Goal: Information Seeking & Learning: Learn about a topic

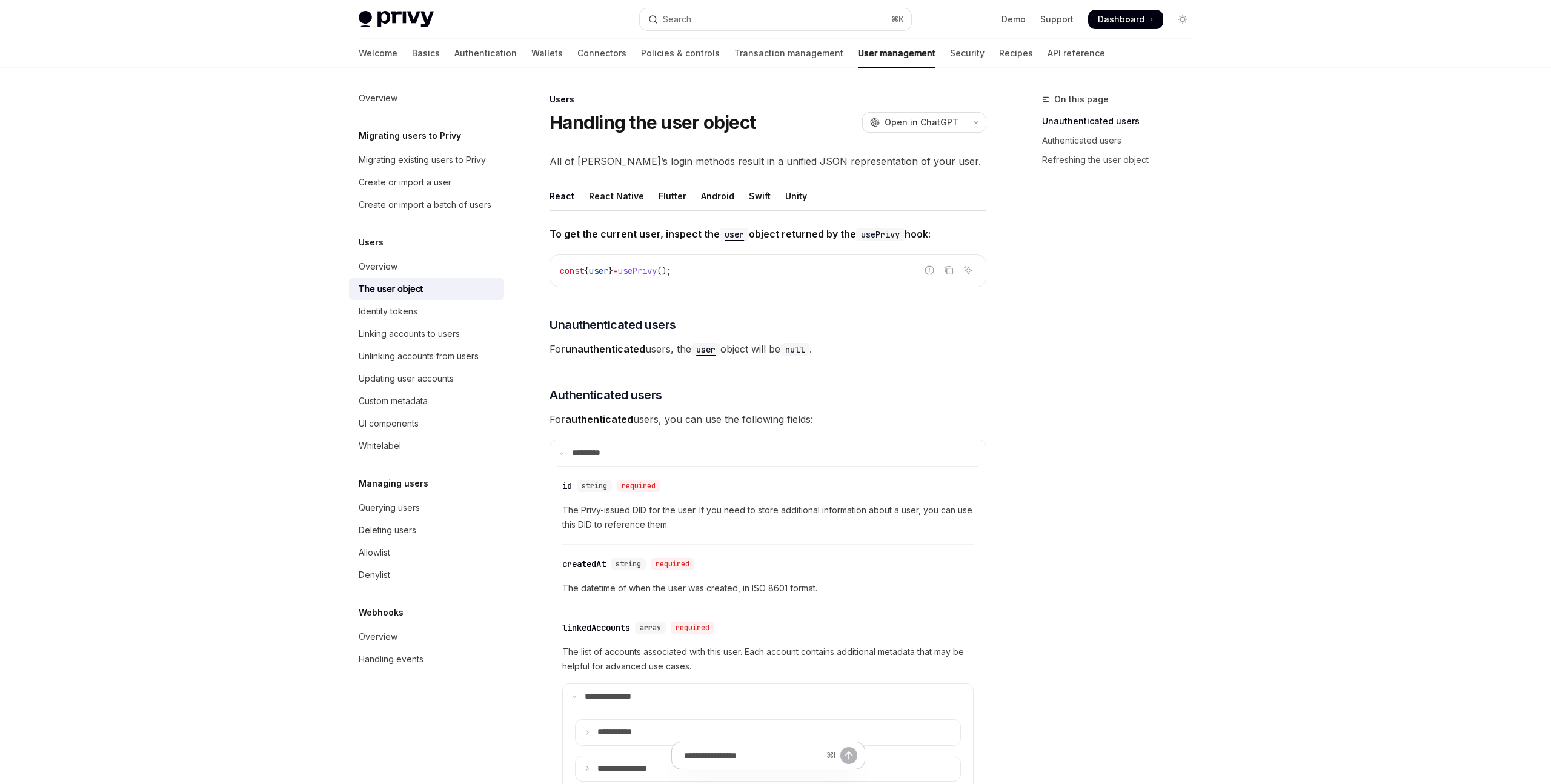
click at [442, 135] on h5 "Migrating users to Privy" at bounding box center [410, 135] width 103 height 14
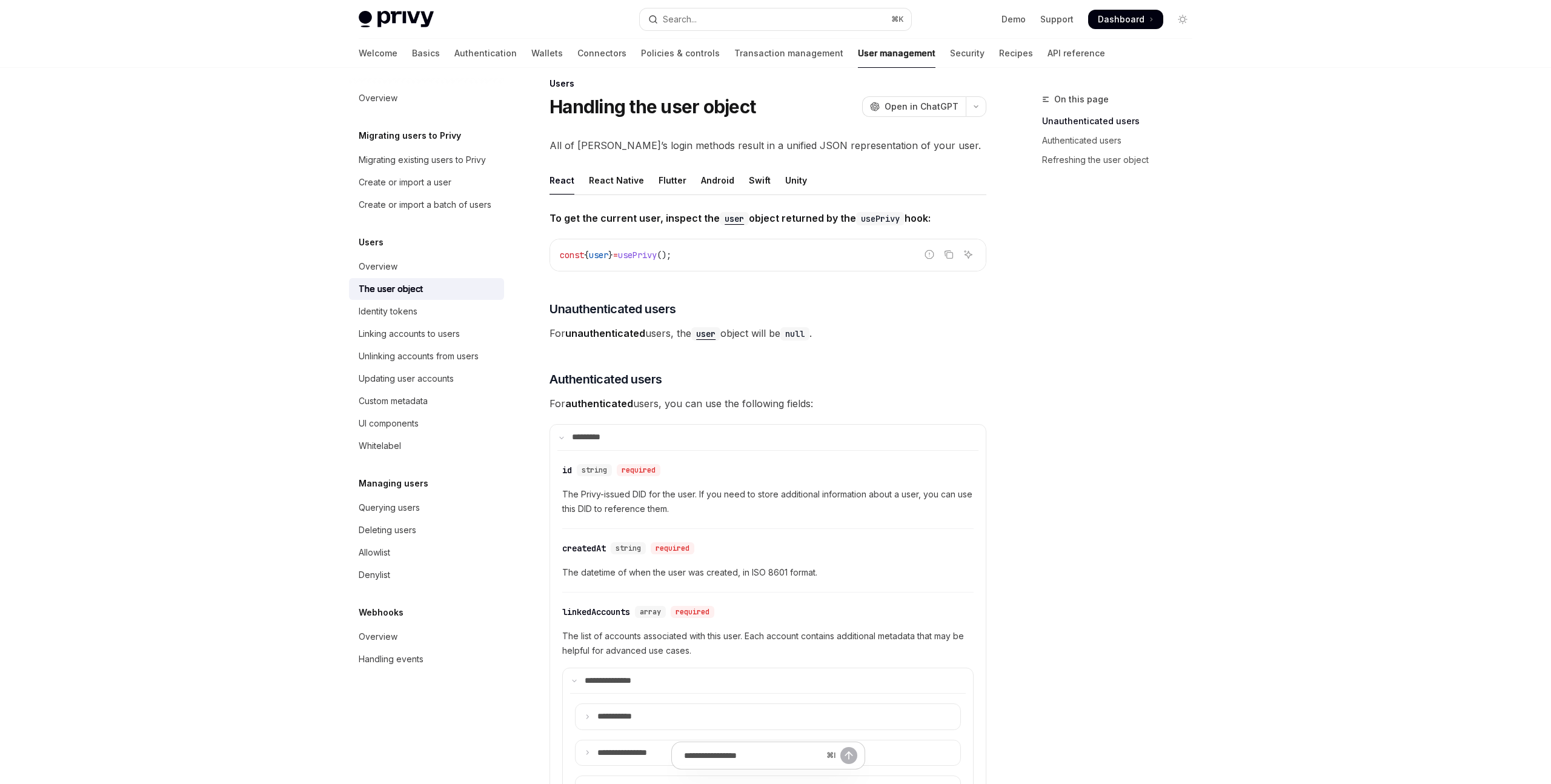
scroll to position [17, 0]
click at [468, 162] on div "Migrating existing users to Privy" at bounding box center [422, 160] width 127 height 14
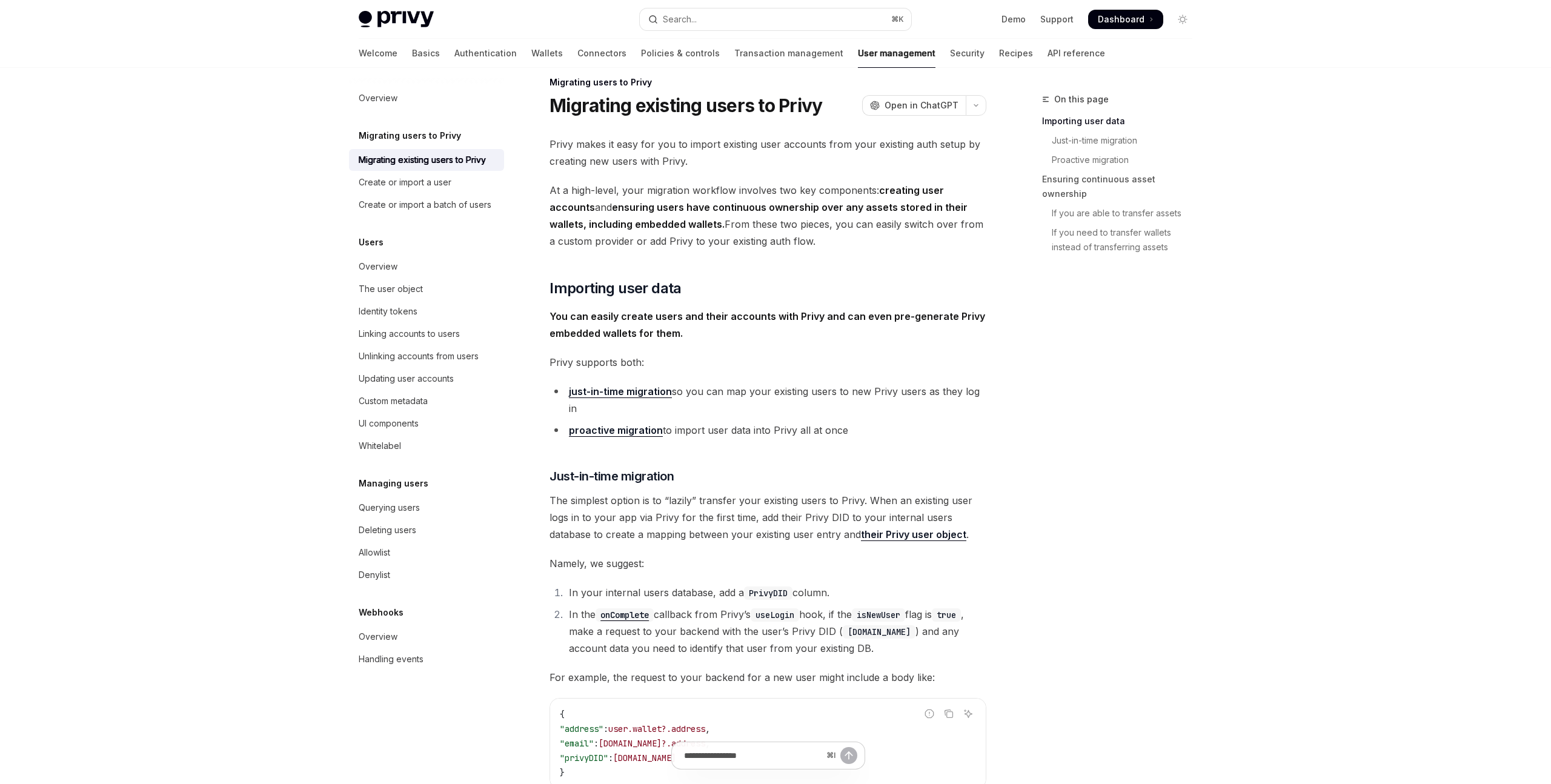
scroll to position [357, 0]
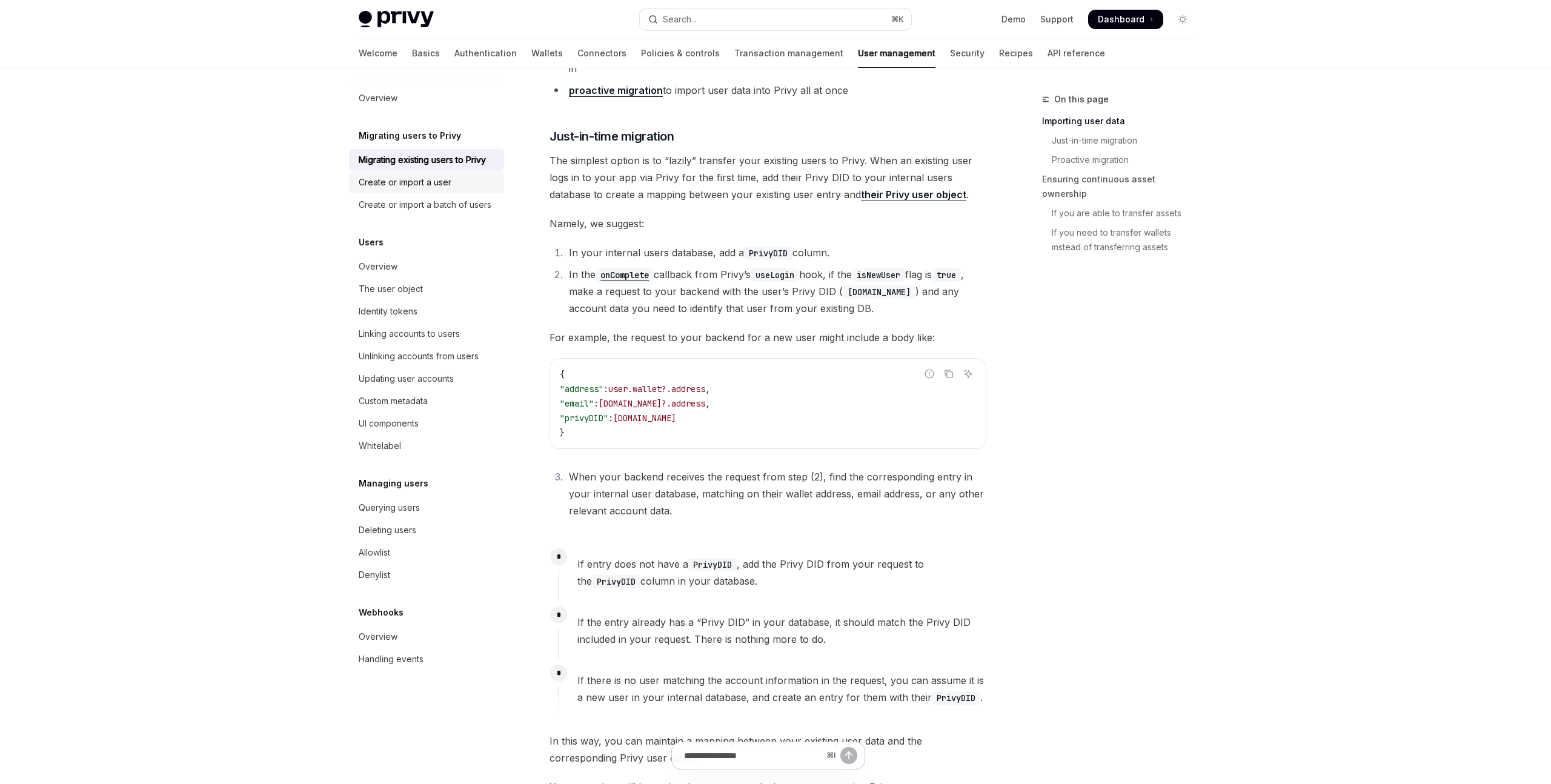
click at [463, 192] on link "Create or import a user" at bounding box center [426, 182] width 155 height 22
click at [393, 267] on div "Overview" at bounding box center [377, 266] width 39 height 14
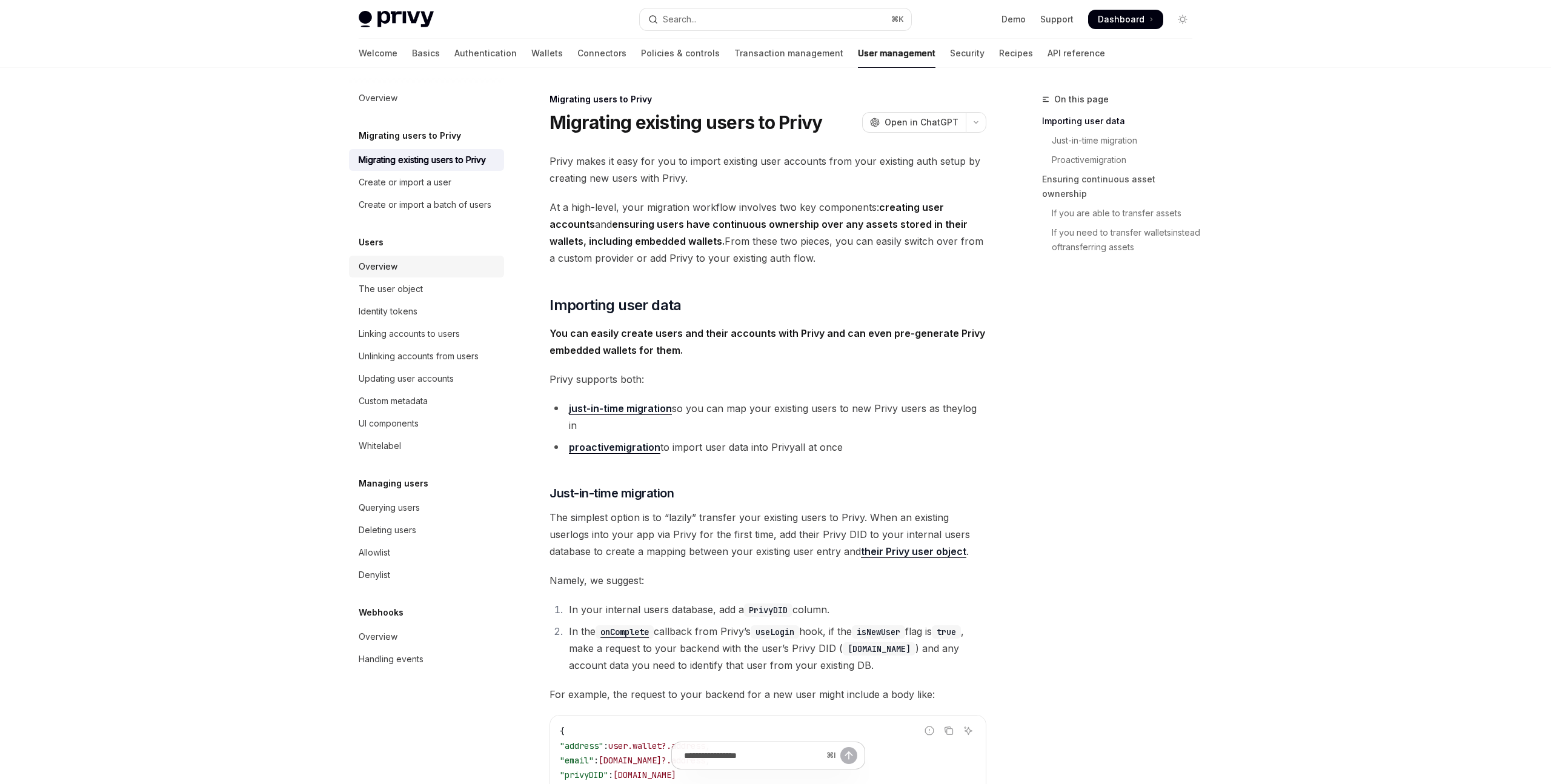
click at [393, 267] on div "Overview" at bounding box center [377, 266] width 39 height 14
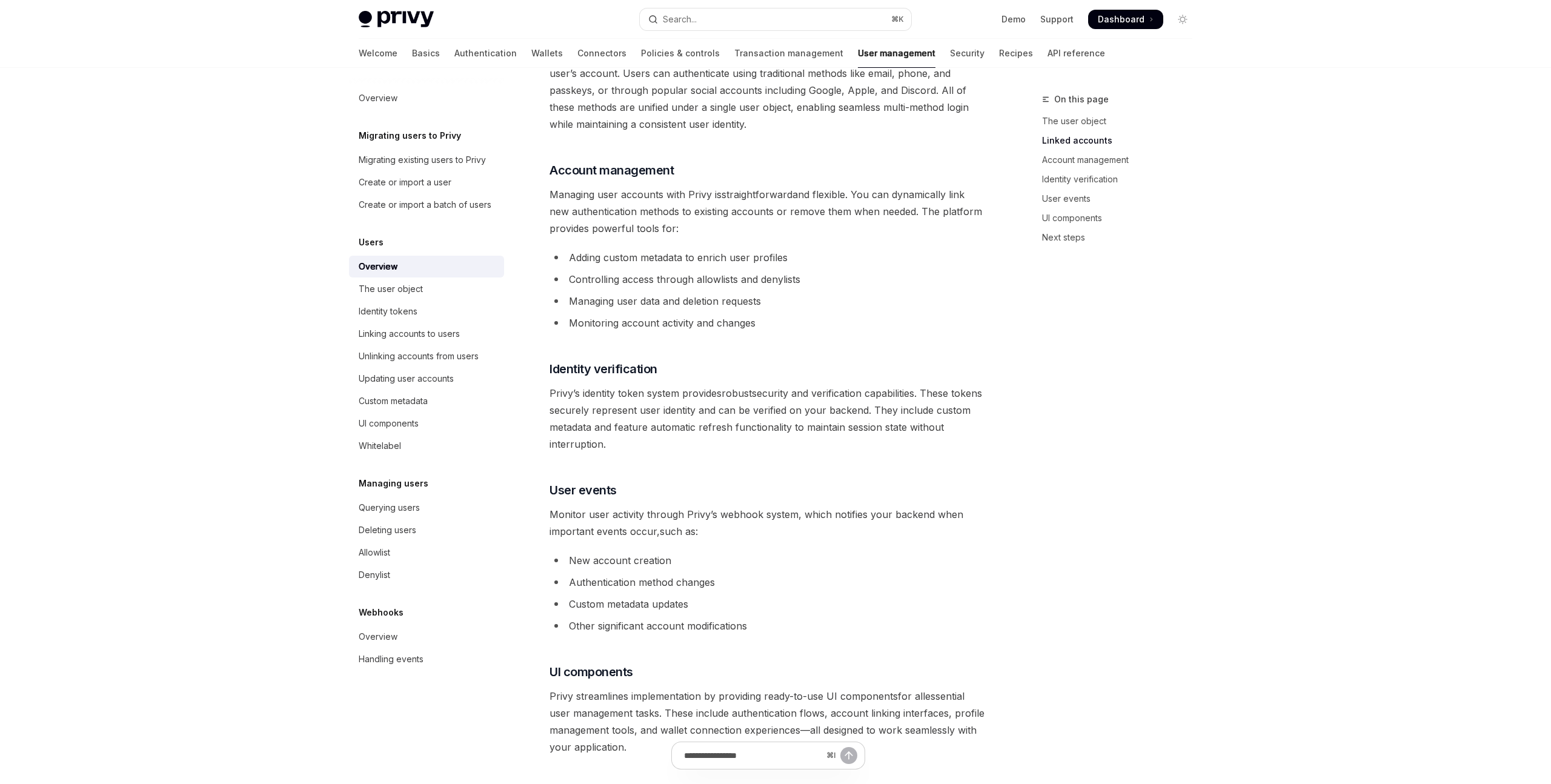
scroll to position [1041, 0]
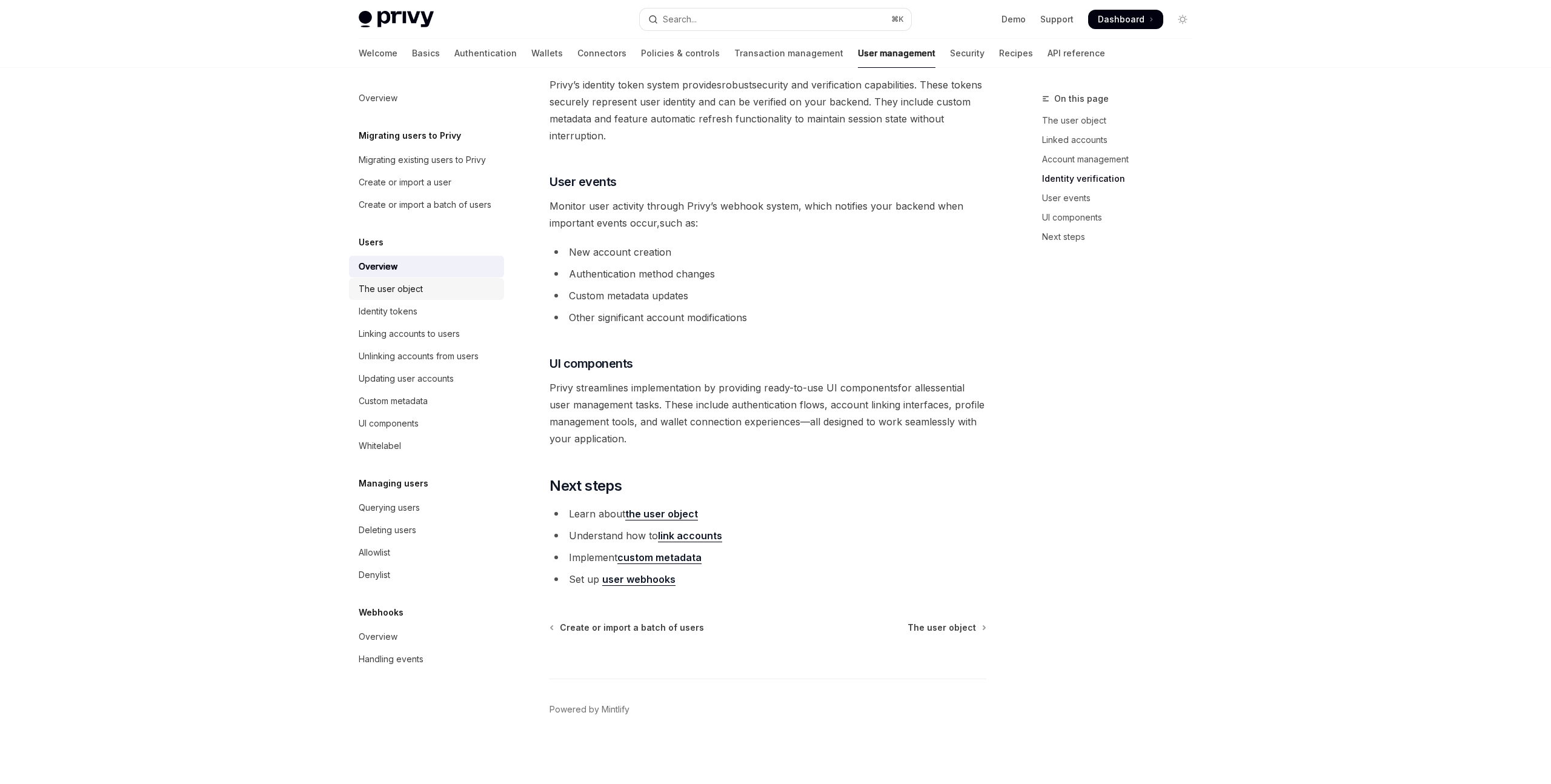
click at [400, 286] on div "The user object" at bounding box center [391, 289] width 65 height 14
type textarea "*"
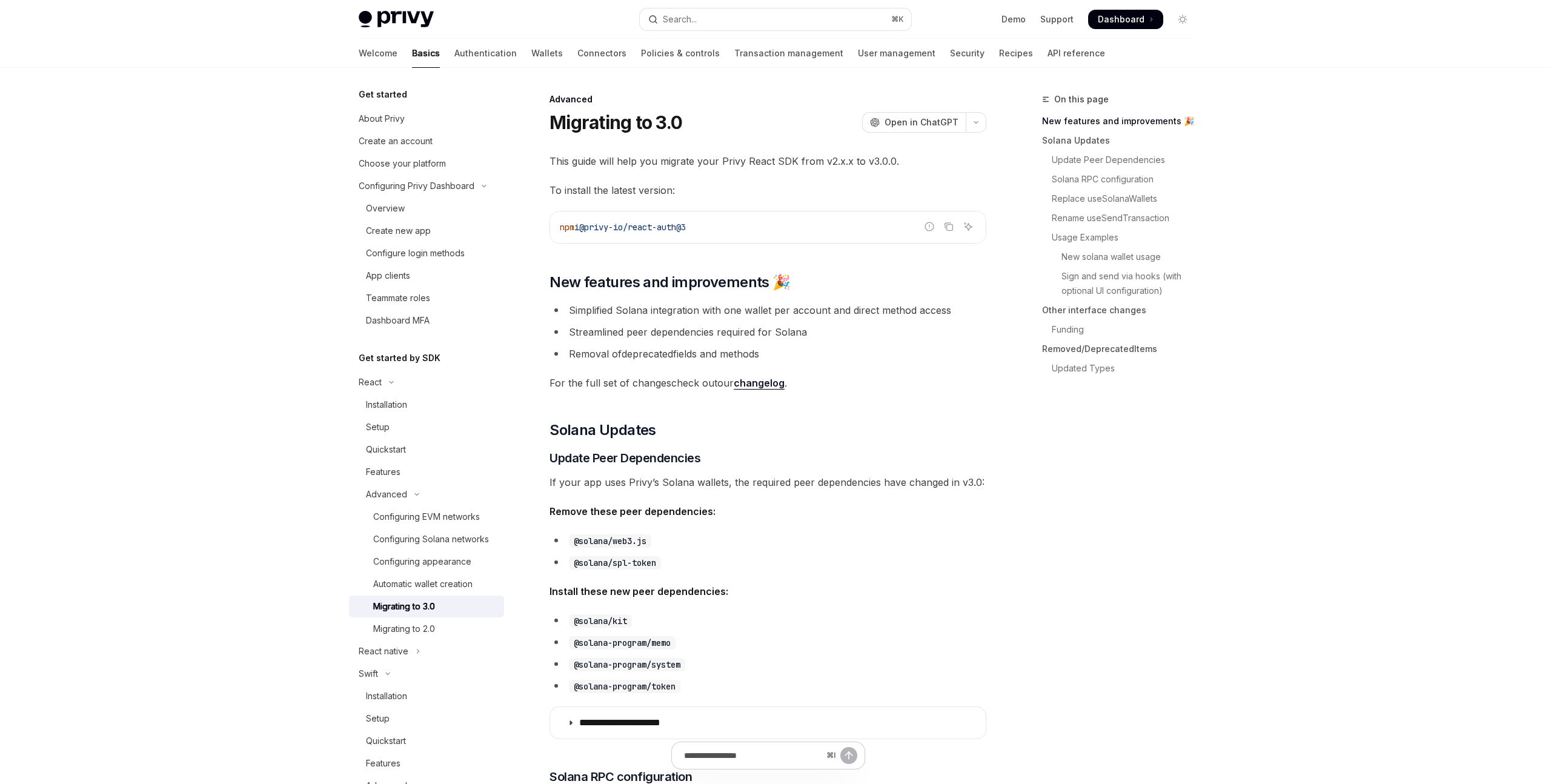
drag, startPoint x: 595, startPoint y: 226, endPoint x: 788, endPoint y: 226, distance: 193.0
click at [789, 226] on code "npm i @privy-io/react-auth@3" at bounding box center [768, 226] width 416 height 14
copy span "@privy-io/react-auth@3"
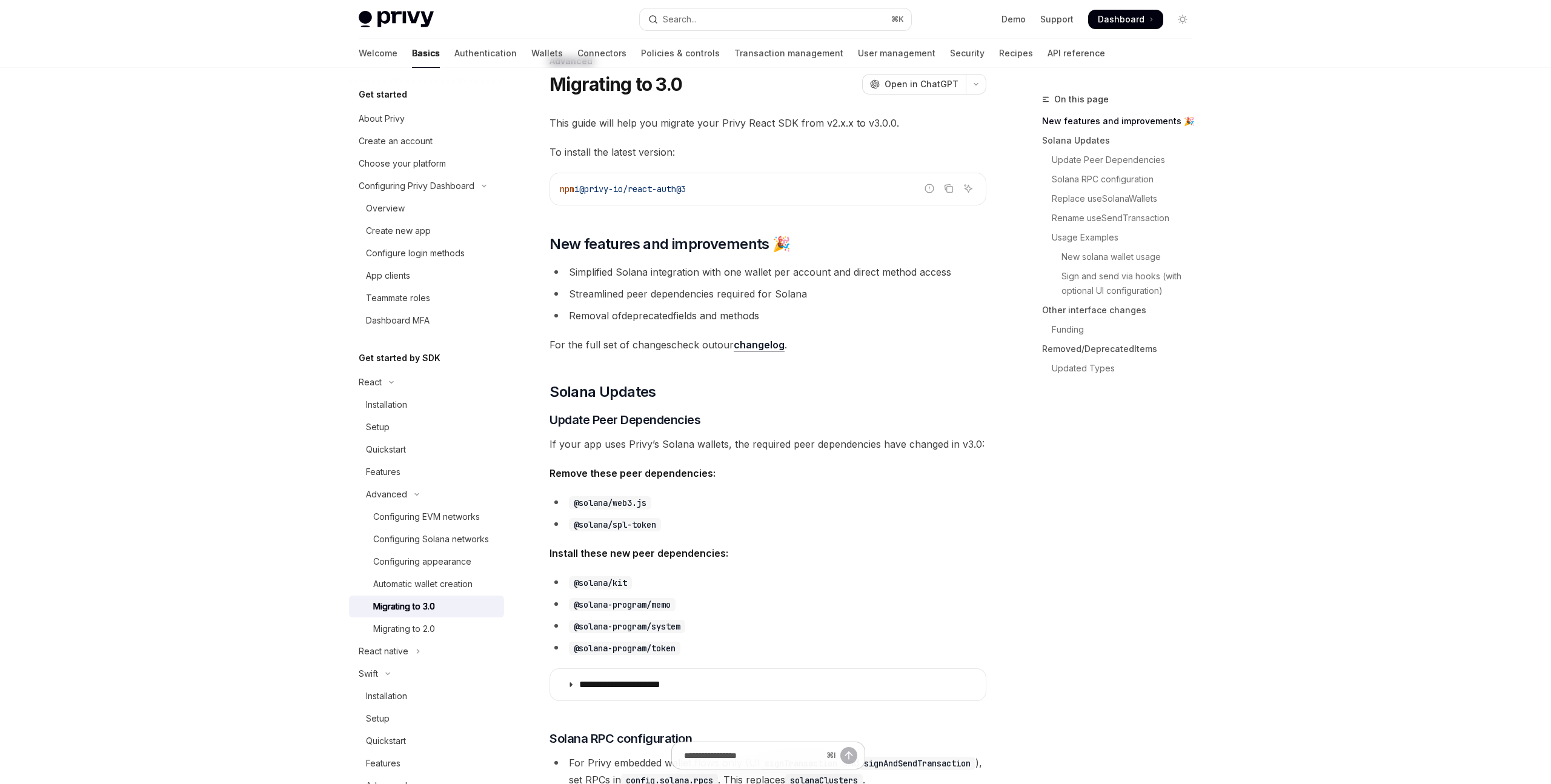
scroll to position [47, 0]
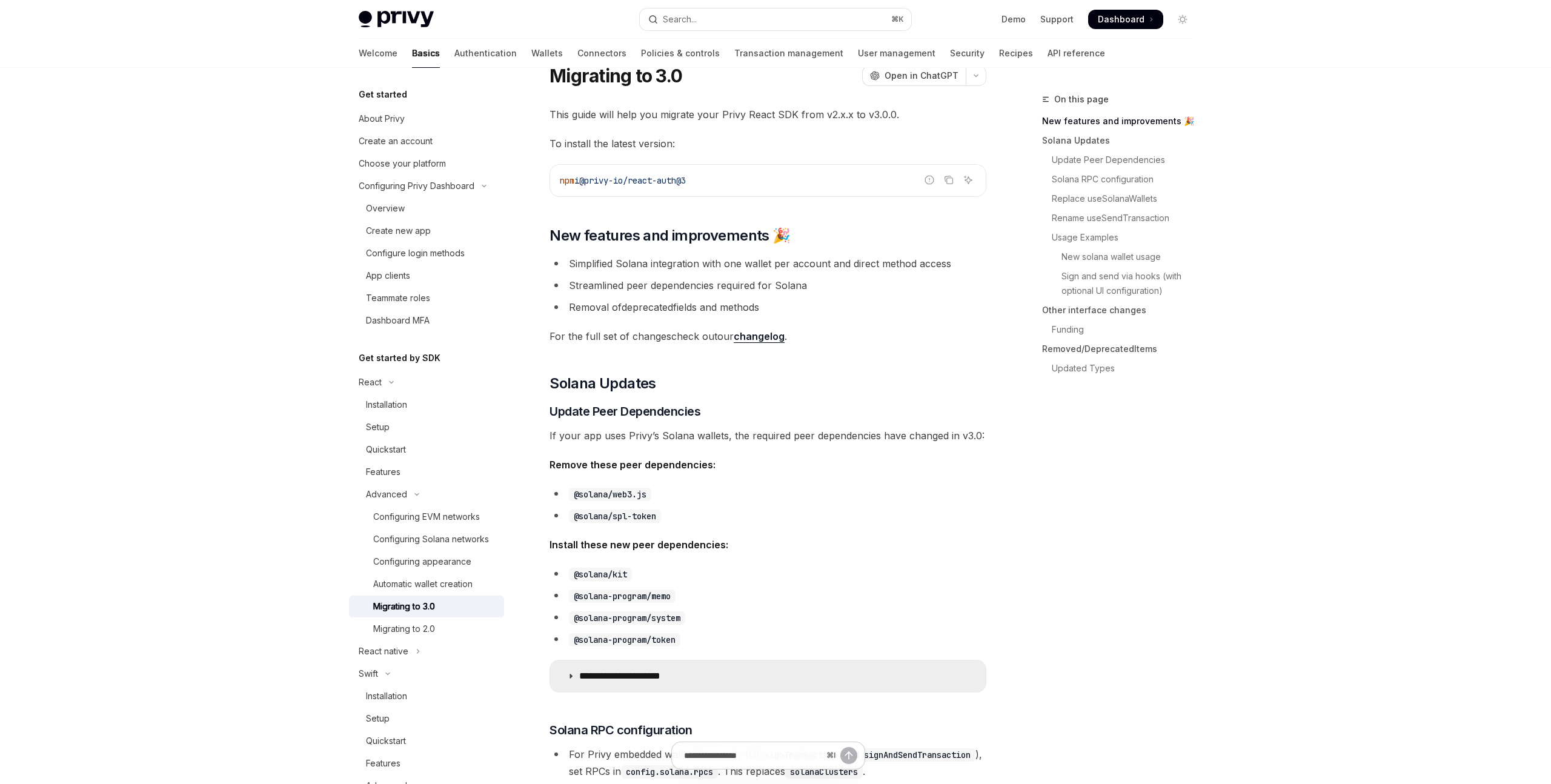
click at [823, 669] on summary "**********" at bounding box center [768, 676] width 435 height 31
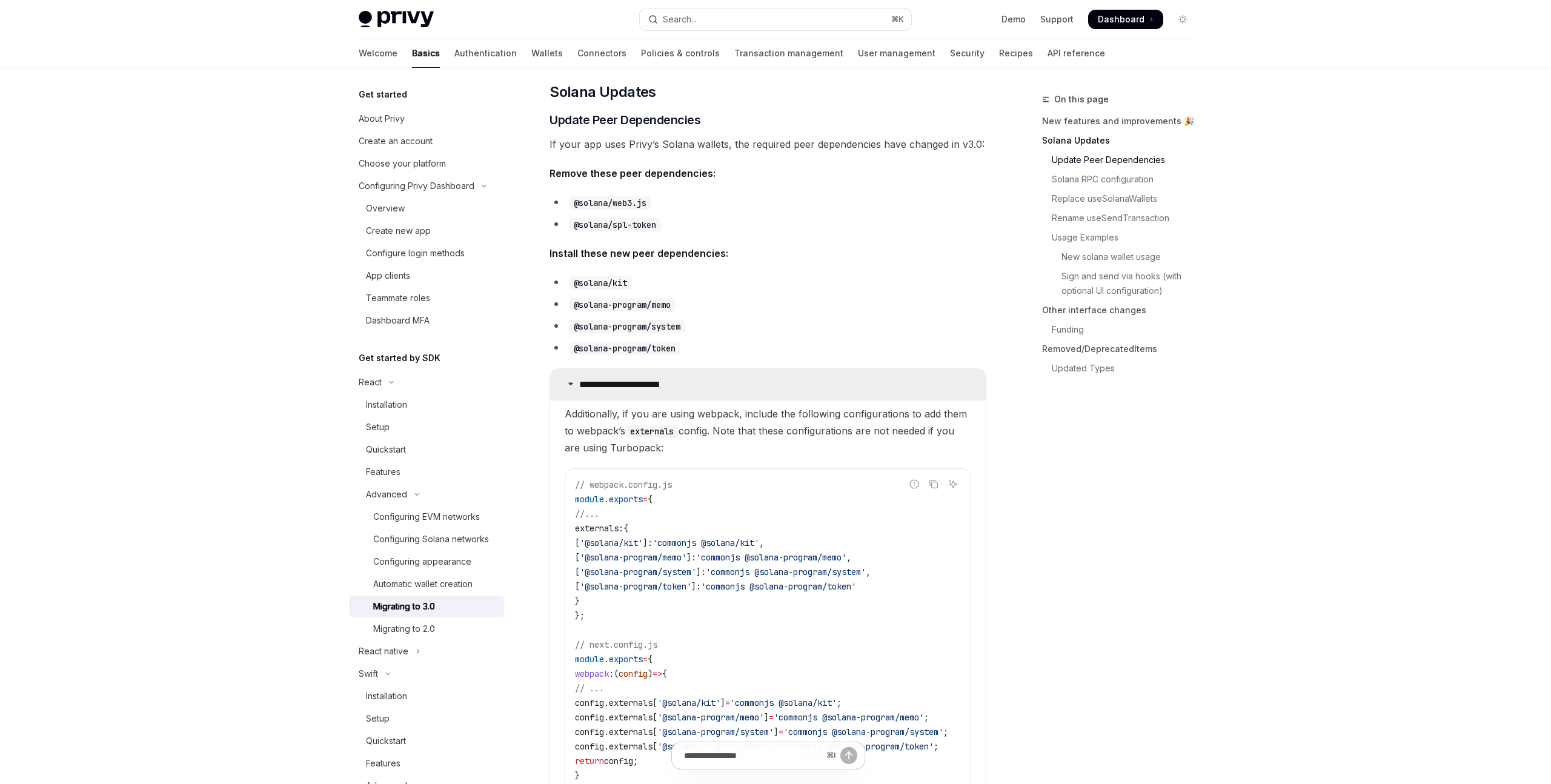
scroll to position [317, 0]
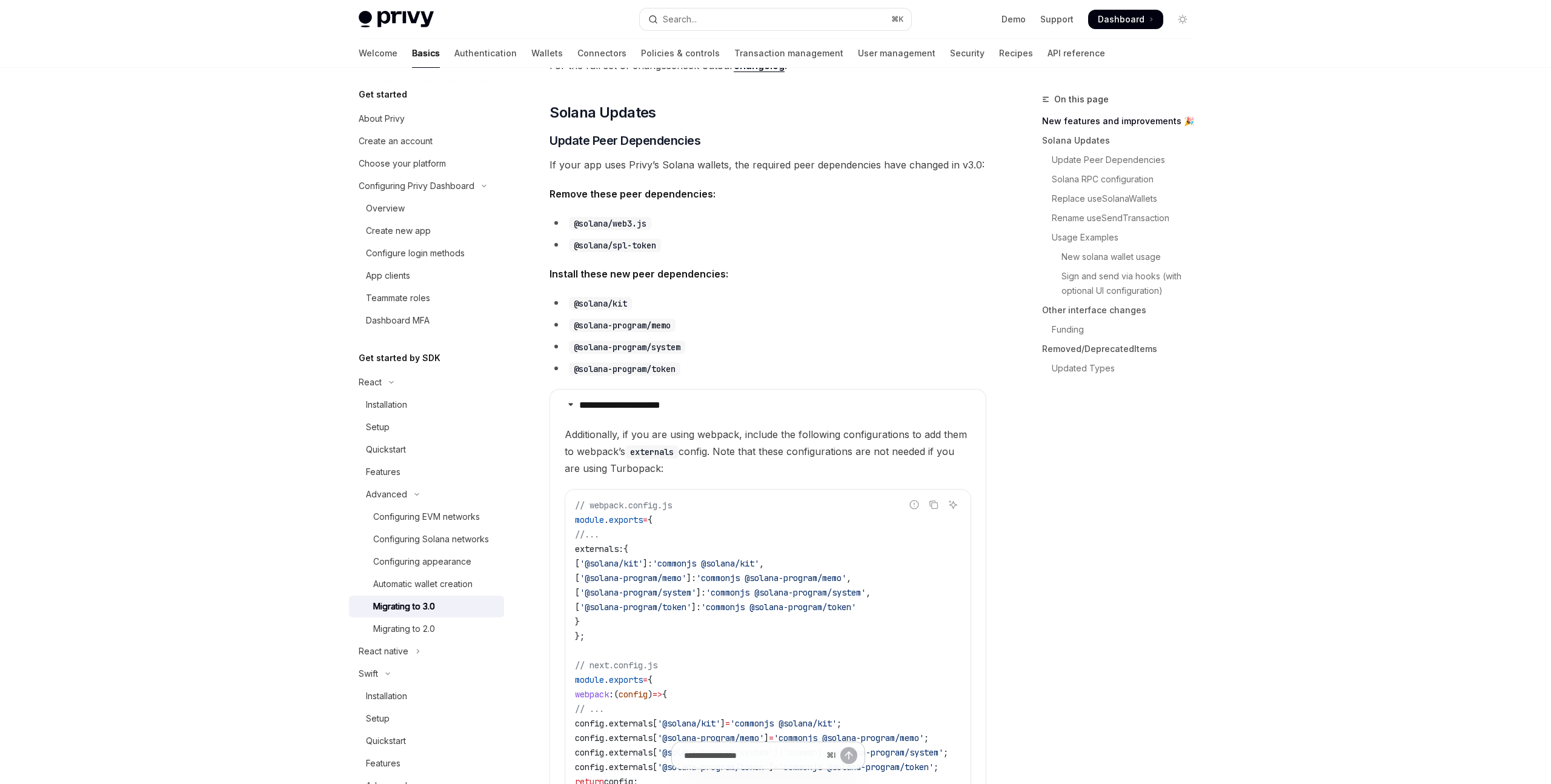
click at [1124, 603] on div "On this page New features and improvements 🎉 Solana Updates Update Peer Depende…" at bounding box center [1110, 438] width 184 height 692
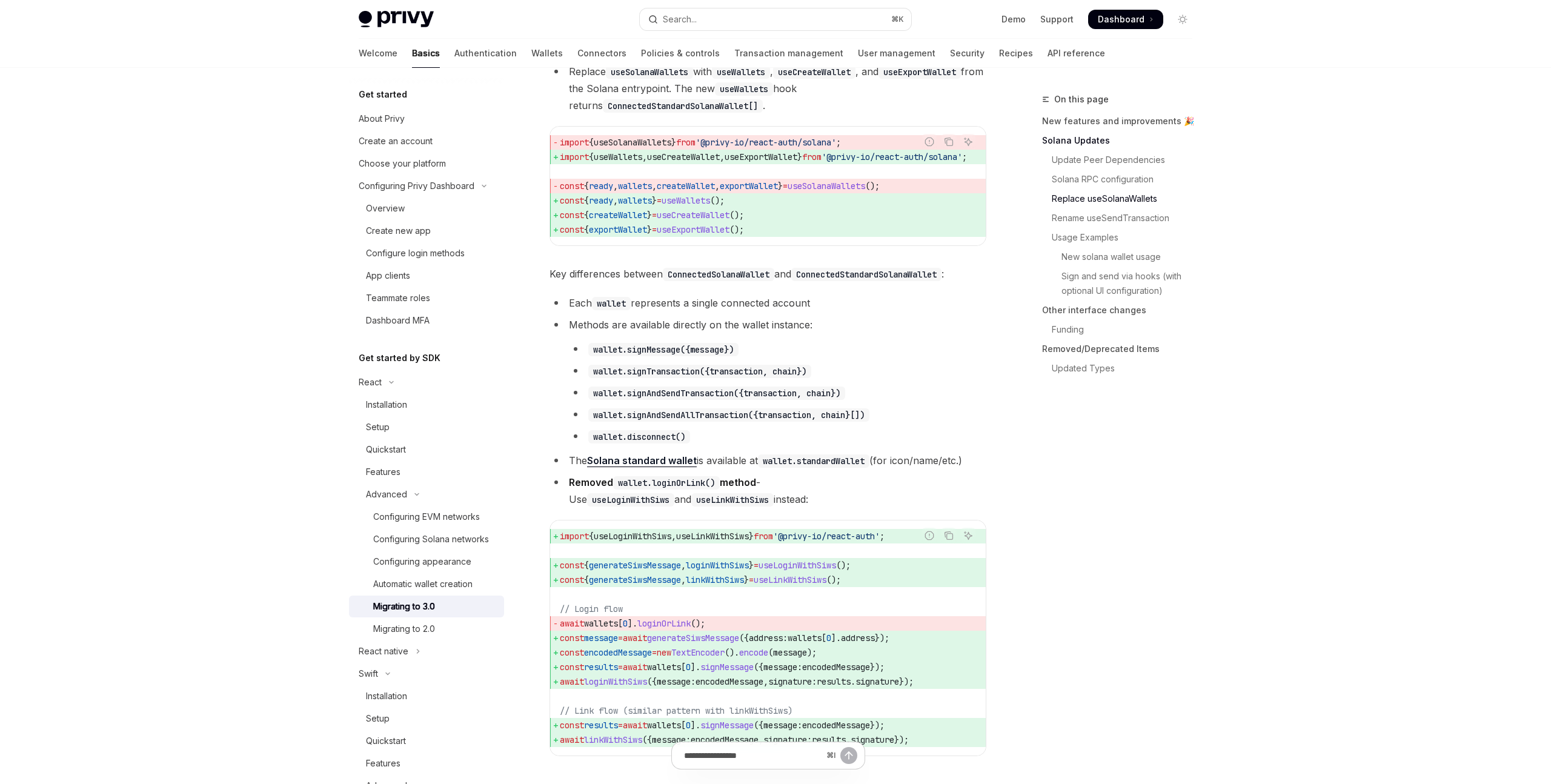
scroll to position [1582, 0]
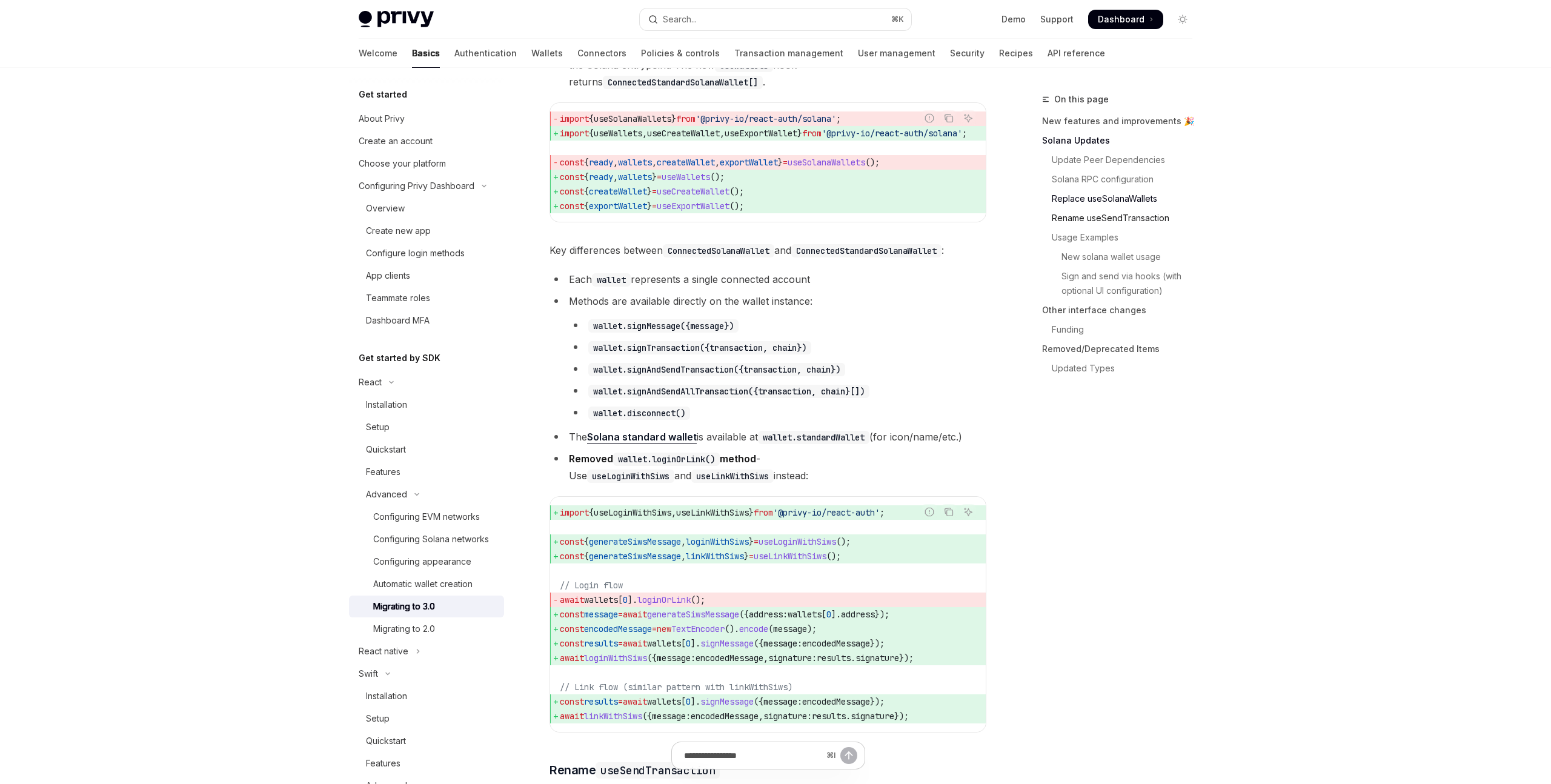
click at [1153, 218] on link "Rename useSendTransaction" at bounding box center [1122, 218] width 160 height 19
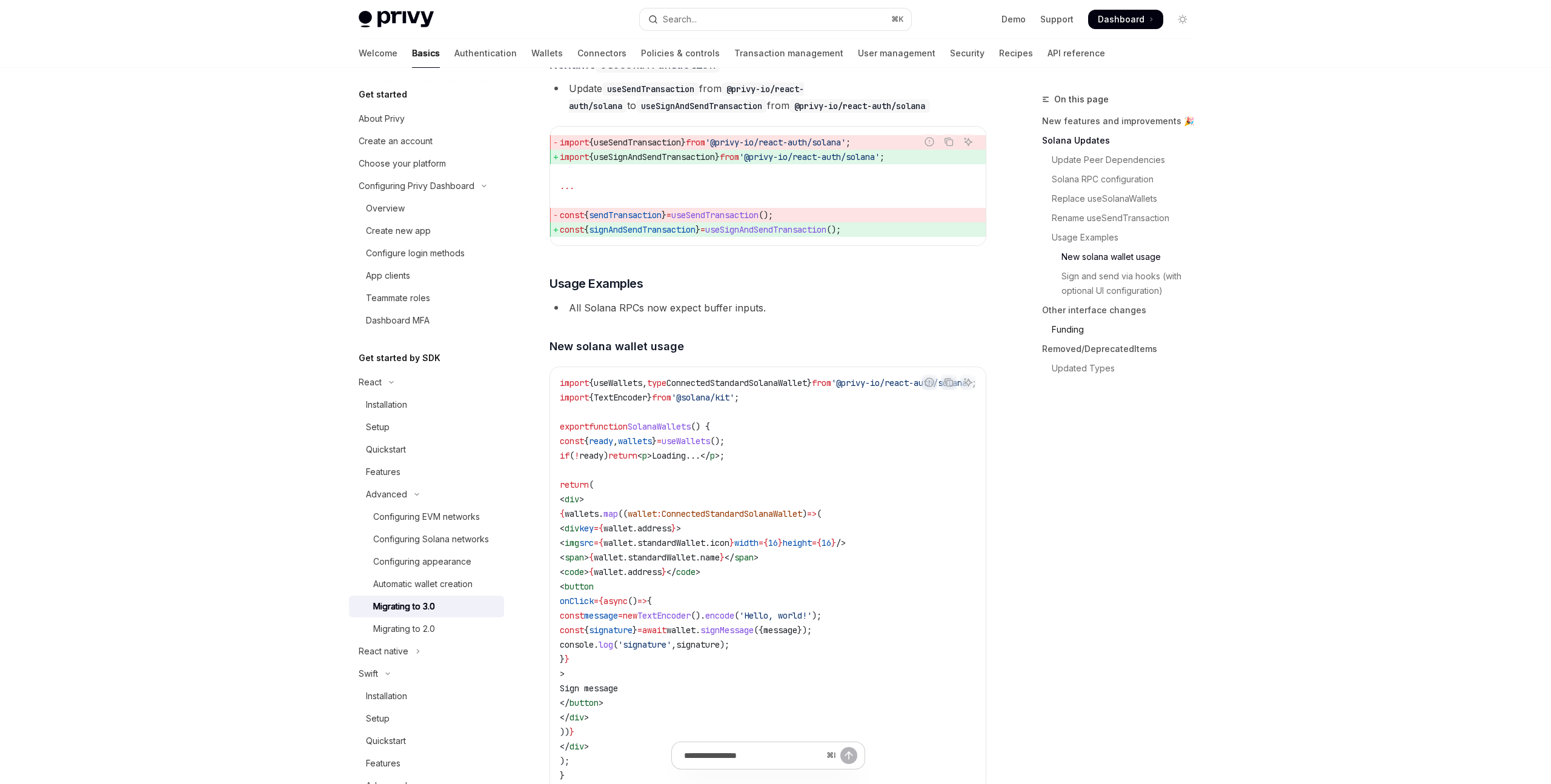
click at [1064, 326] on link "Funding" at bounding box center [1122, 330] width 160 height 19
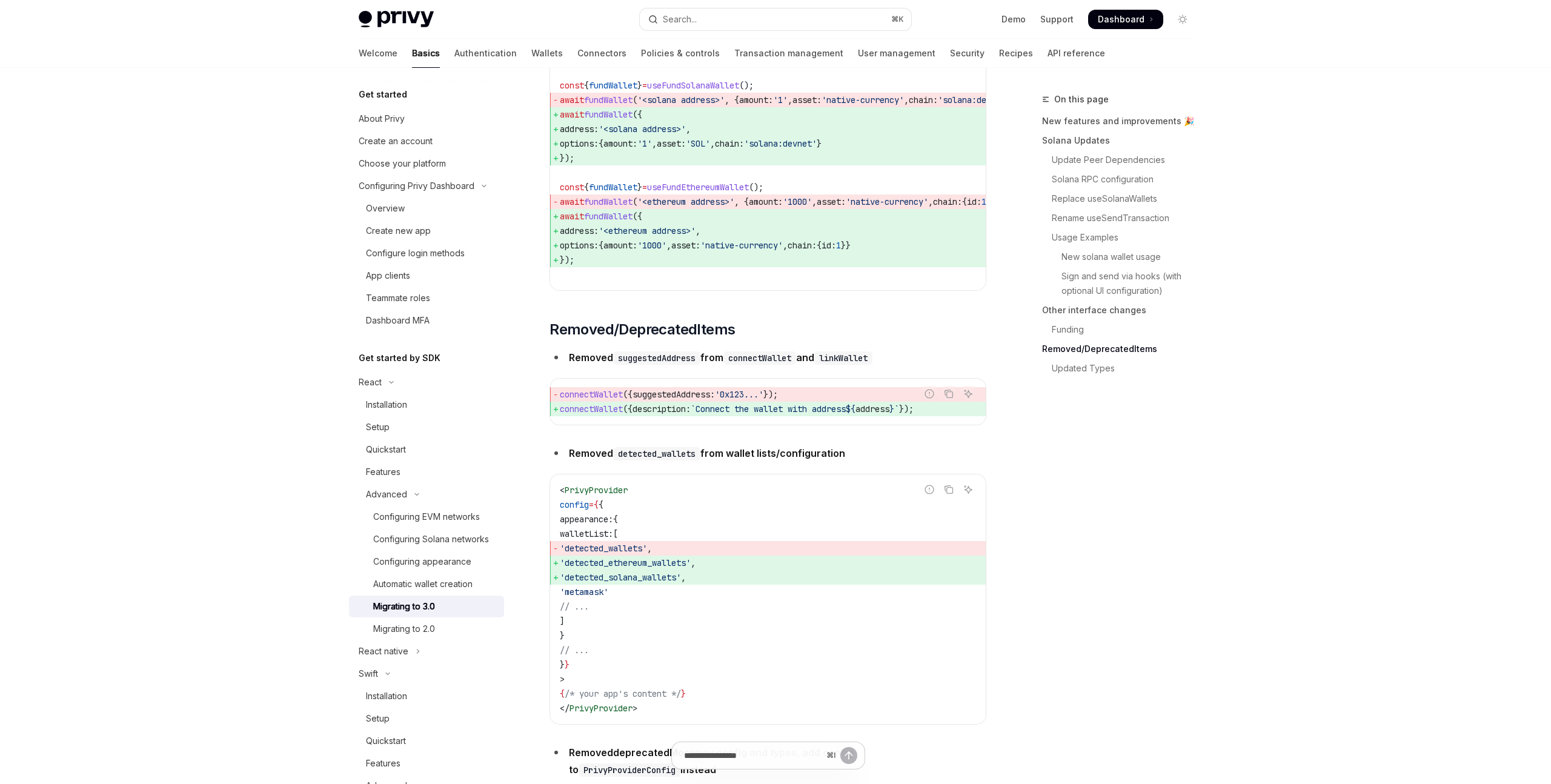
scroll to position [4292, 0]
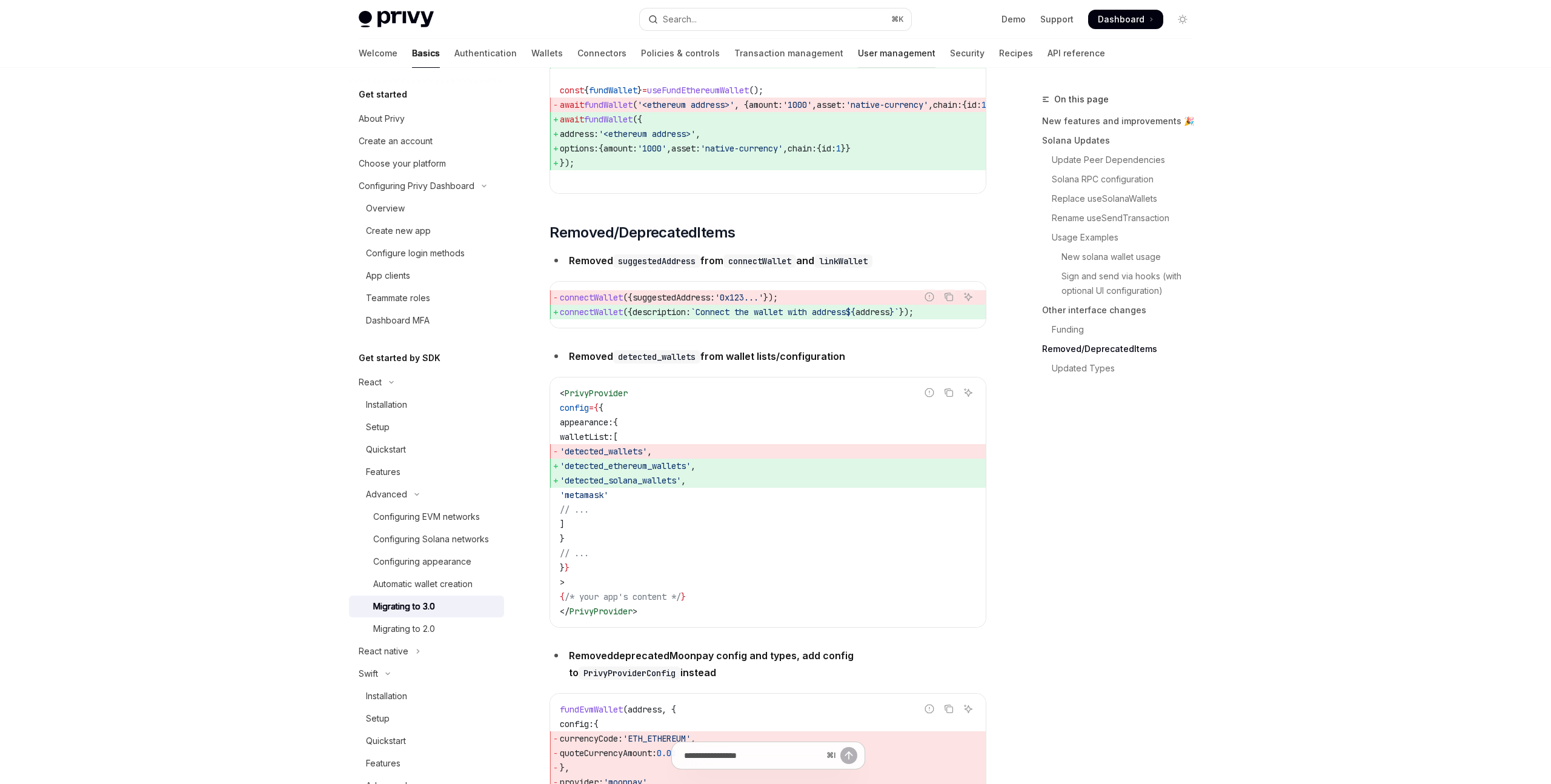
click at [858, 54] on link "User management" at bounding box center [897, 53] width 78 height 29
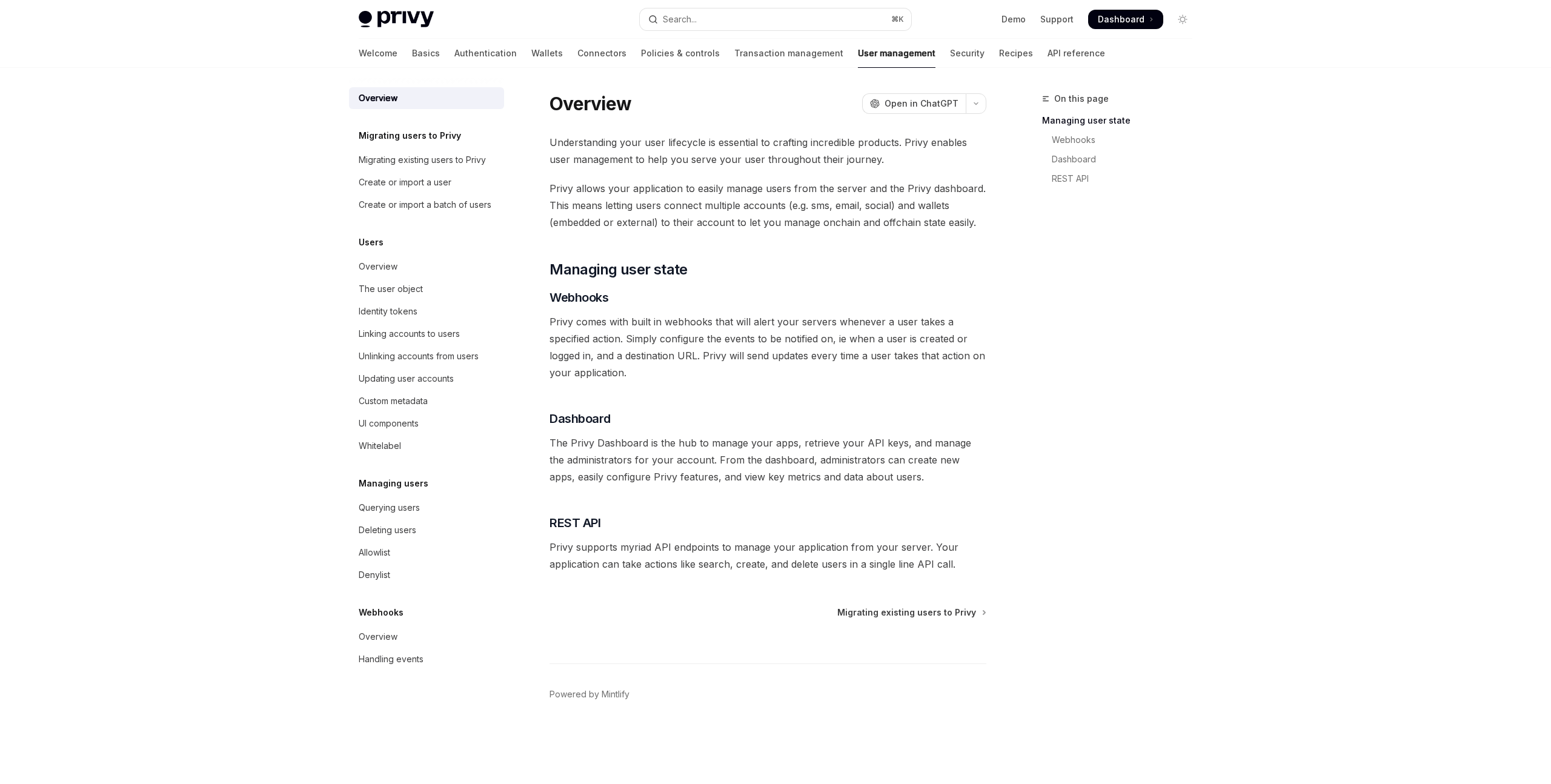
scroll to position [1, 0]
click at [433, 260] on div "Overview" at bounding box center [427, 266] width 138 height 14
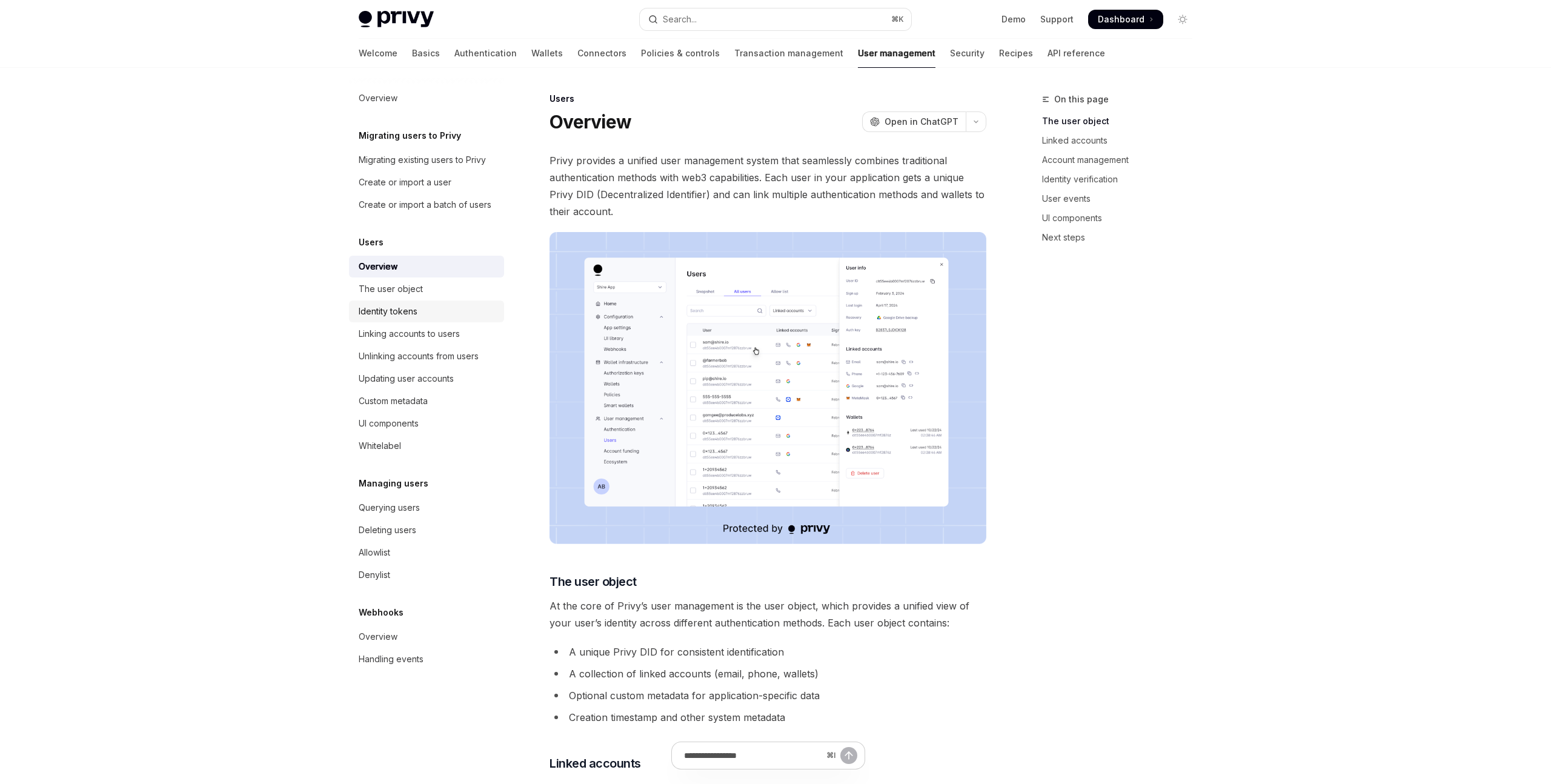
click at [400, 304] on div "Identity tokens" at bounding box center [388, 311] width 59 height 14
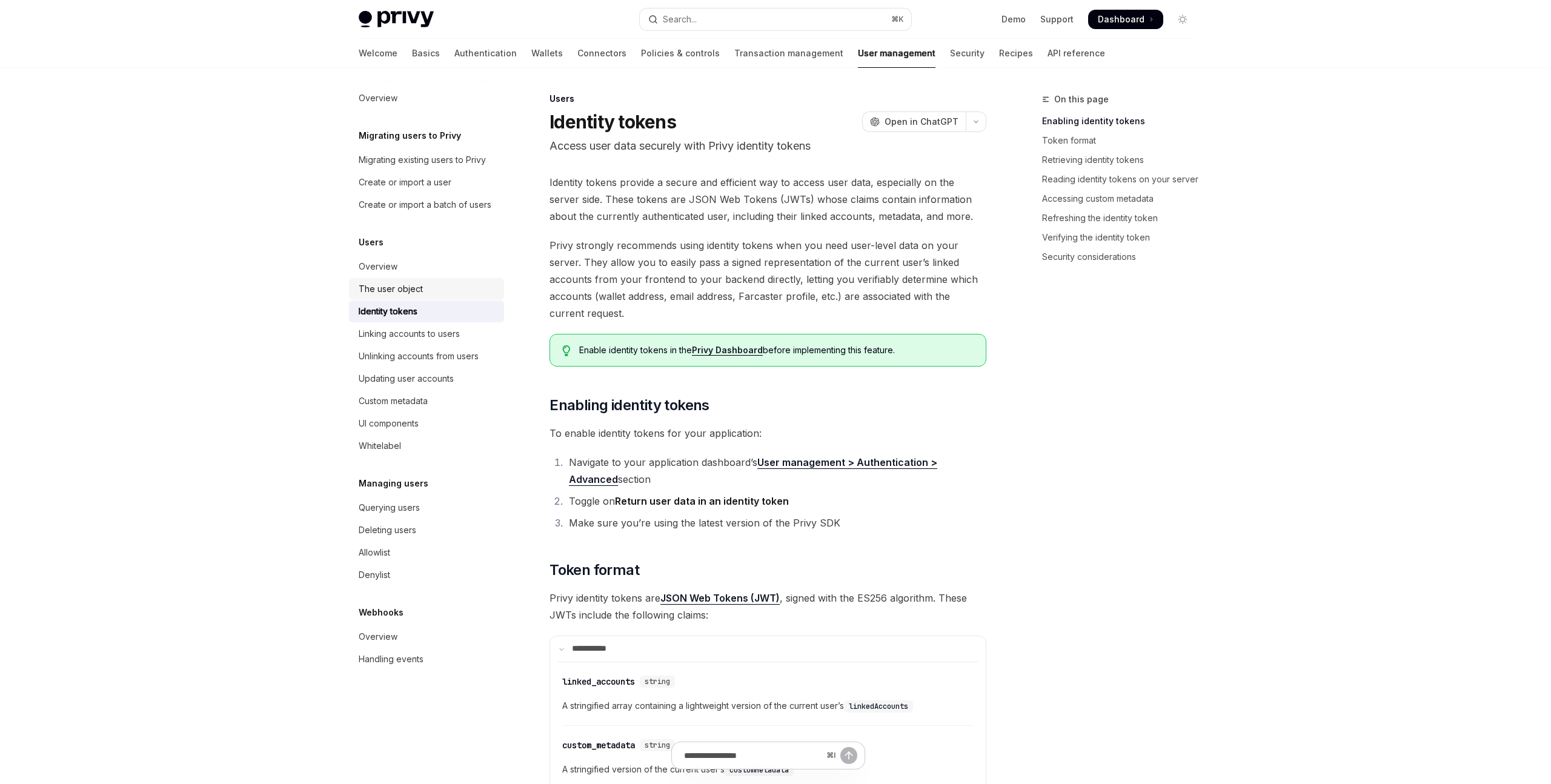
click at [409, 289] on div "The user object" at bounding box center [391, 289] width 65 height 14
type textarea "*"
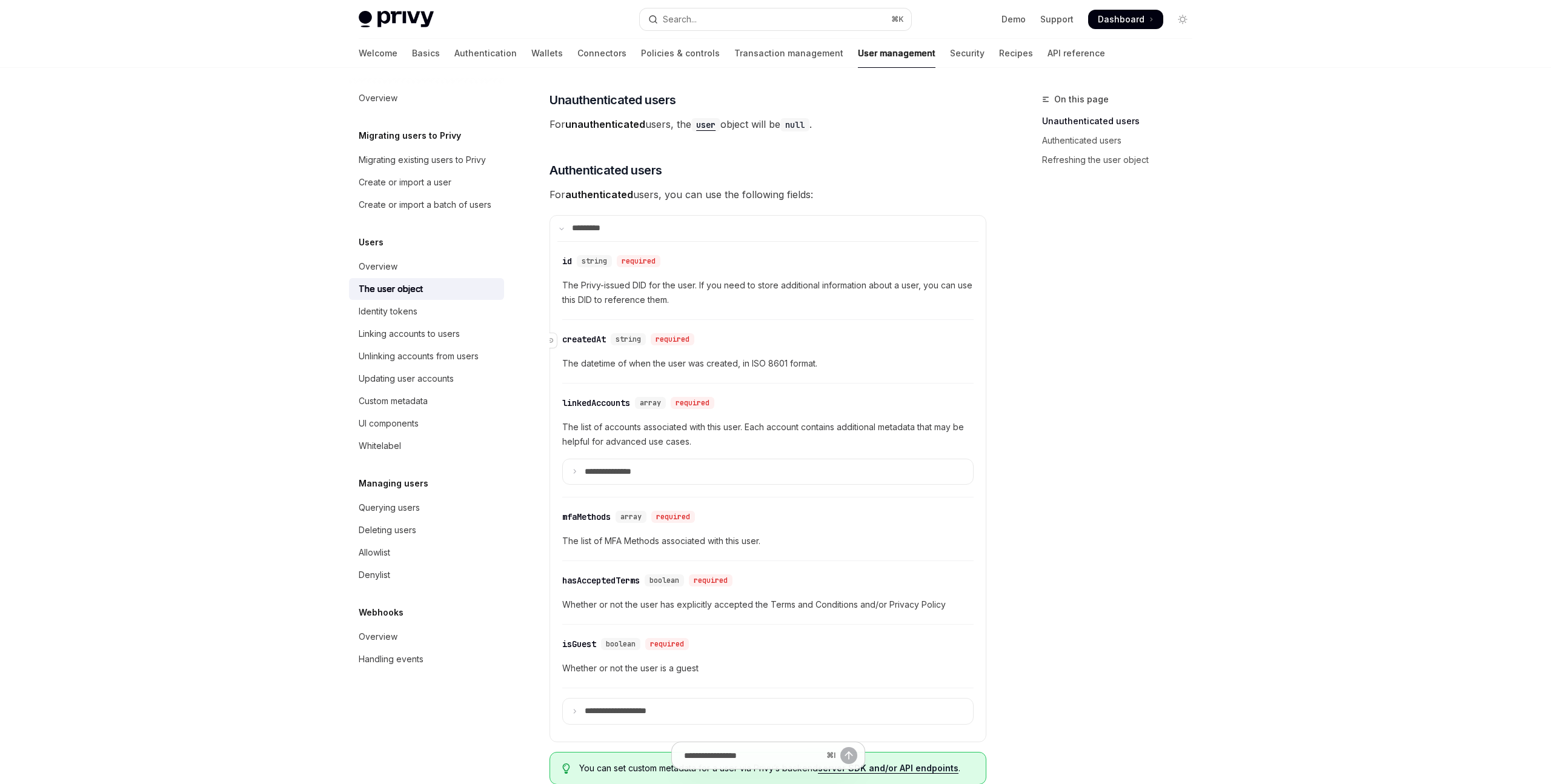
scroll to position [234, 0]
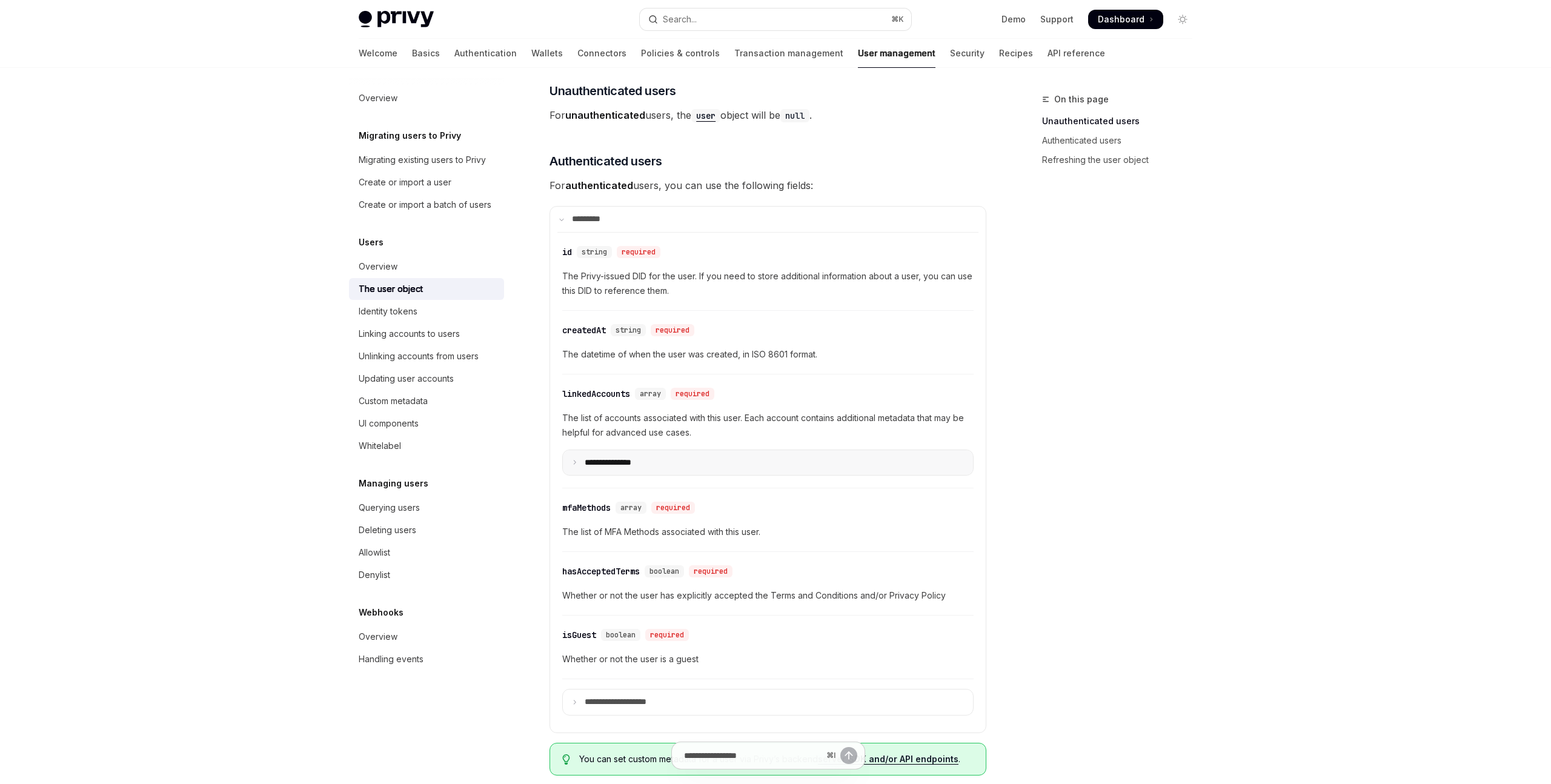
click at [640, 464] on p "**********" at bounding box center [618, 462] width 67 height 10
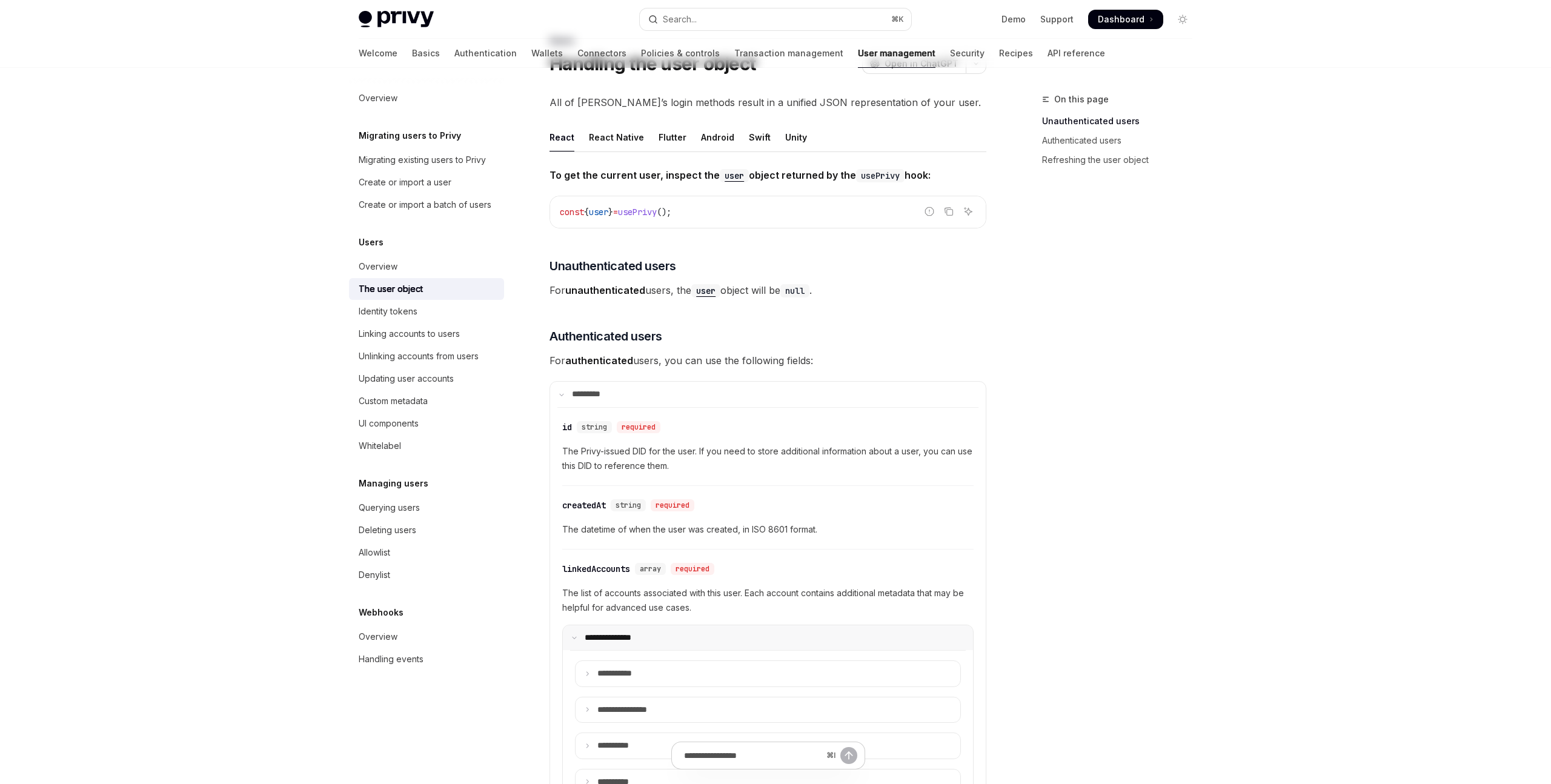
scroll to position [0, 0]
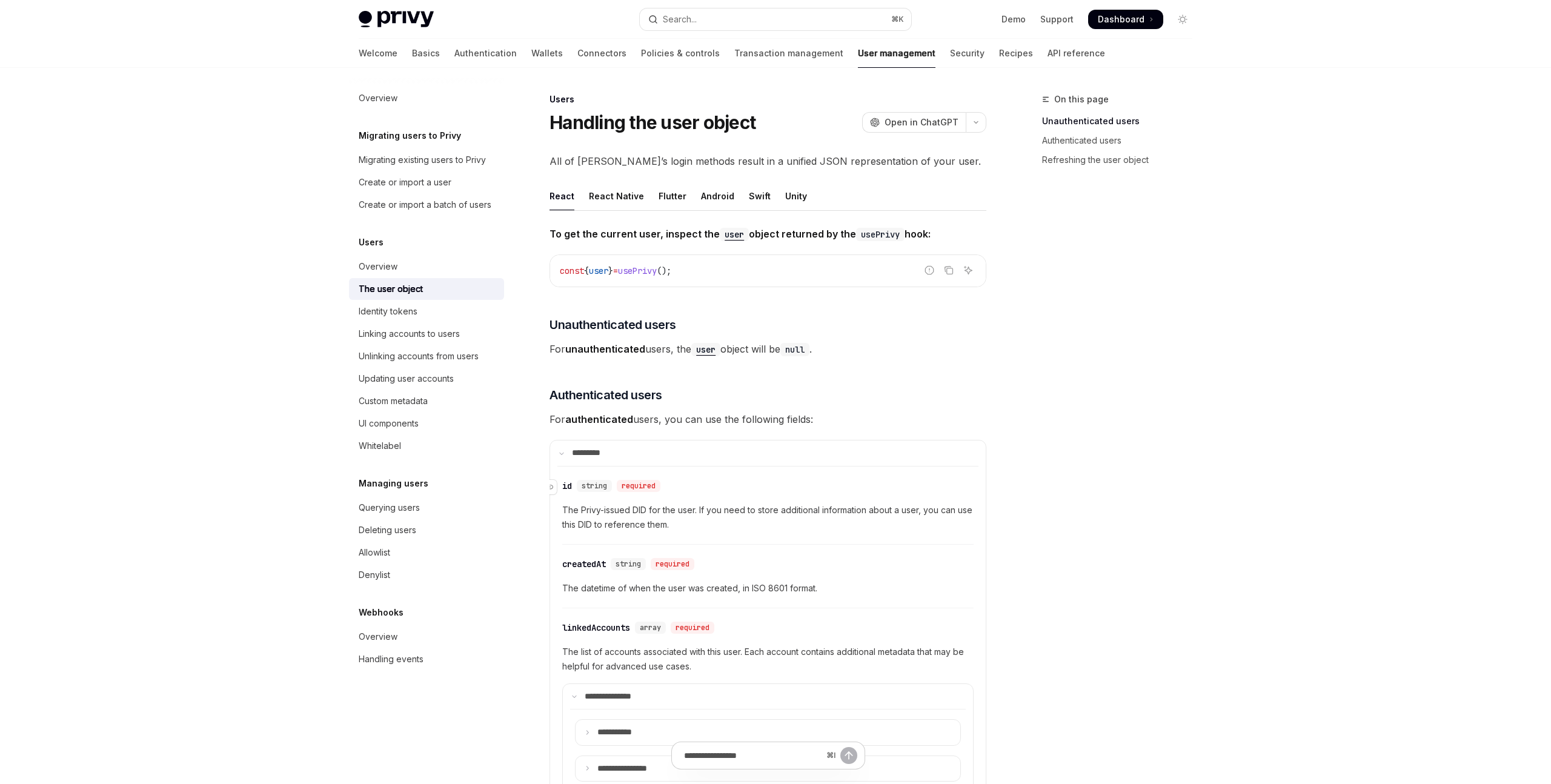
click at [609, 485] on div "string" at bounding box center [594, 486] width 35 height 12
click at [580, 684] on summary "**********" at bounding box center [768, 697] width 411 height 26
click at [574, 693] on icon at bounding box center [574, 696] width 6 height 6
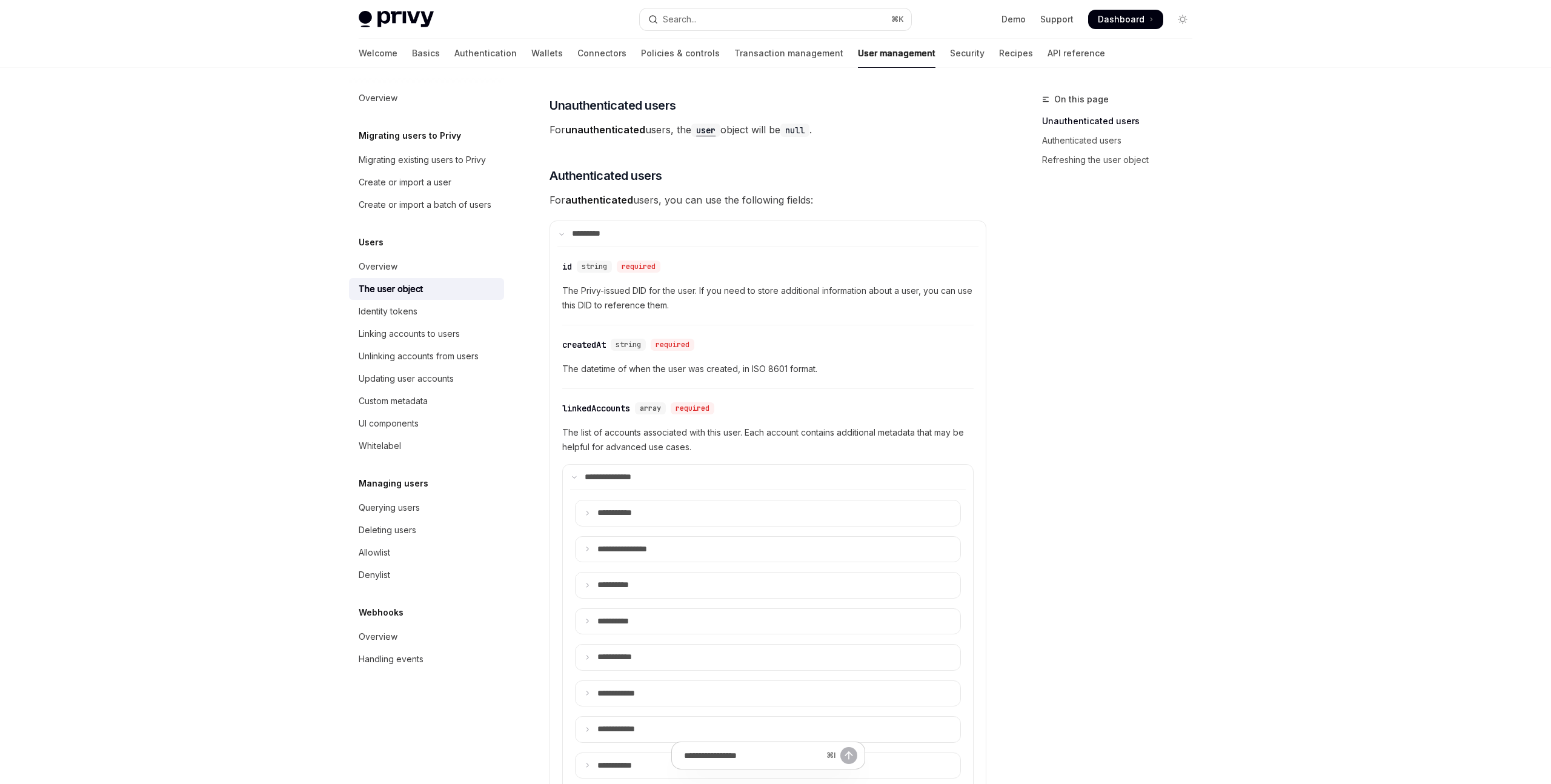
scroll to position [254, 0]
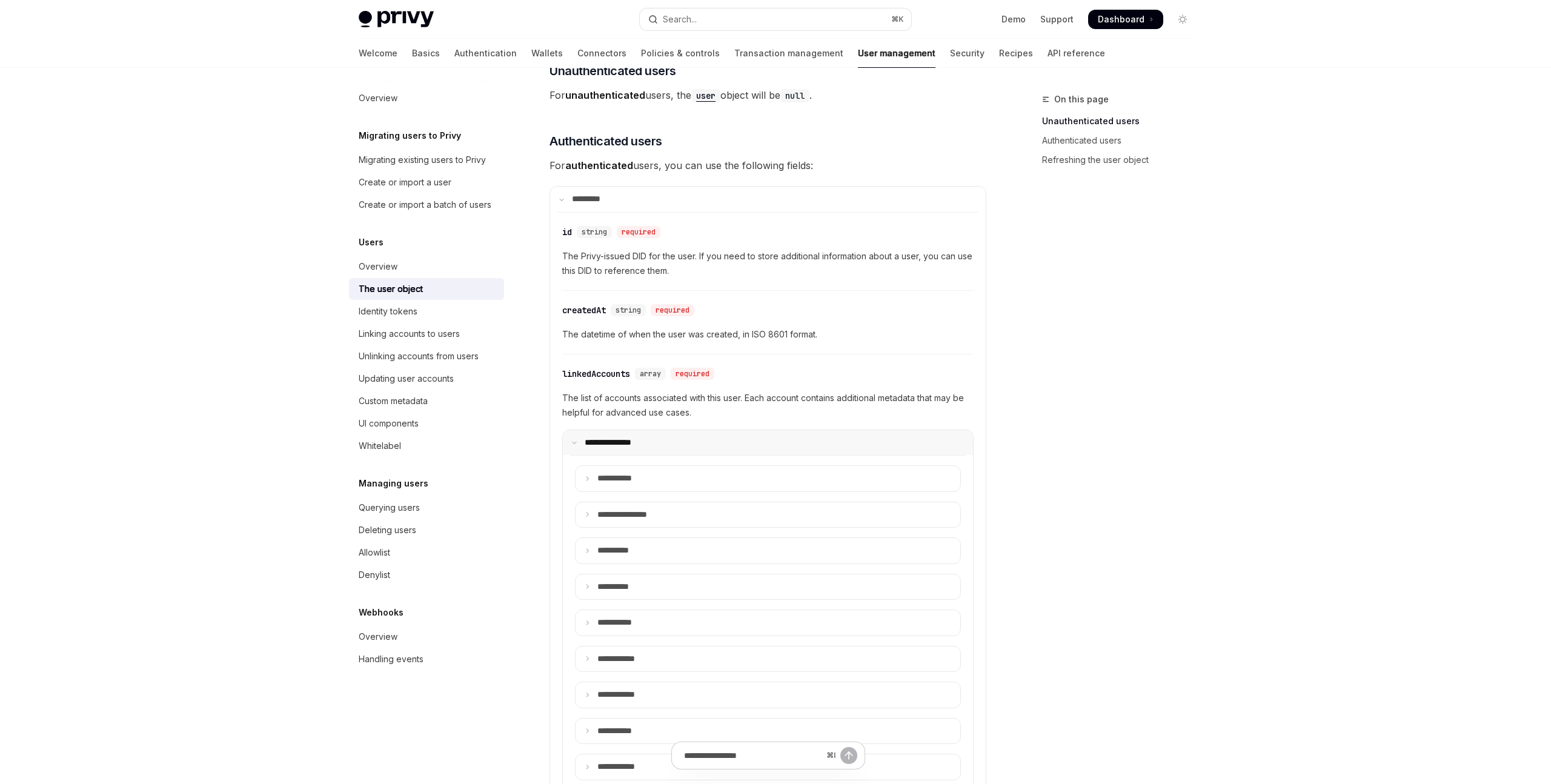
click at [614, 437] on p "**********" at bounding box center [616, 442] width 63 height 10
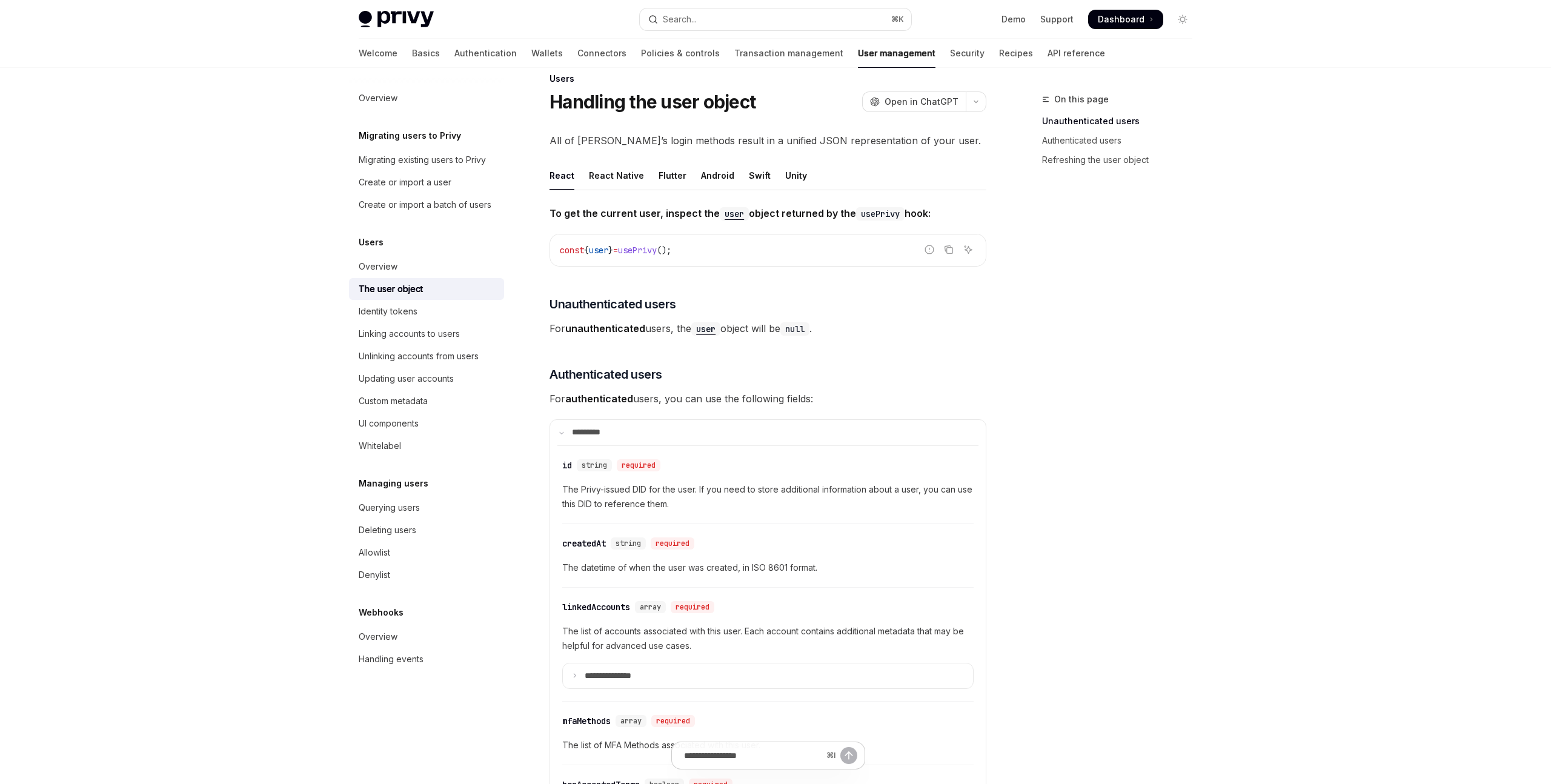
scroll to position [0, 0]
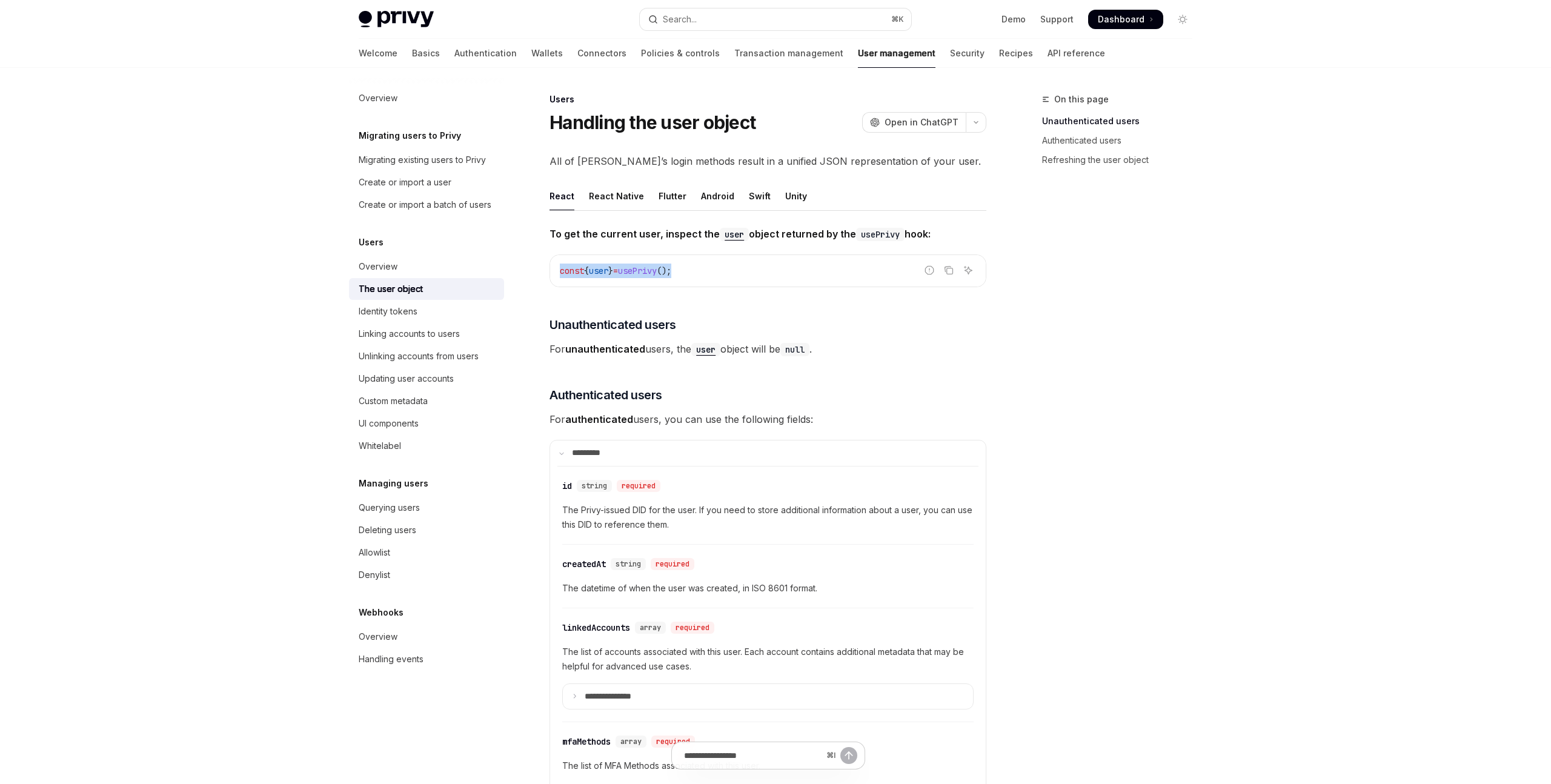
drag, startPoint x: 558, startPoint y: 271, endPoint x: 762, endPoint y: 273, distance: 204.0
click at [762, 273] on div "const { user } = usePrivy ();" at bounding box center [768, 270] width 435 height 31
click at [1099, 303] on div "On this page Unauthenticated users Authenticated users Refreshing the user obje…" at bounding box center [1110, 438] width 184 height 692
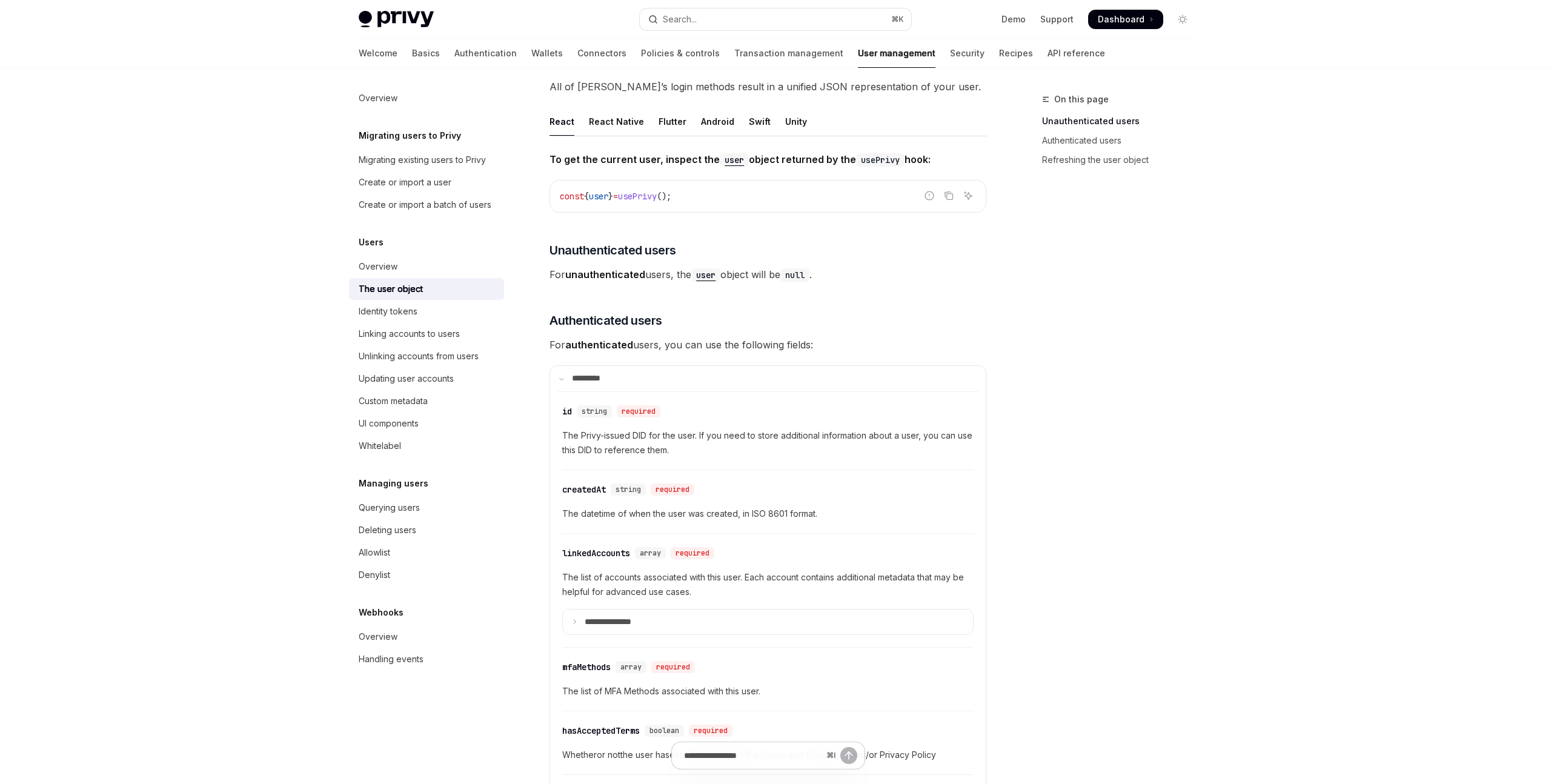
scroll to position [208, 0]
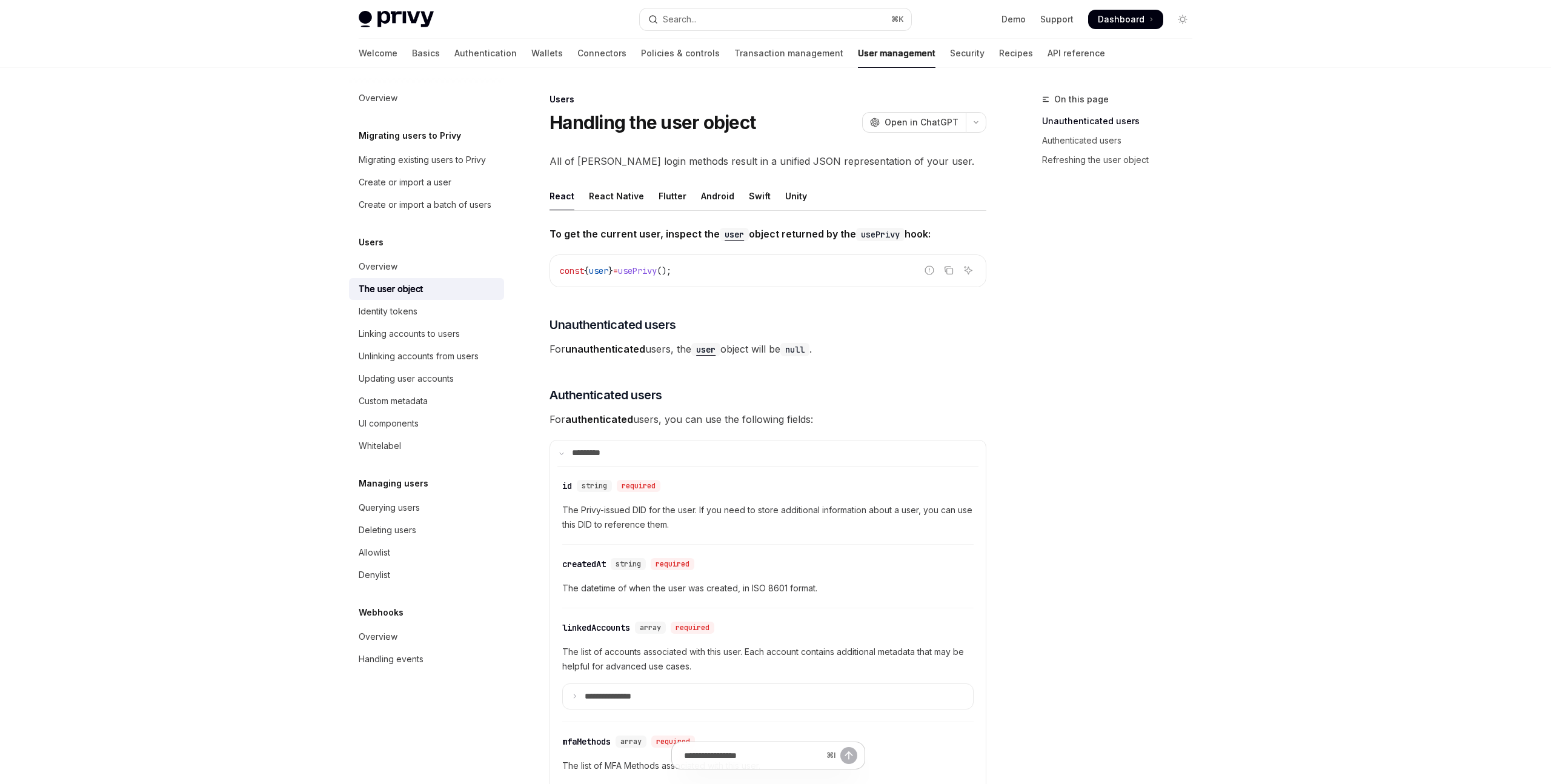
scroll to position [208, 0]
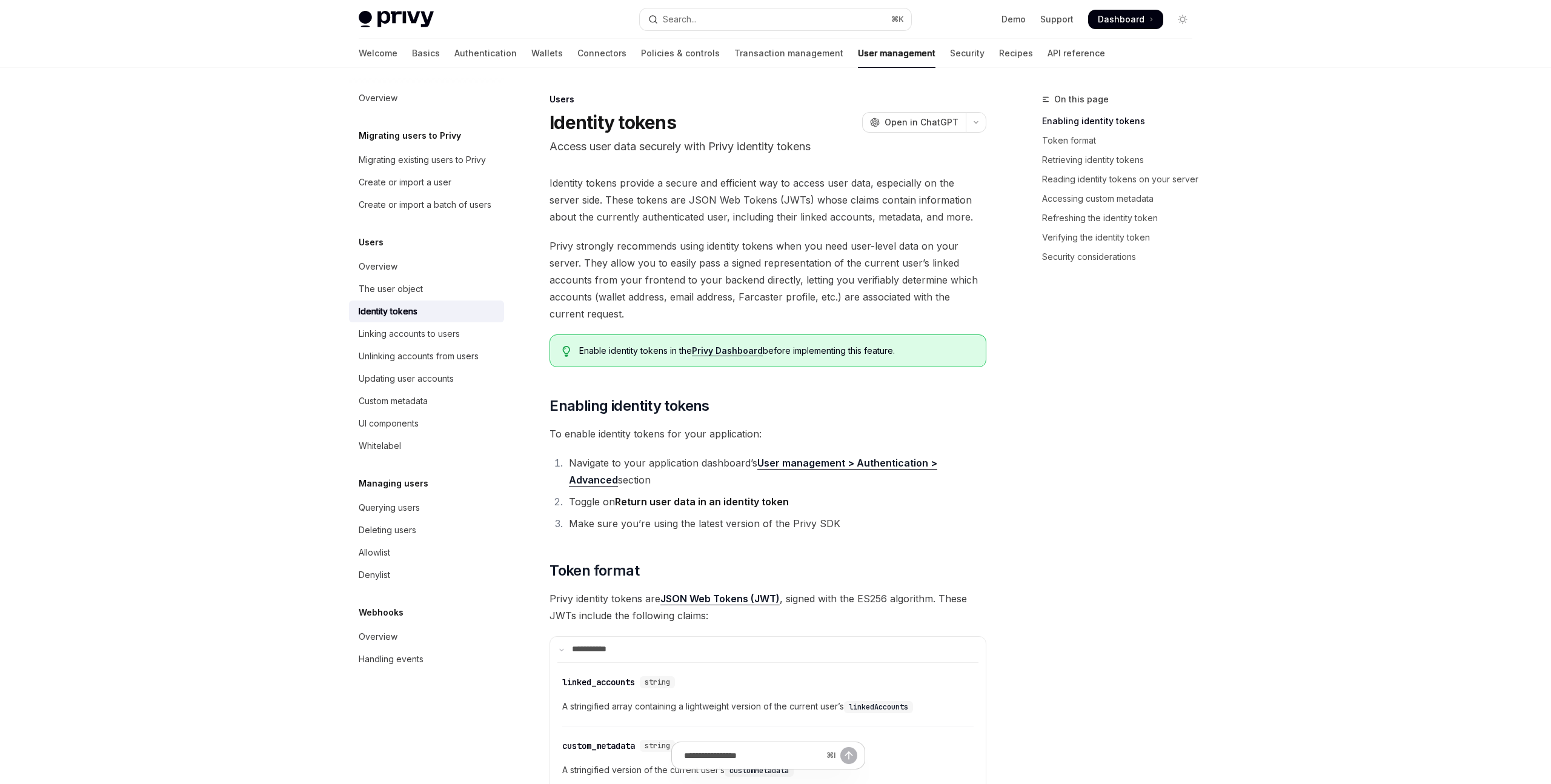
scroll to position [1, 0]
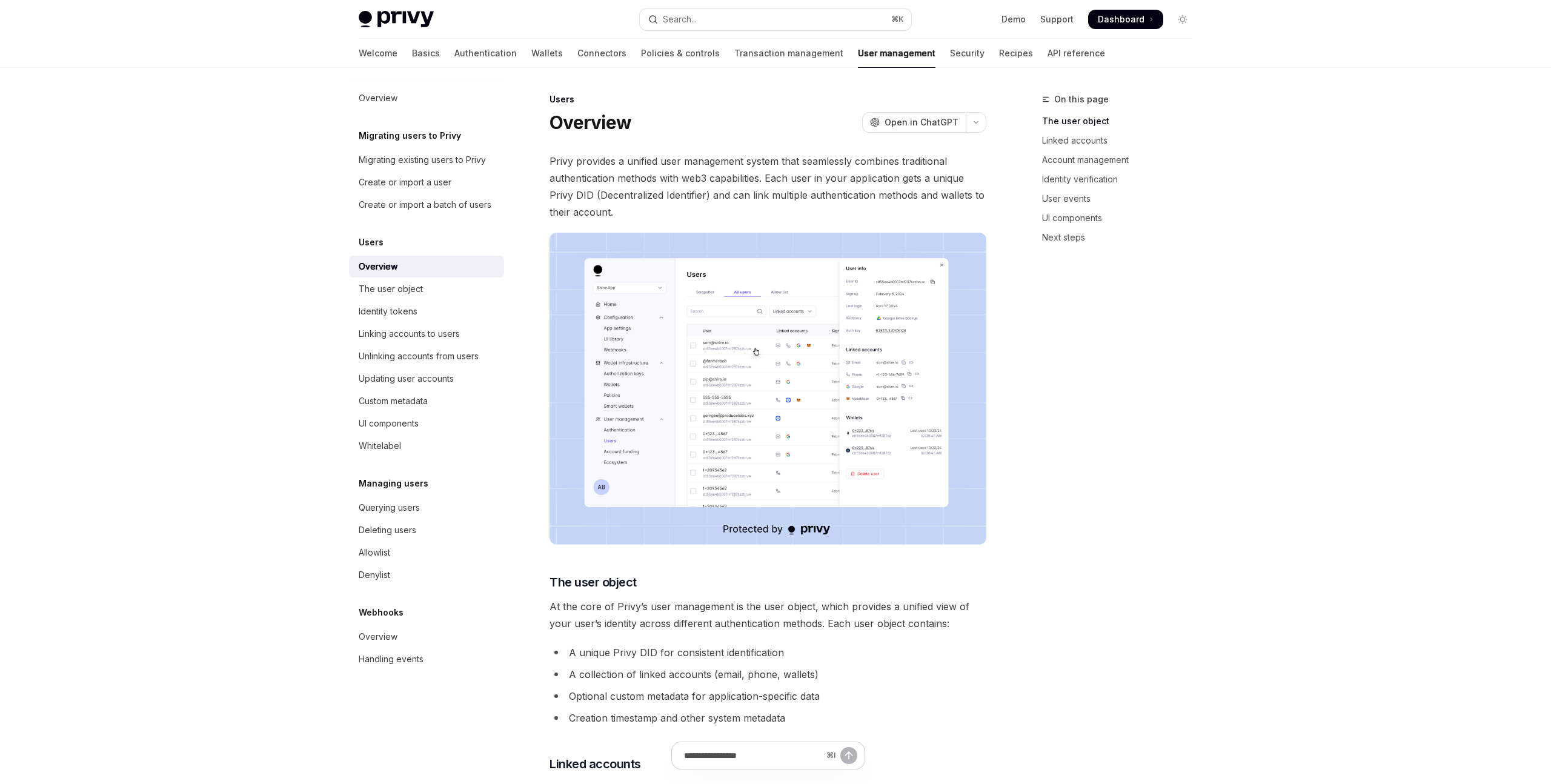
scroll to position [1, 0]
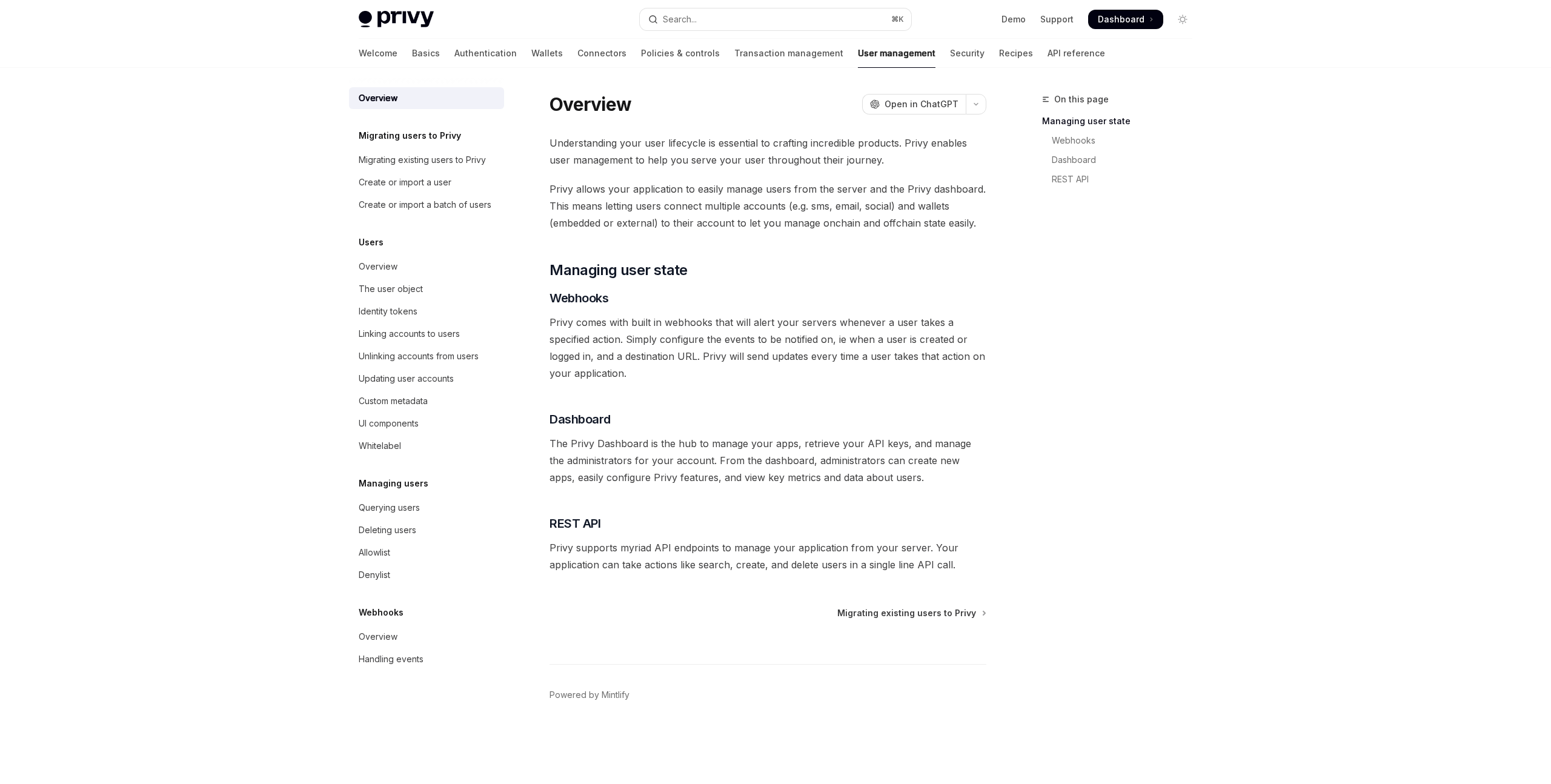
scroll to position [1, 0]
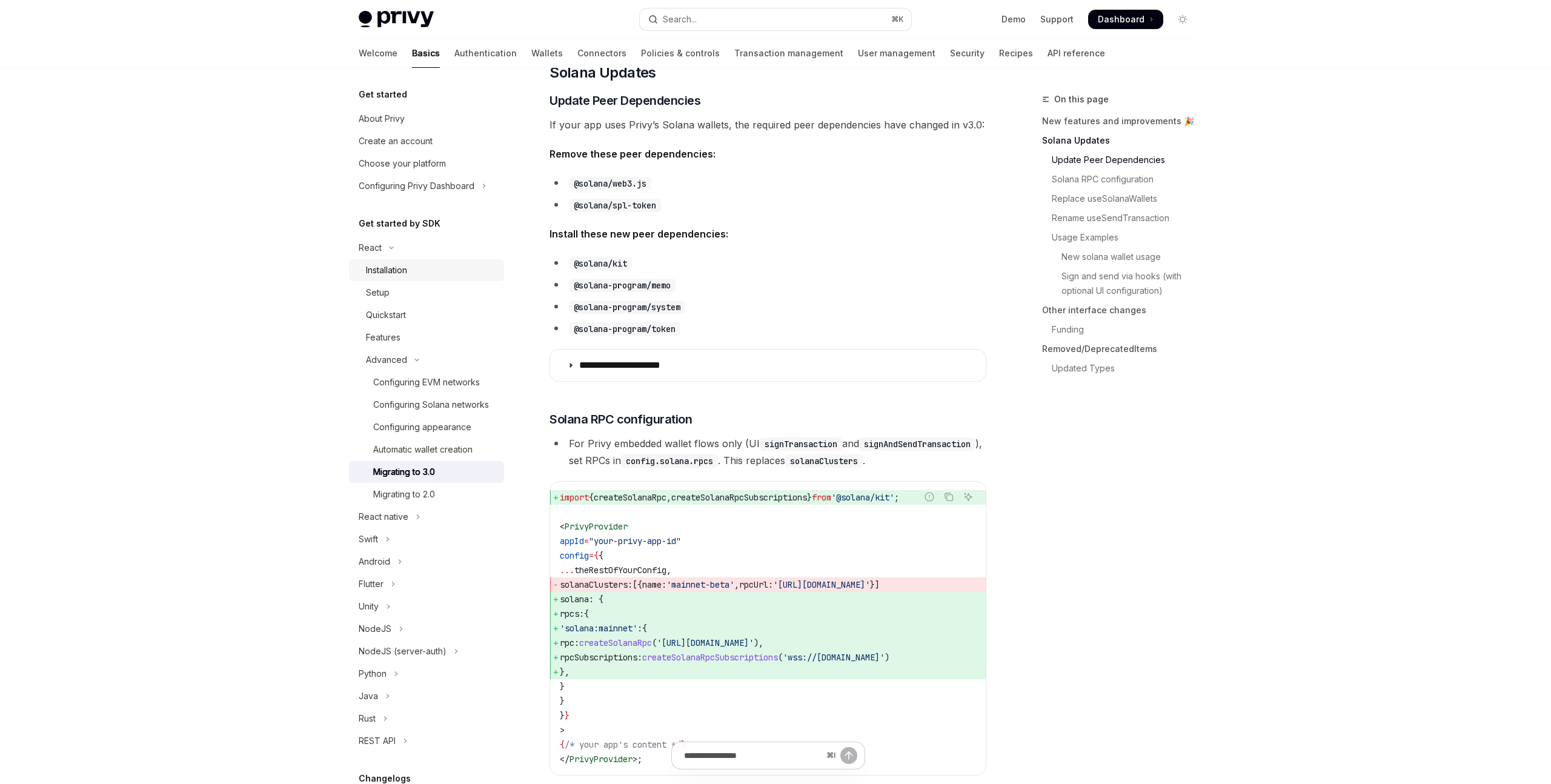
click at [446, 273] on div "Installation" at bounding box center [431, 270] width 131 height 14
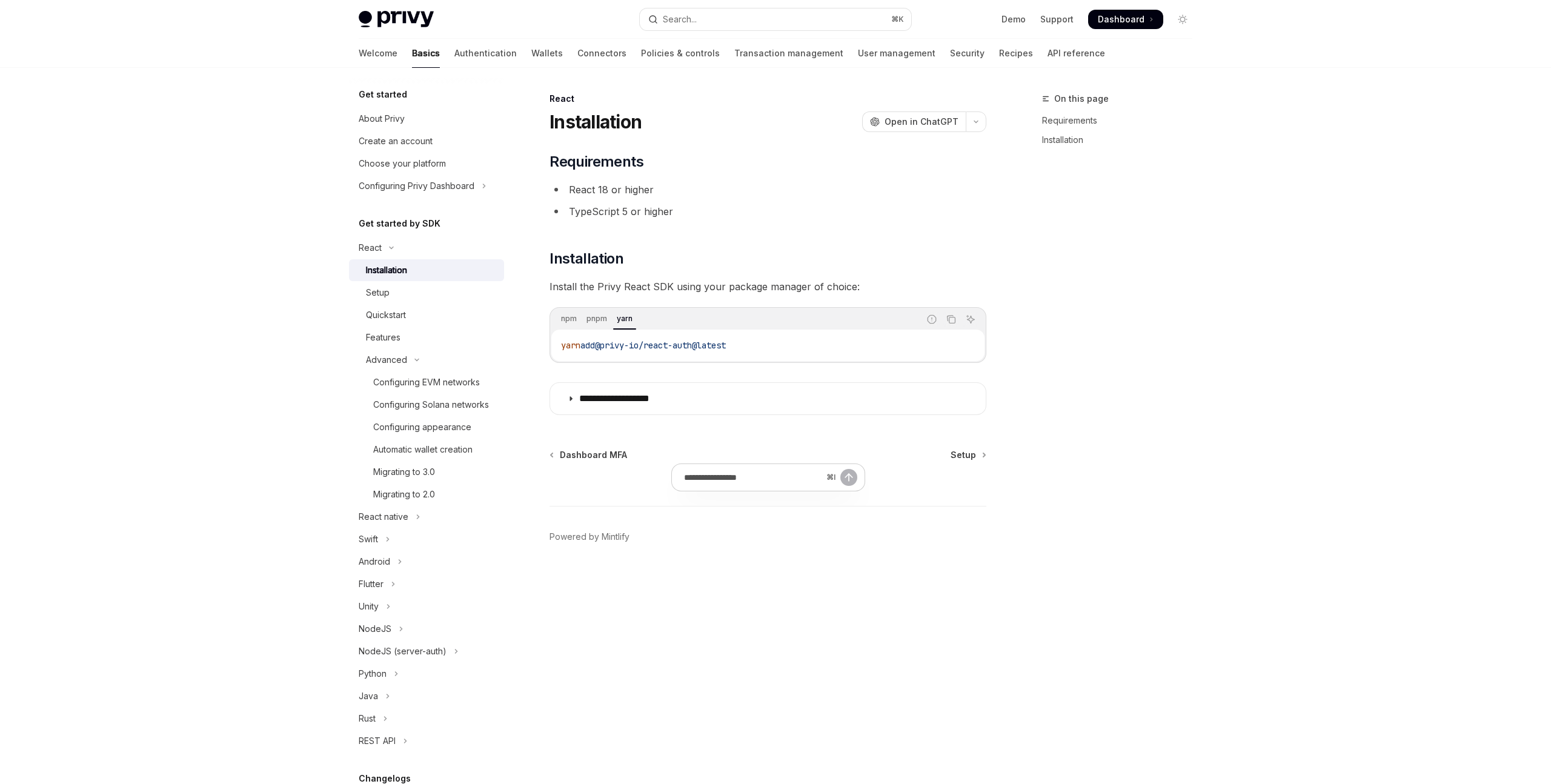
scroll to position [1, 0]
click at [409, 296] on div "Setup" at bounding box center [431, 292] width 131 height 14
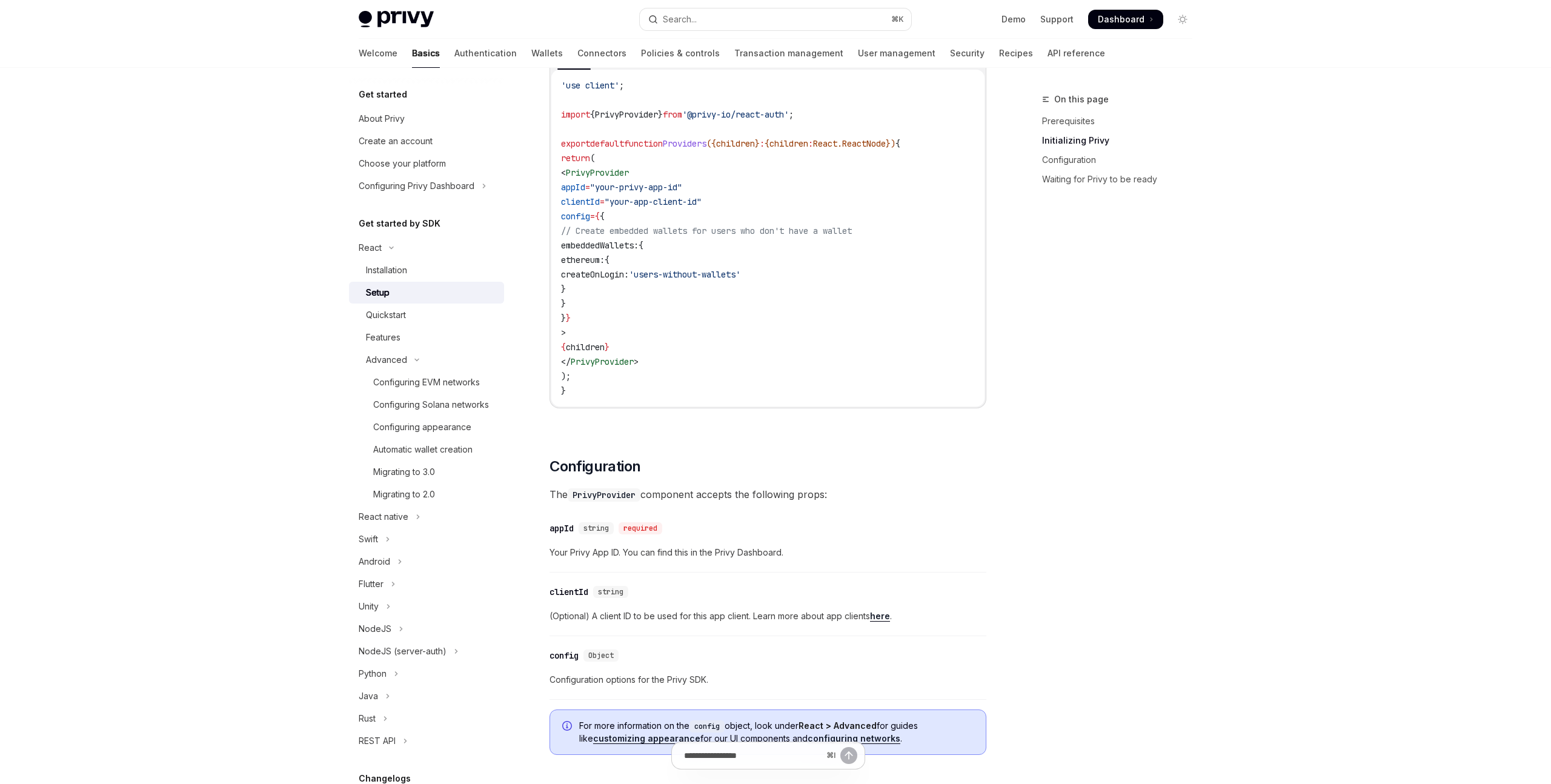
scroll to position [1317, 0]
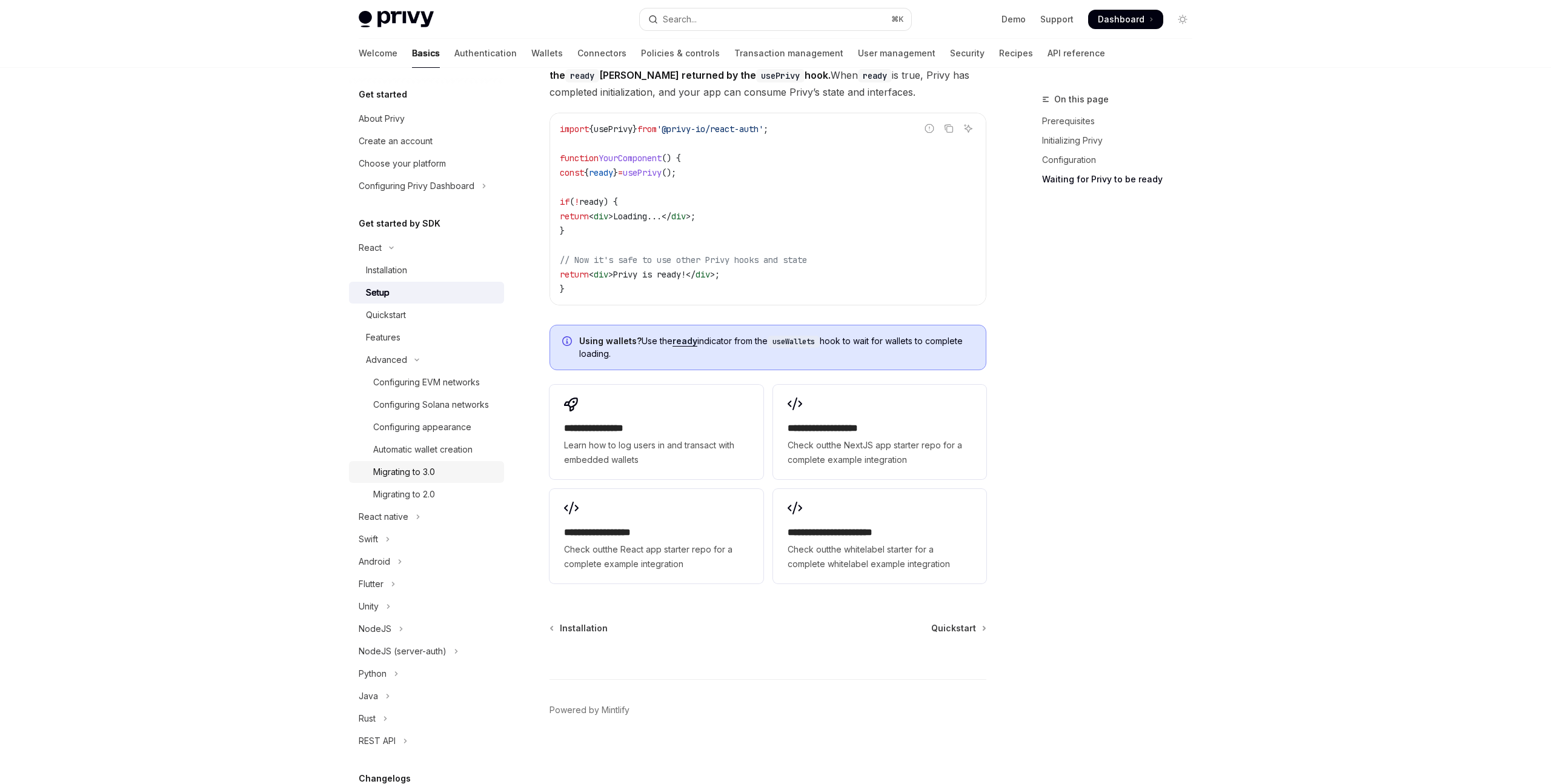
click at [419, 472] on div "Migrating to 3.0" at bounding box center [404, 471] width 62 height 14
type textarea "*"
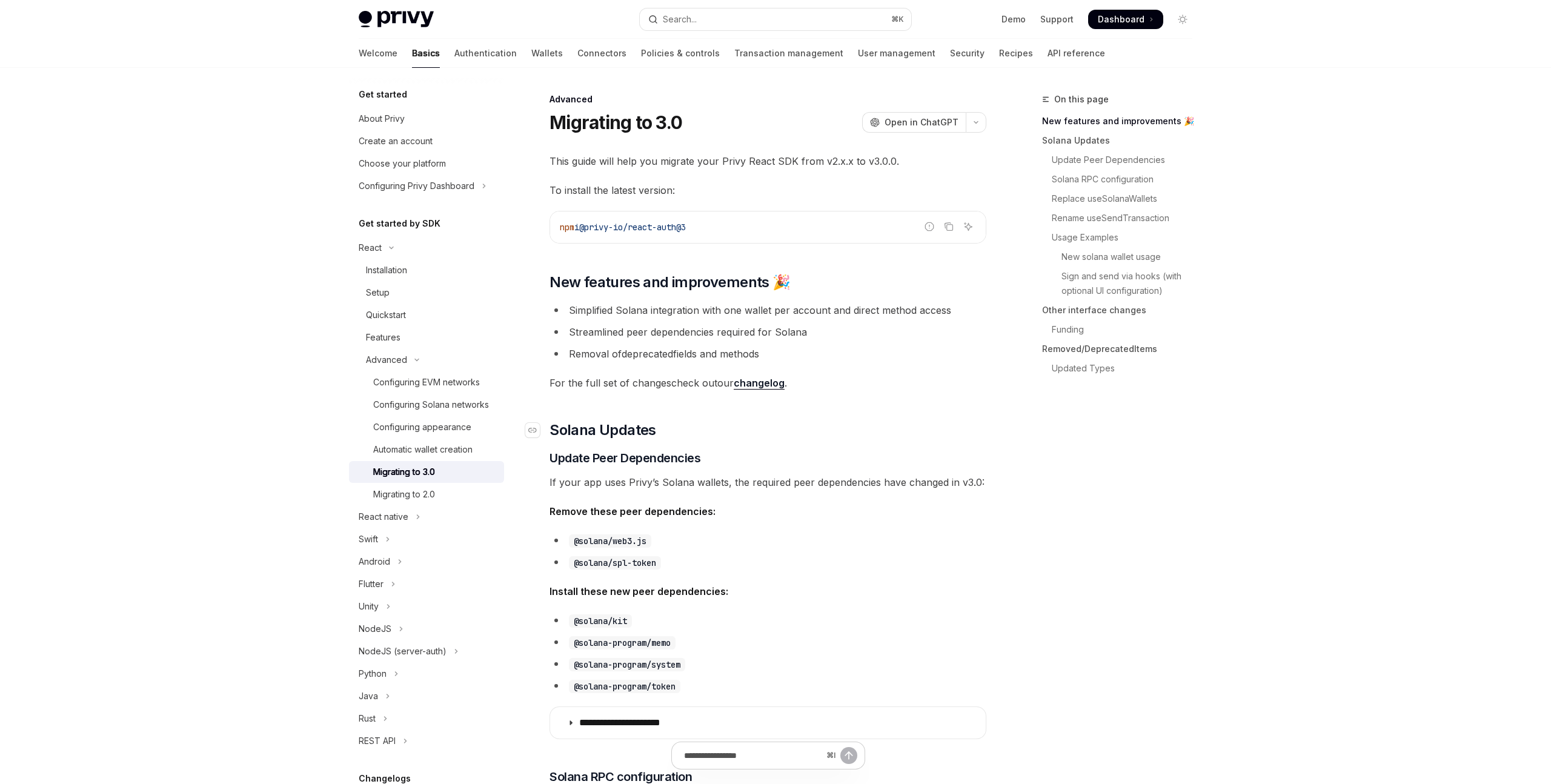
scroll to position [112, 0]
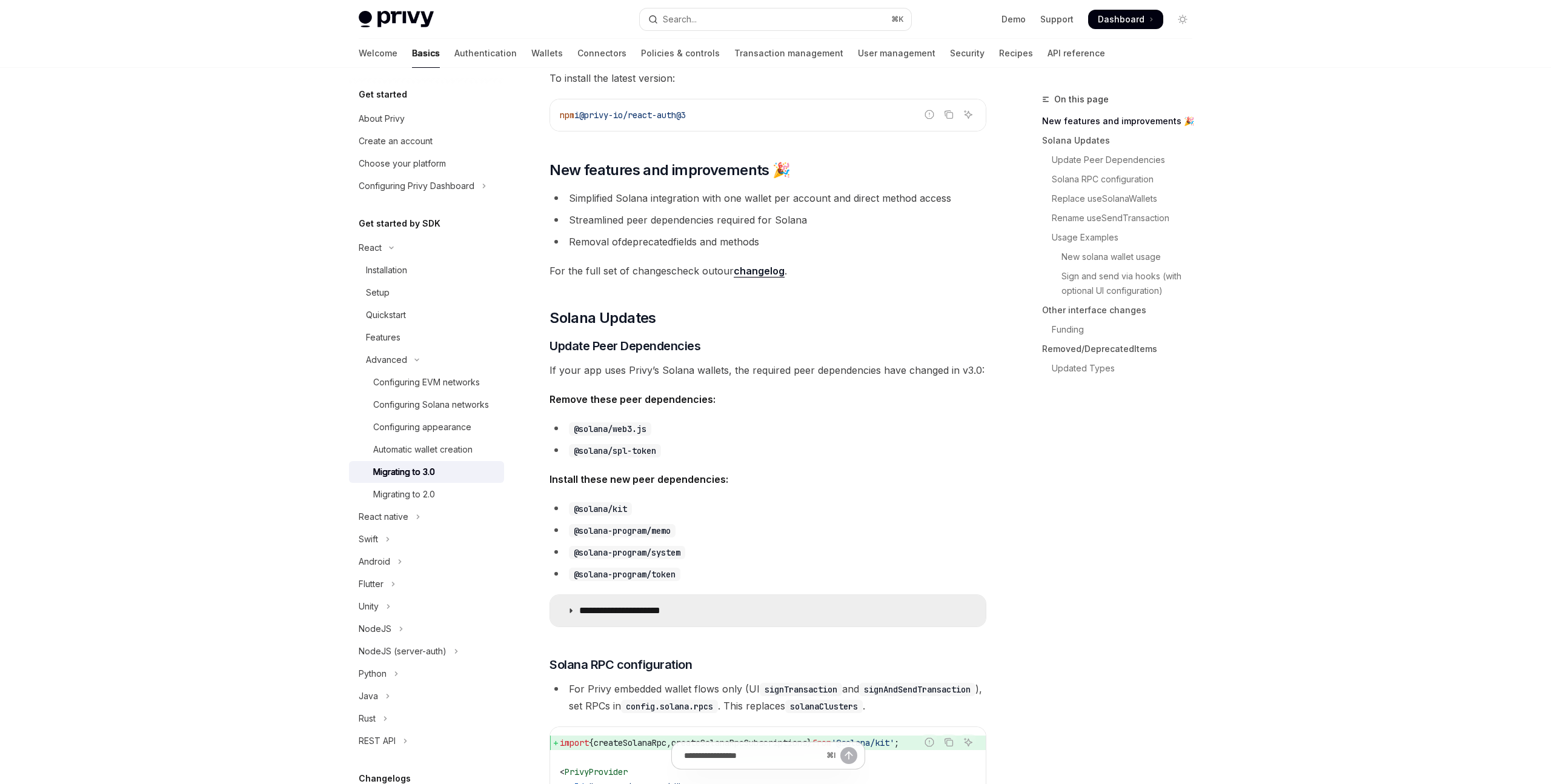
click at [656, 616] on p "**********" at bounding box center [636, 610] width 113 height 12
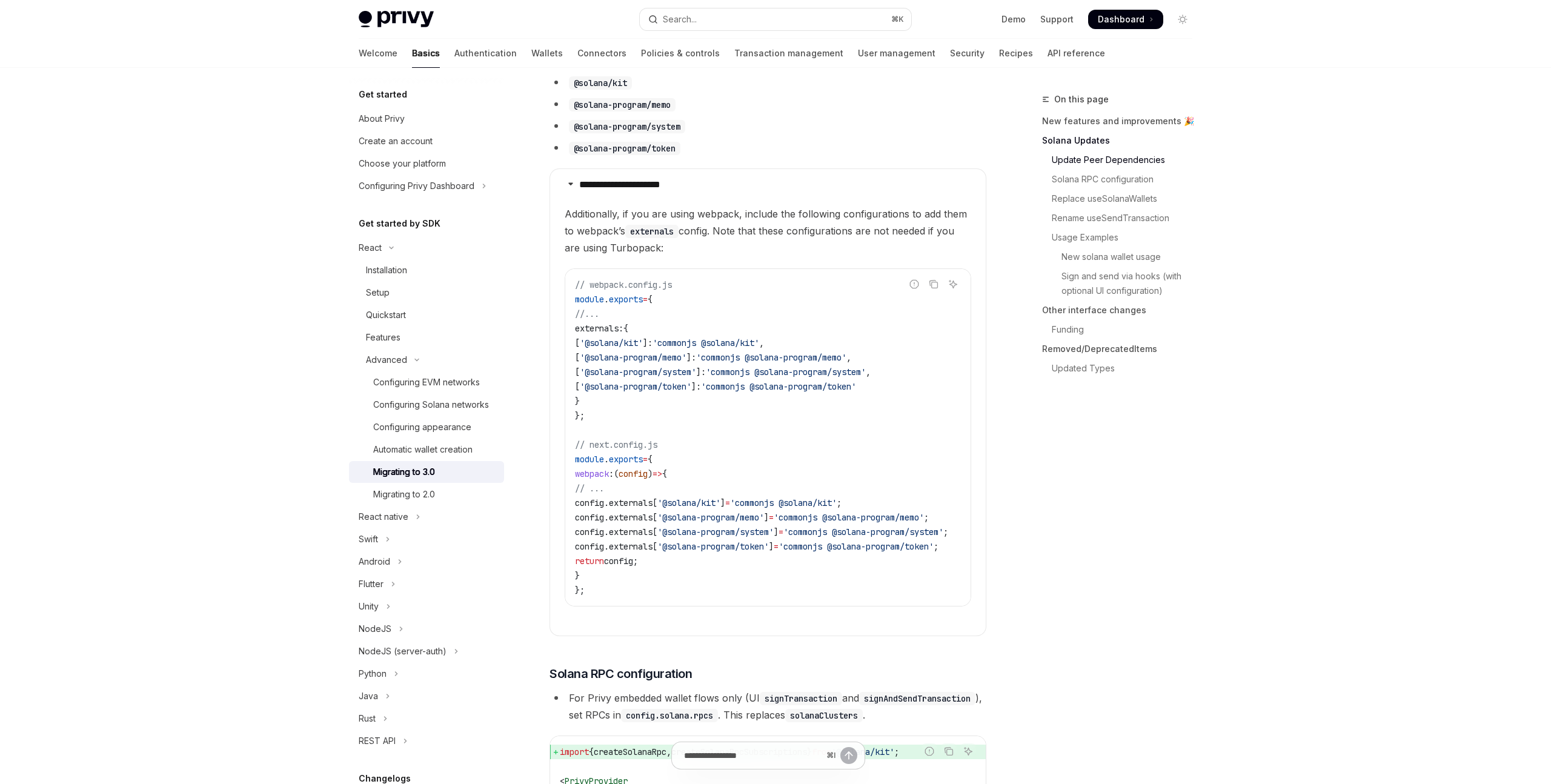
scroll to position [542, 0]
click at [790, 386] on span "'commonjs @solana-program/token'" at bounding box center [778, 382] width 155 height 10
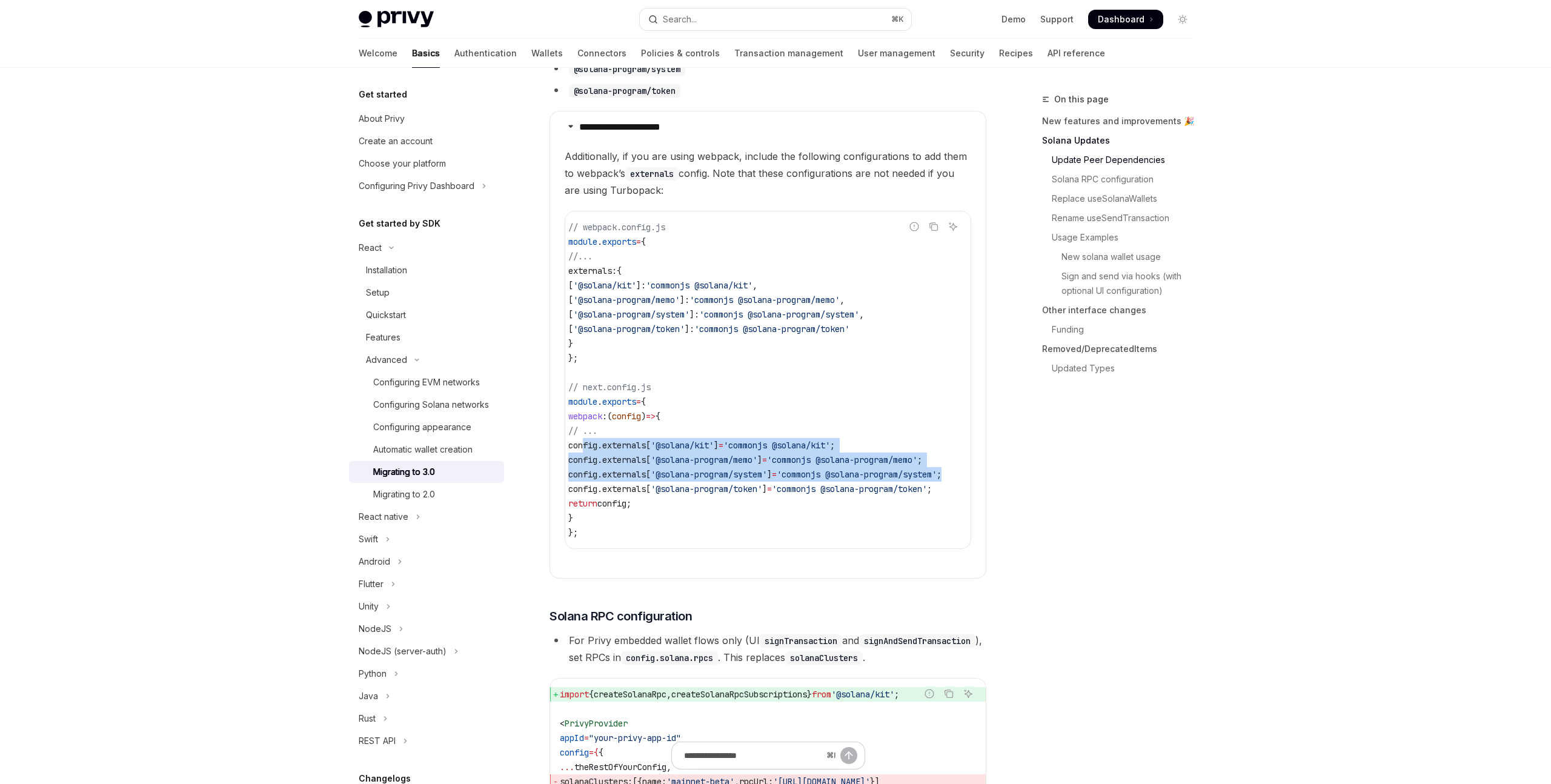
scroll to position [0, 56]
drag, startPoint x: 589, startPoint y: 448, endPoint x: 966, endPoint y: 499, distance: 380.4
click at [966, 499] on code "// webpack.config.js module . exports = { //... externals: { [ '@solana/kit' ]:…" at bounding box center [769, 379] width 402 height 320
copy code "config . externals [ '@solana/kit' ] = 'commonjs @solana/kit' ; config . extern…"
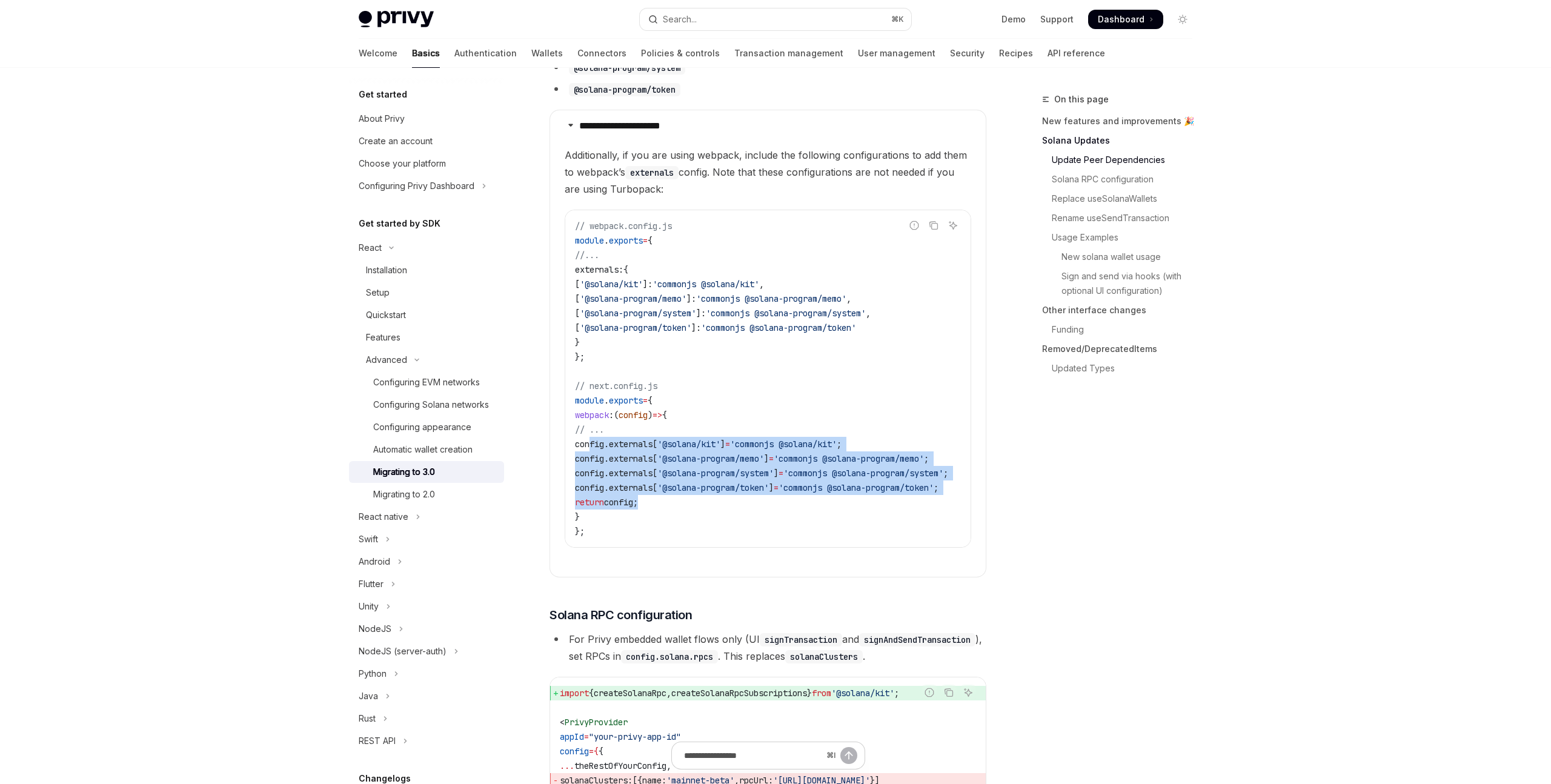
click at [1124, 583] on div "On this page New features and improvements 🎉 Solana Updates Update Peer Depende…" at bounding box center [1110, 438] width 184 height 692
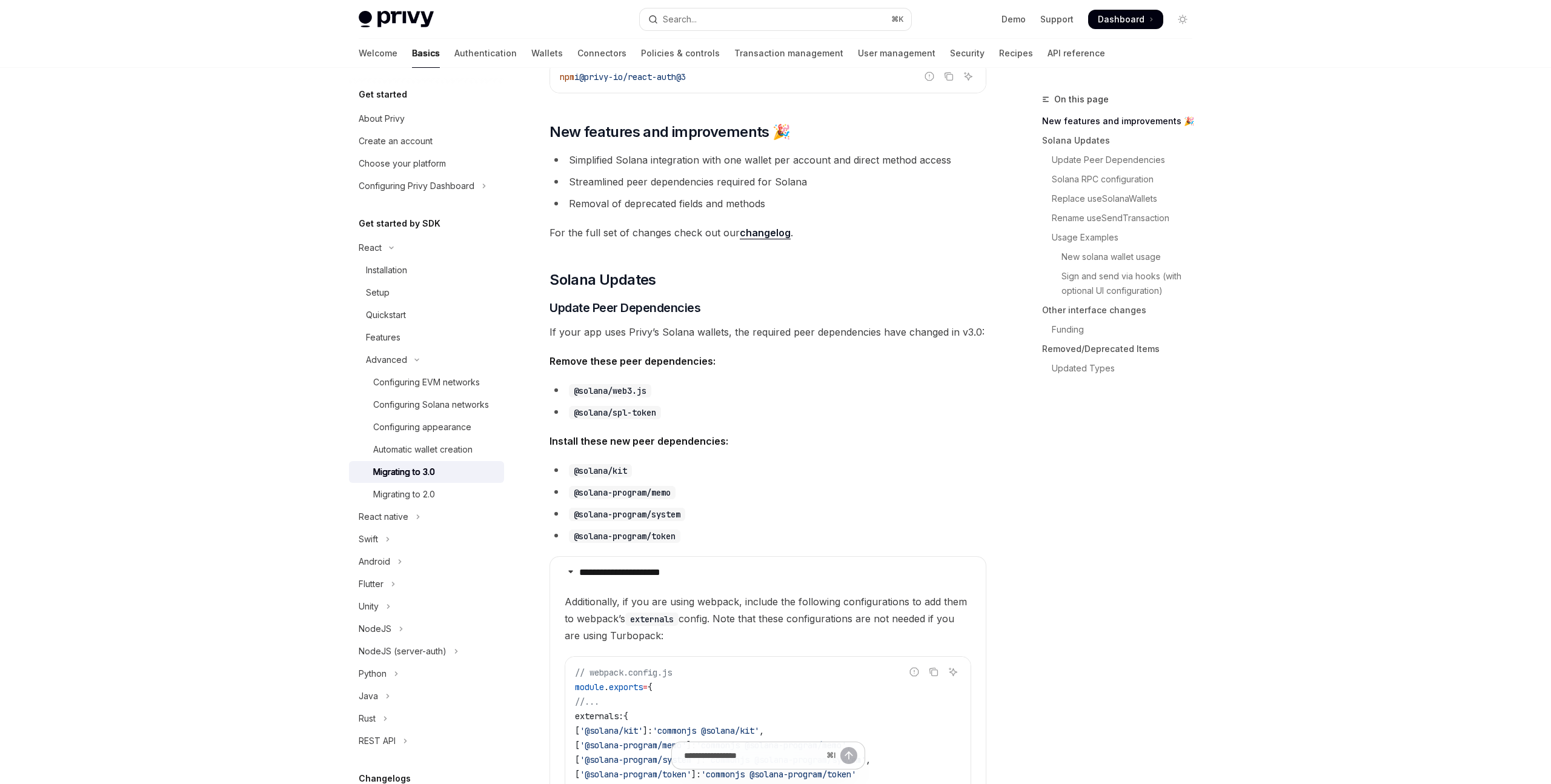
scroll to position [207, 0]
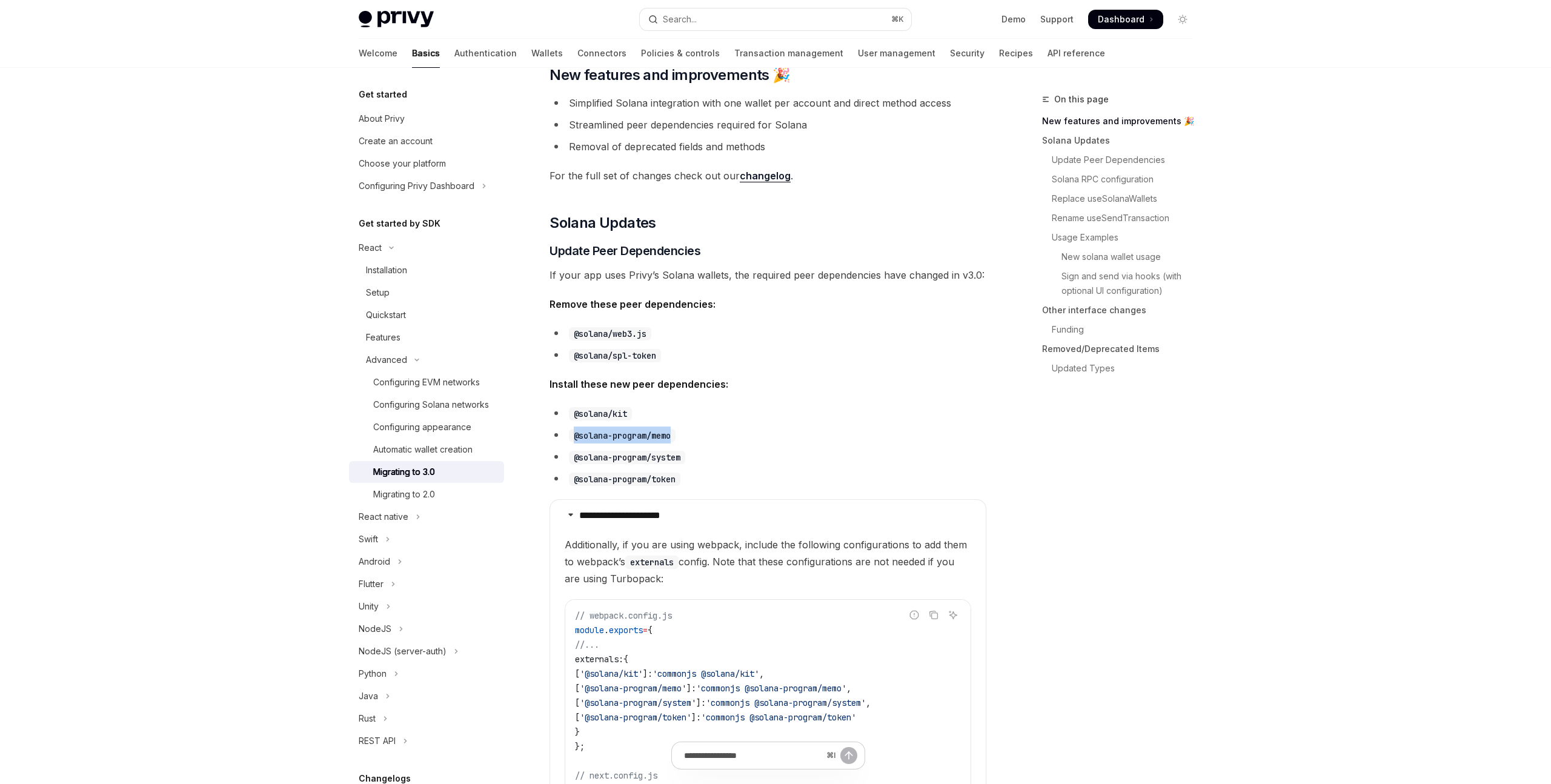
drag, startPoint x: 580, startPoint y: 437, endPoint x: 730, endPoint y: 436, distance: 150.0
click at [731, 436] on li "@solana-program/memo" at bounding box center [768, 435] width 437 height 17
copy code "@solana-program/memo"
drag, startPoint x: 574, startPoint y: 414, endPoint x: 672, endPoint y: 414, distance: 98.0
click at [672, 414] on li "@solana/kit" at bounding box center [768, 413] width 437 height 17
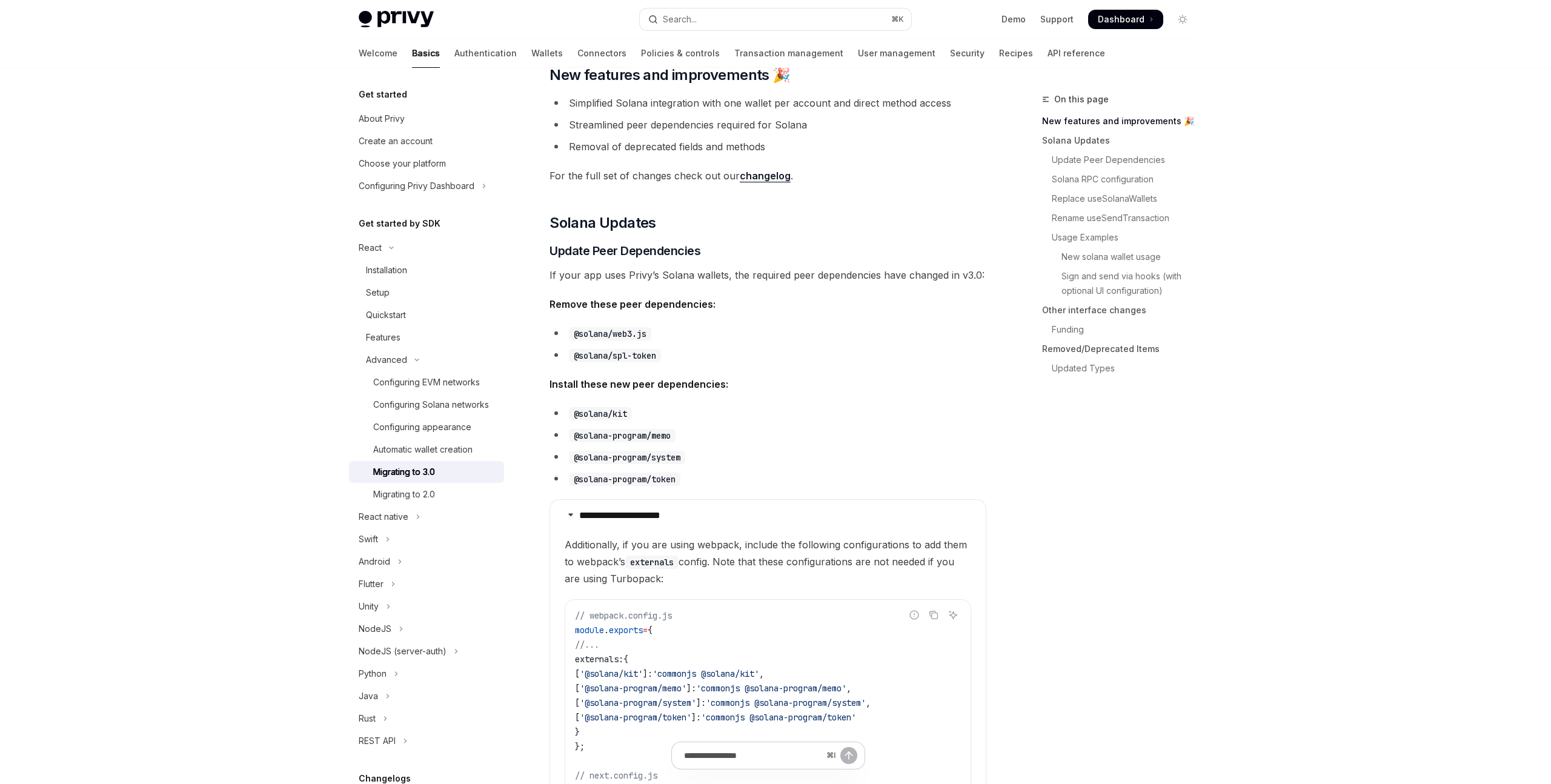
click at [649, 414] on li "@solana/kit" at bounding box center [768, 413] width 437 height 17
drag, startPoint x: 574, startPoint y: 415, endPoint x: 635, endPoint y: 415, distance: 61.0
click at [635, 415] on li "@solana/kit" at bounding box center [768, 413] width 437 height 17
copy code "@solana/kit"
click at [875, 337] on li "@solana/web3.js" at bounding box center [768, 334] width 437 height 17
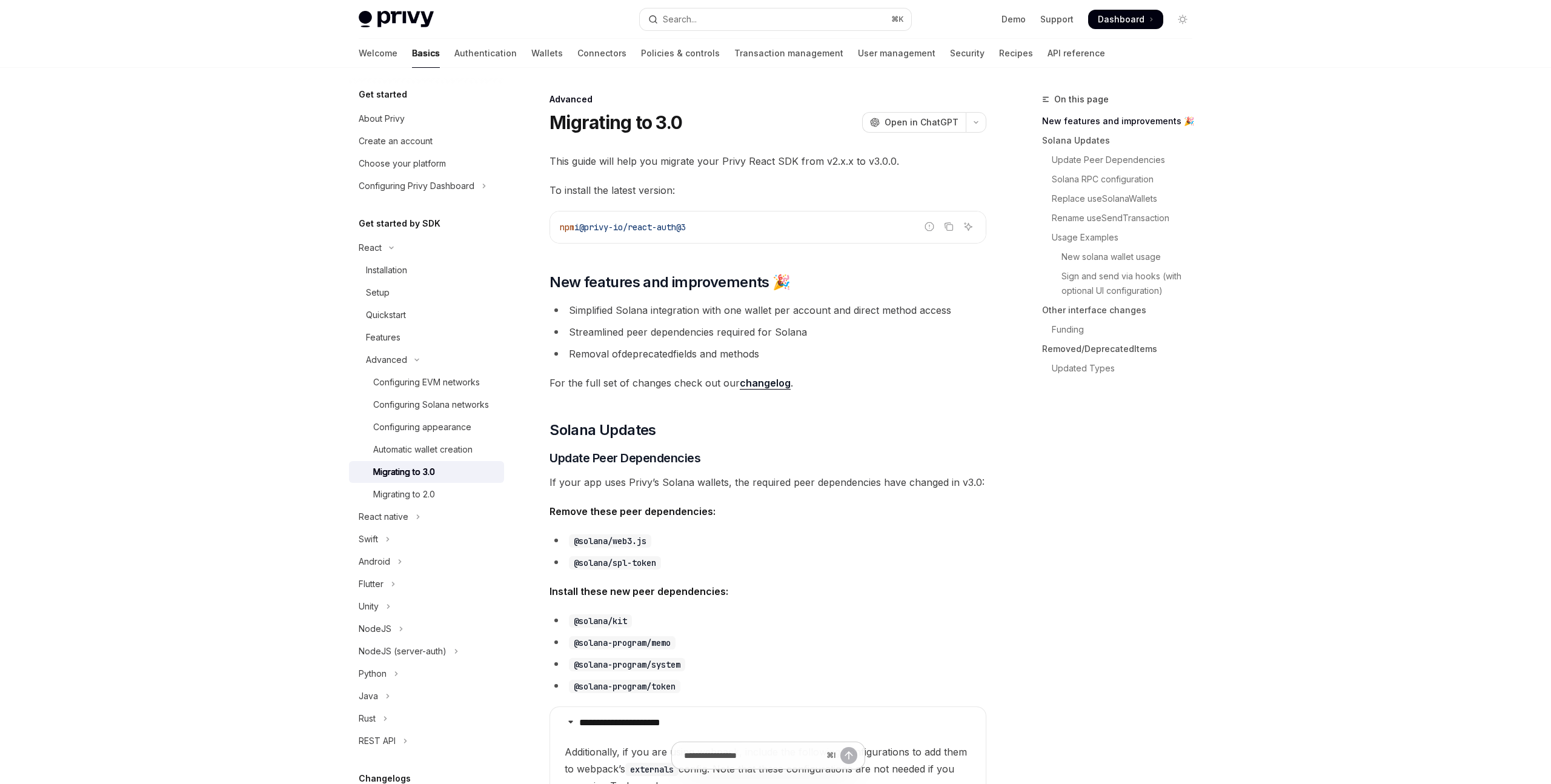
scroll to position [217, 0]
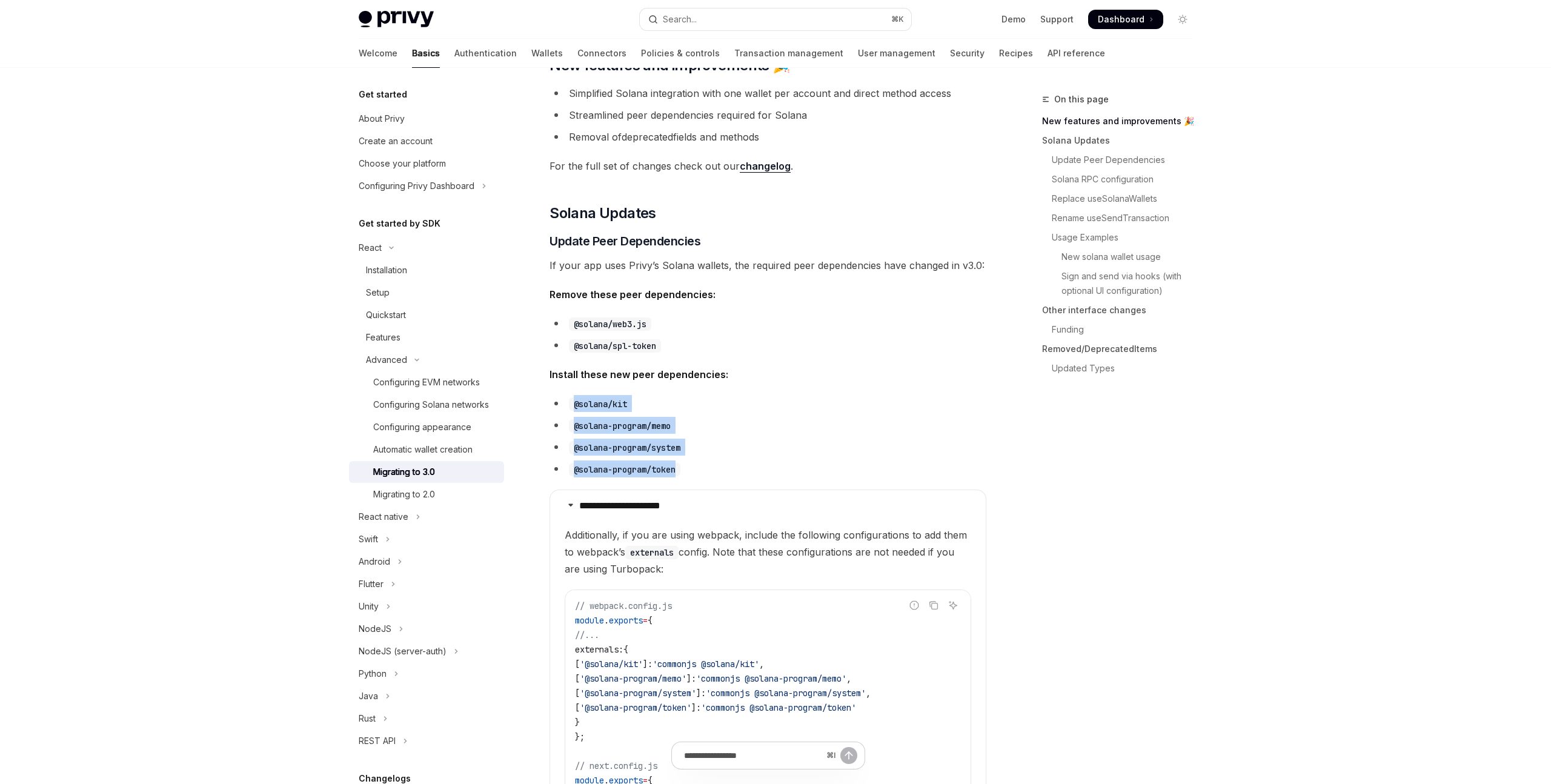
drag, startPoint x: 572, startPoint y: 403, endPoint x: 699, endPoint y: 463, distance: 140.5
click at [699, 463] on ul "@solana/kit @solana-program/memo @solana-program/system @solana-program/token" at bounding box center [768, 436] width 437 height 83
click at [699, 462] on li "@solana-program/token" at bounding box center [768, 469] width 437 height 17
drag, startPoint x: 688, startPoint y: 472, endPoint x: 540, endPoint y: 391, distance: 168.7
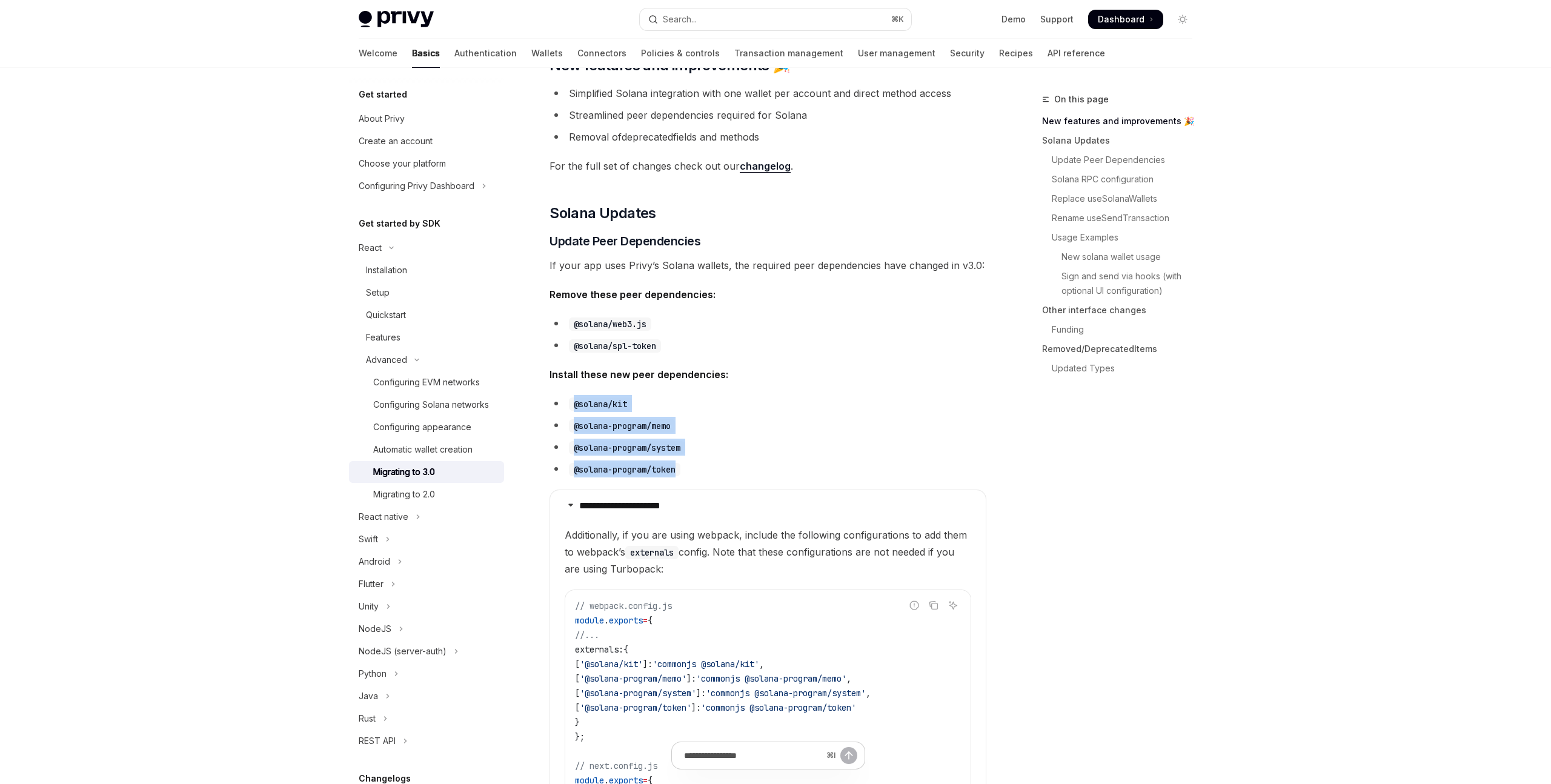
click at [821, 428] on li "@solana-program/memo" at bounding box center [768, 426] width 437 height 17
click at [816, 435] on ul "@solana/kit @solana-program/memo @solana-program/system @solana-program/token" at bounding box center [768, 436] width 437 height 83
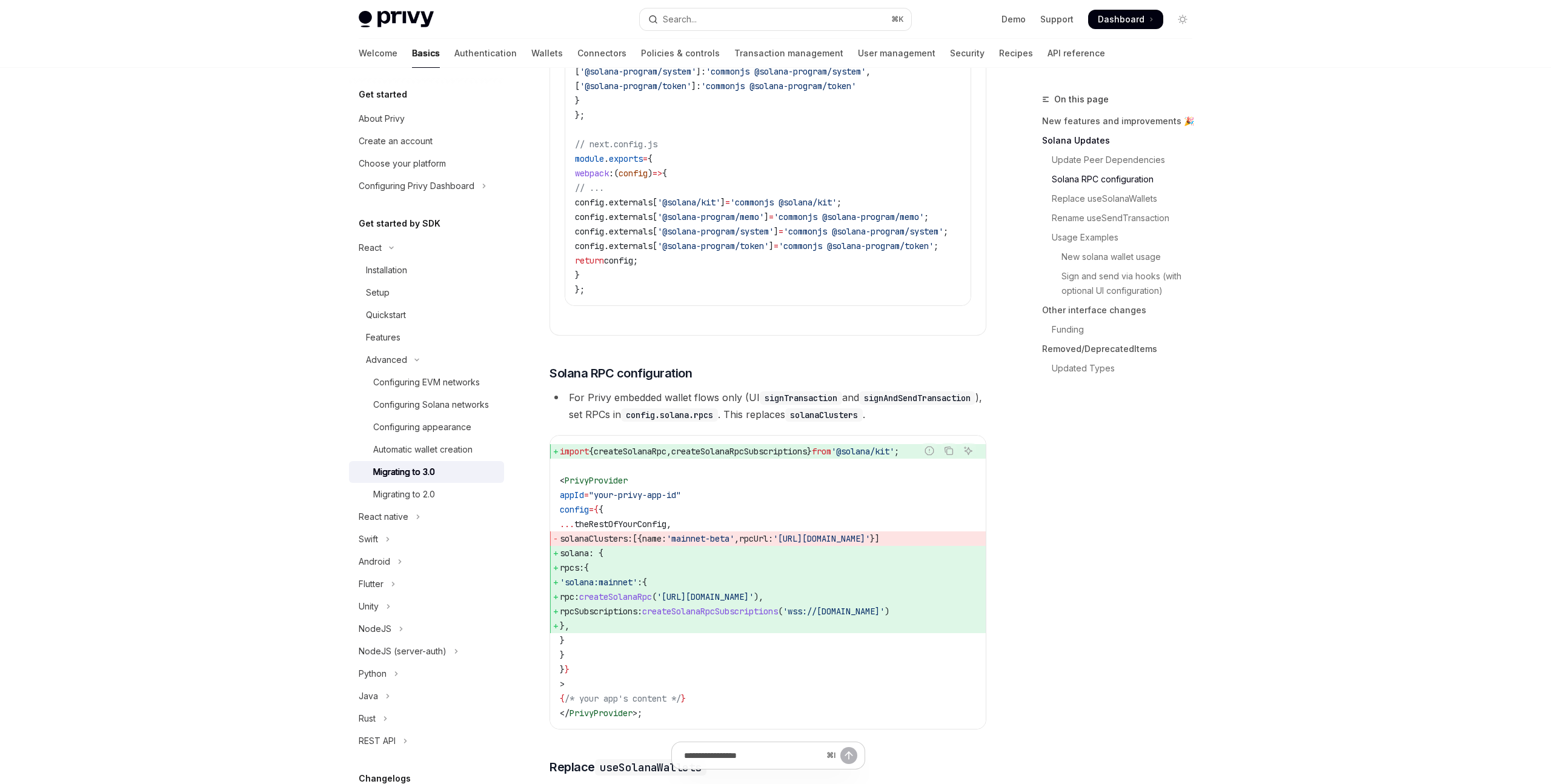
scroll to position [926, 0]
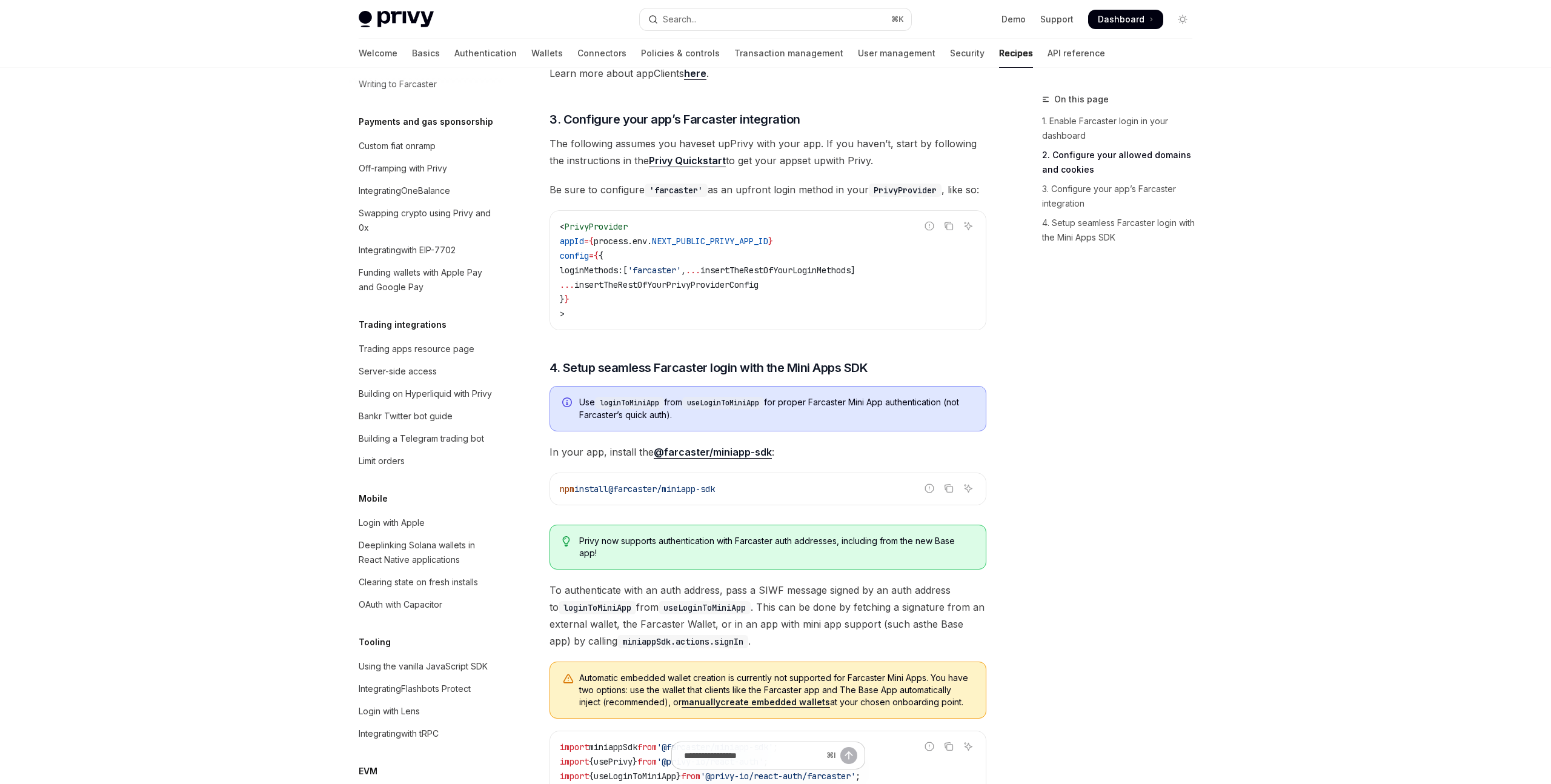
scroll to position [1076, 0]
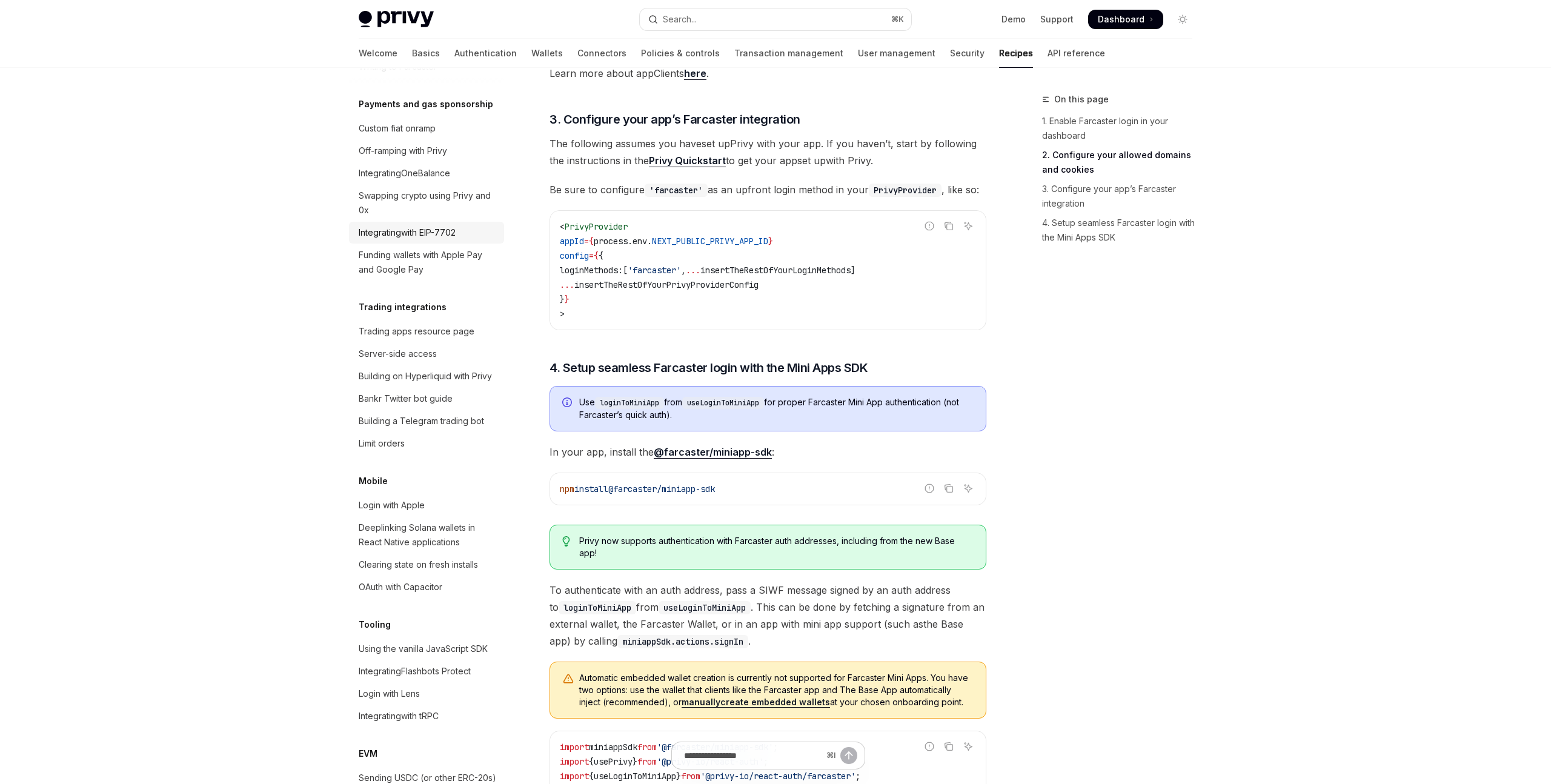
click at [483, 225] on div "Integrating with EIP-7702" at bounding box center [427, 232] width 138 height 14
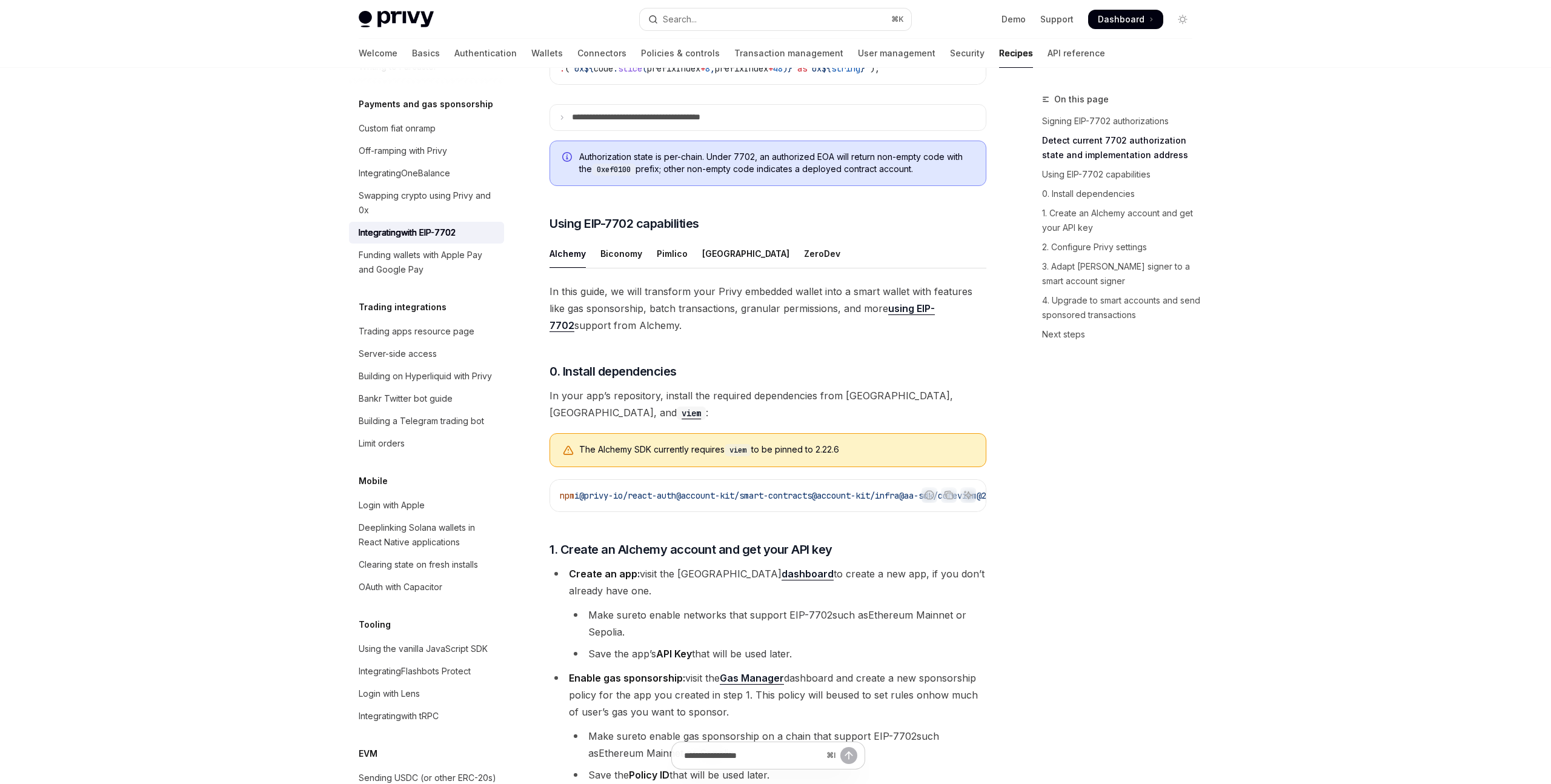
click at [1067, 499] on div "On this page Signing EIP-7702 authorizations Detect current 7702 authorization …" at bounding box center [1110, 438] width 184 height 692
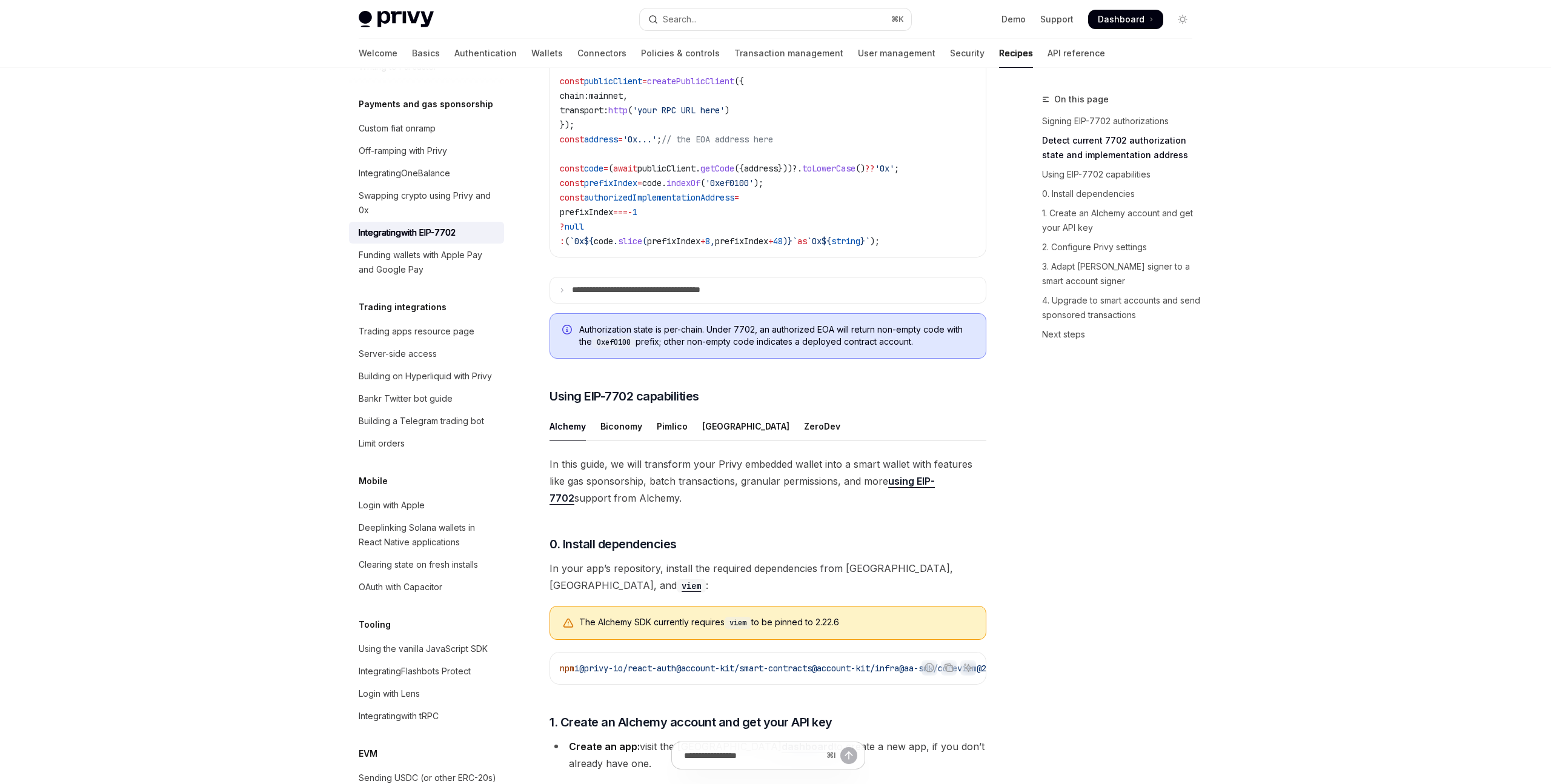
scroll to position [705, 0]
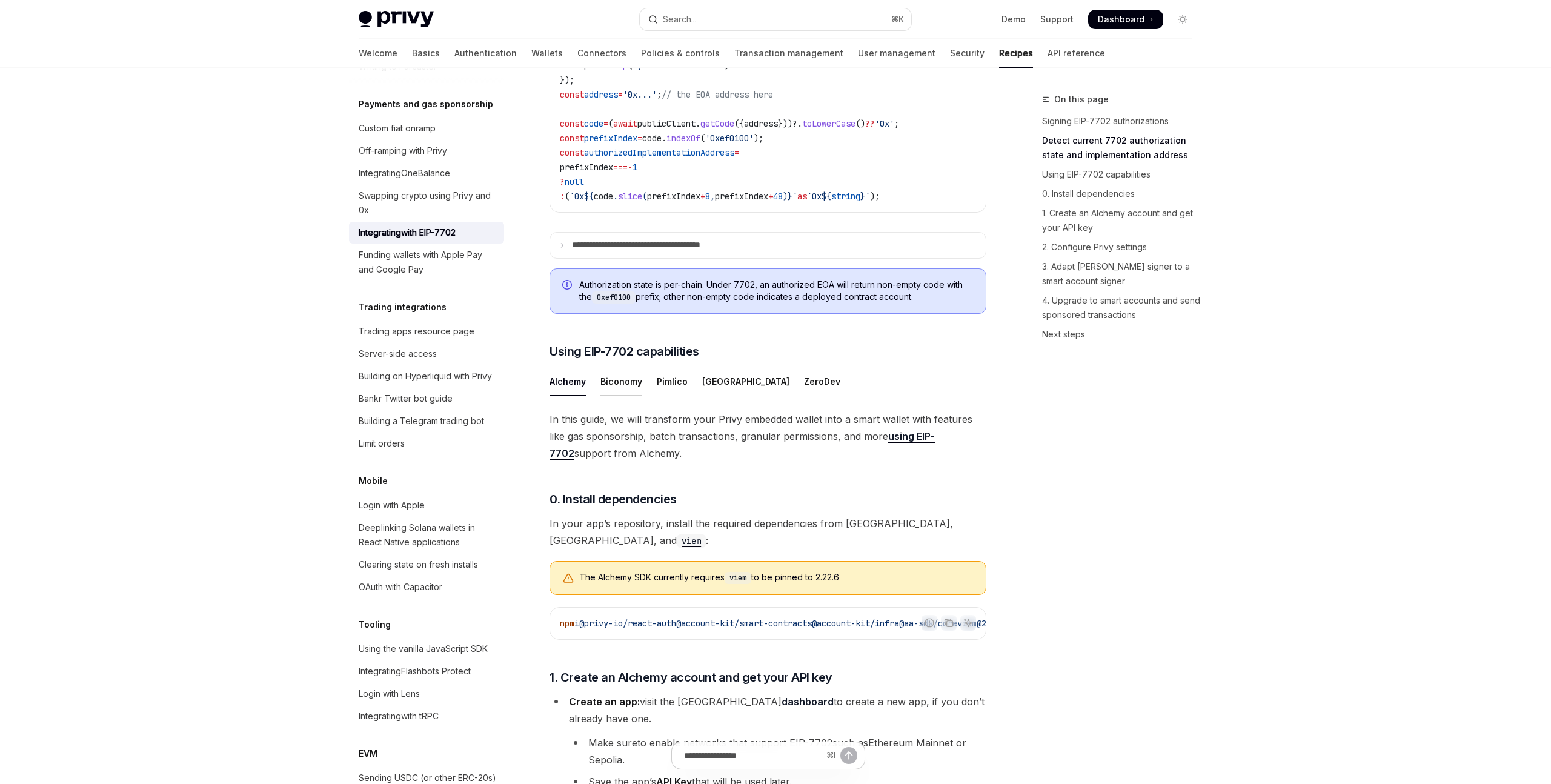
click at [634, 395] on div "Biconomy" at bounding box center [622, 381] width 42 height 29
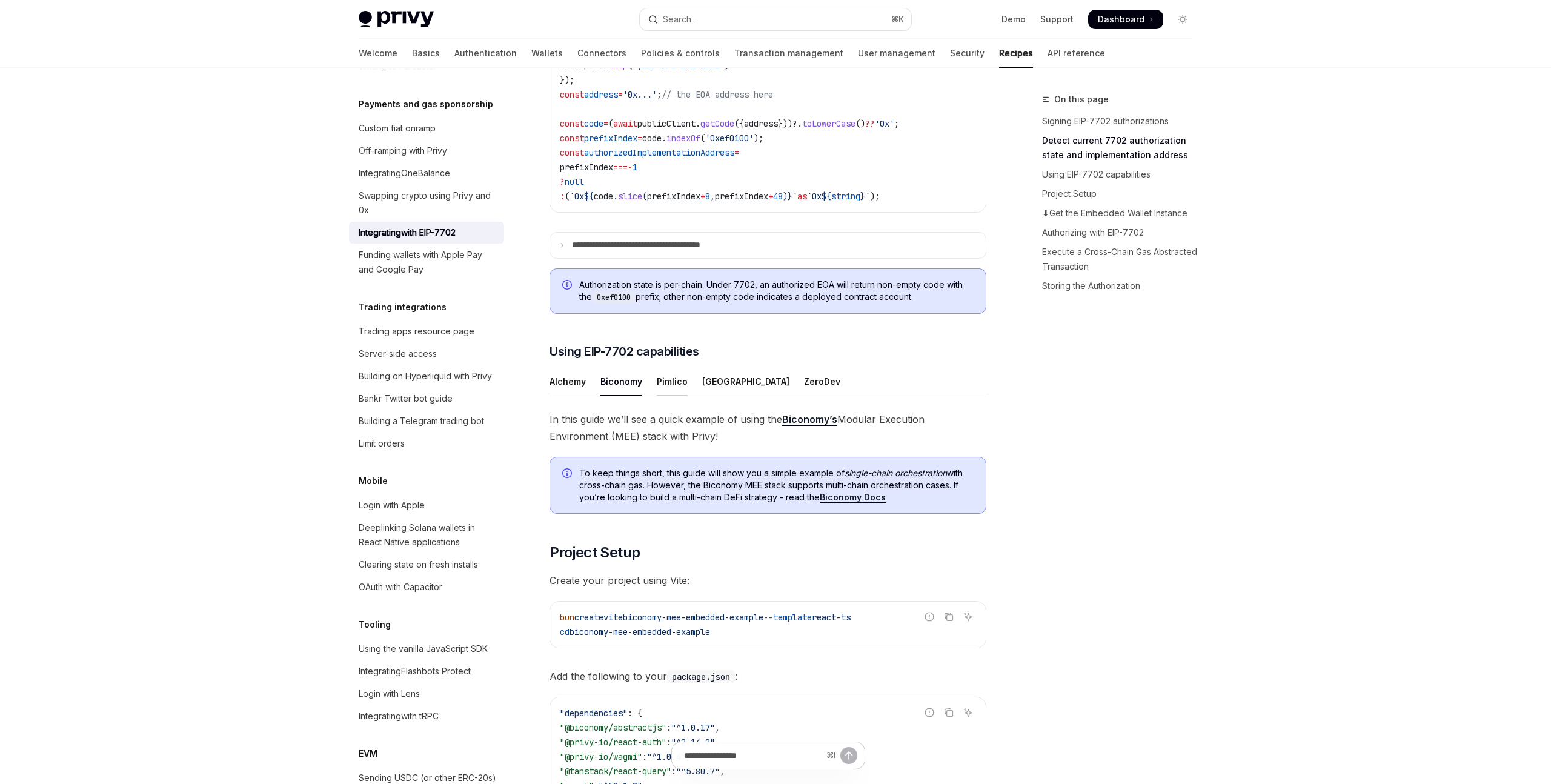
click at [682, 395] on div "Pimlico" at bounding box center [672, 381] width 31 height 29
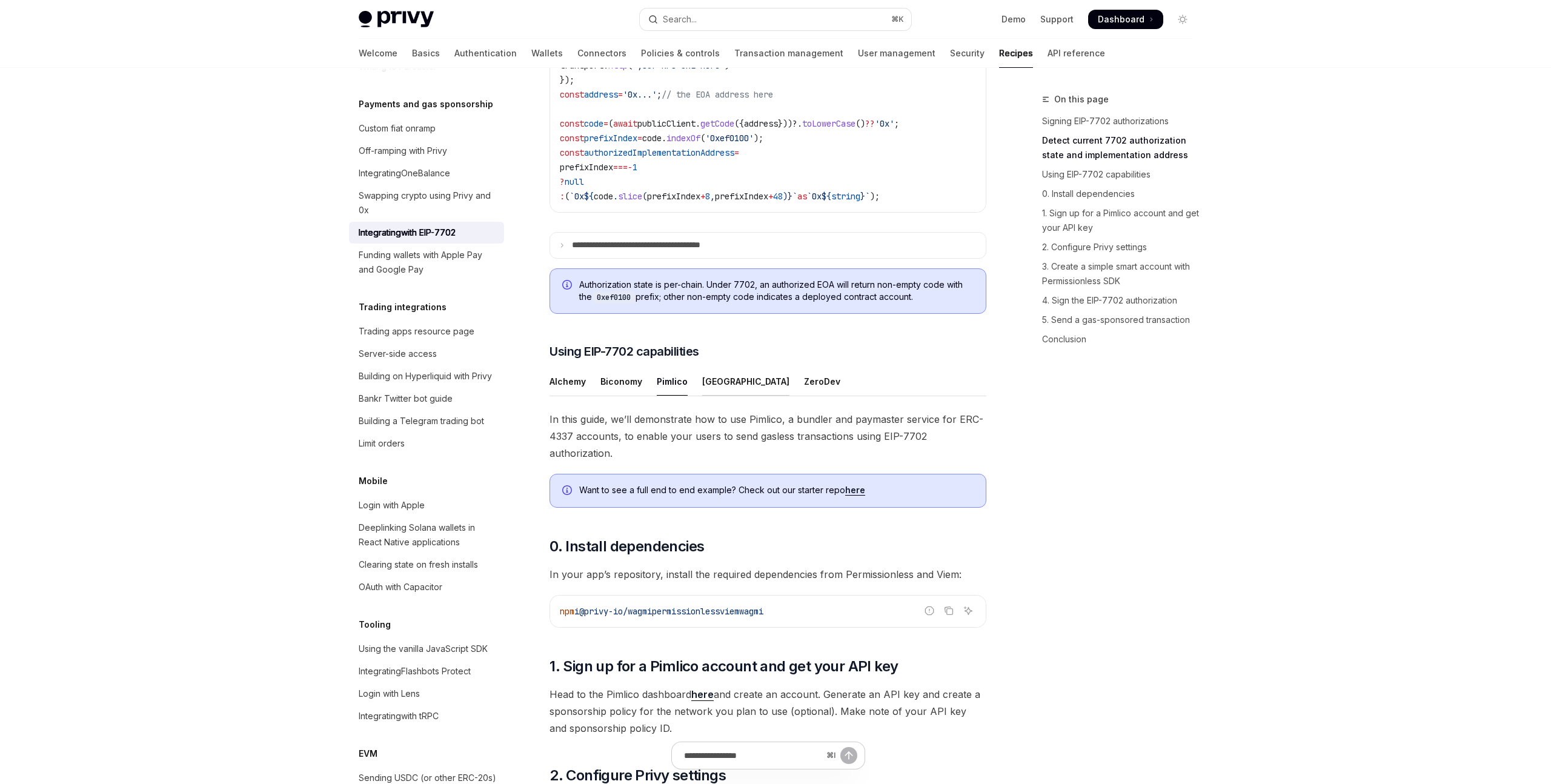
click at [718, 395] on div "Porto" at bounding box center [746, 381] width 87 height 29
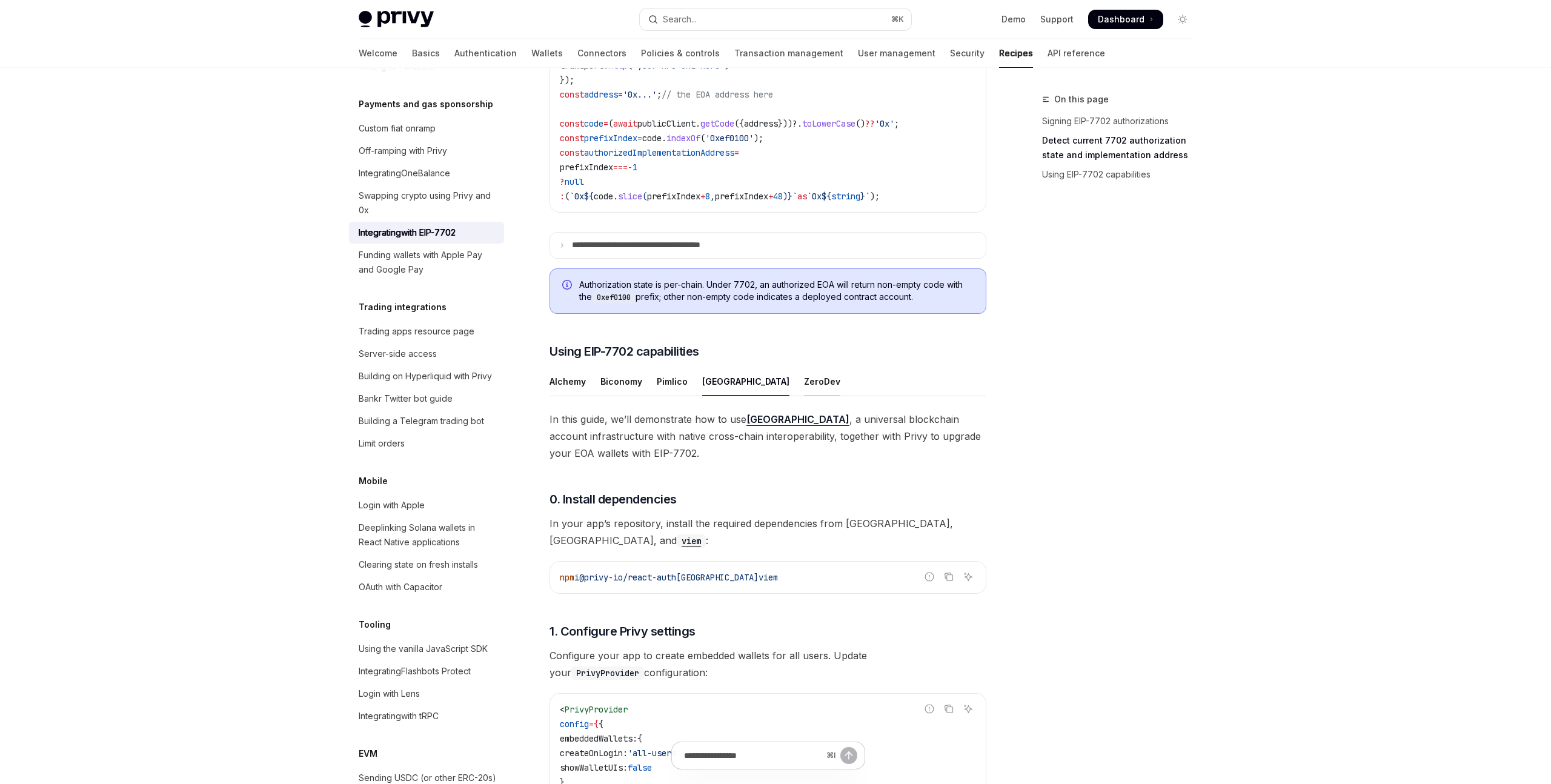
click at [804, 395] on div "ZeroDev" at bounding box center [822, 381] width 36 height 29
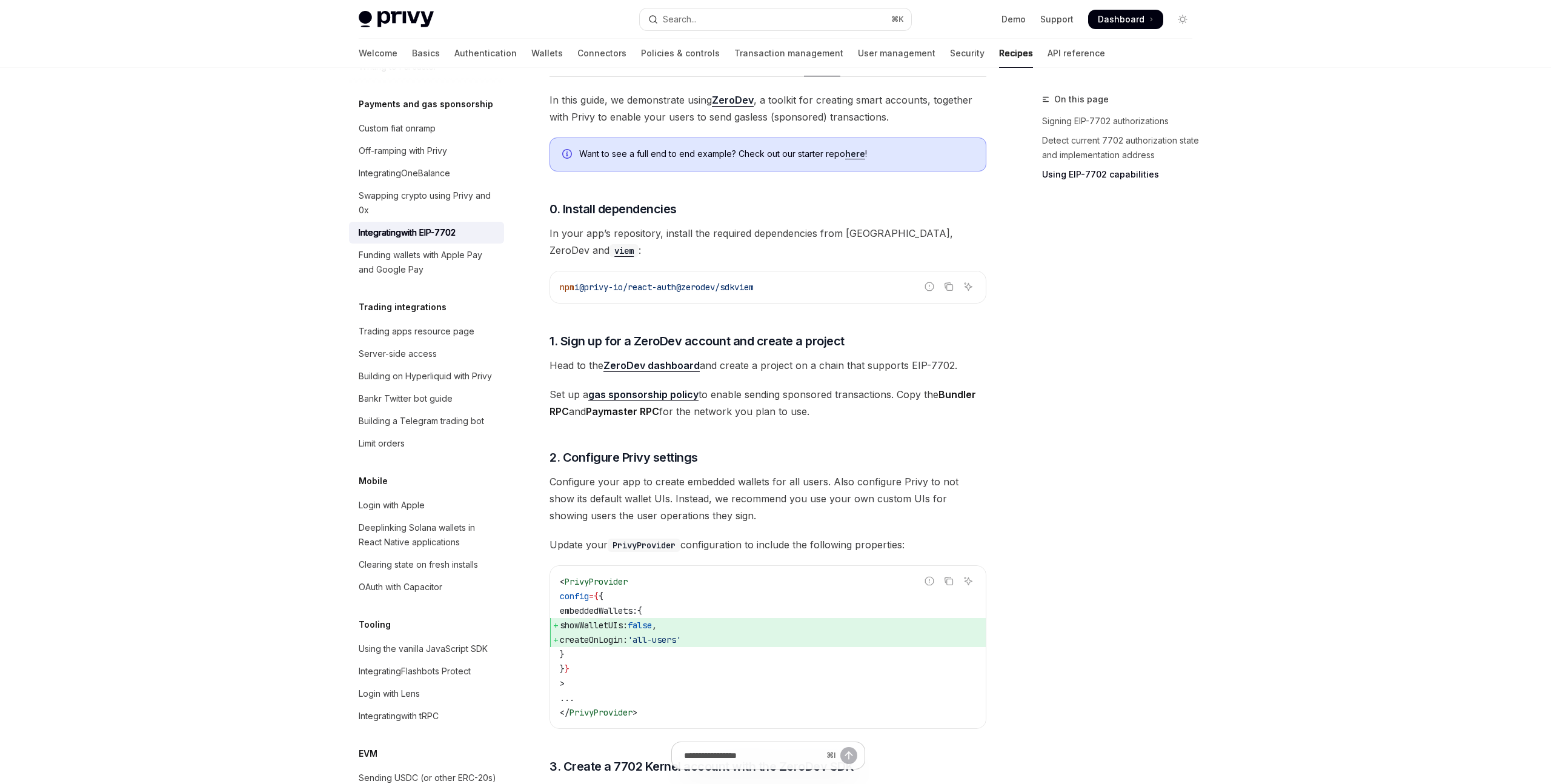
scroll to position [1155, 0]
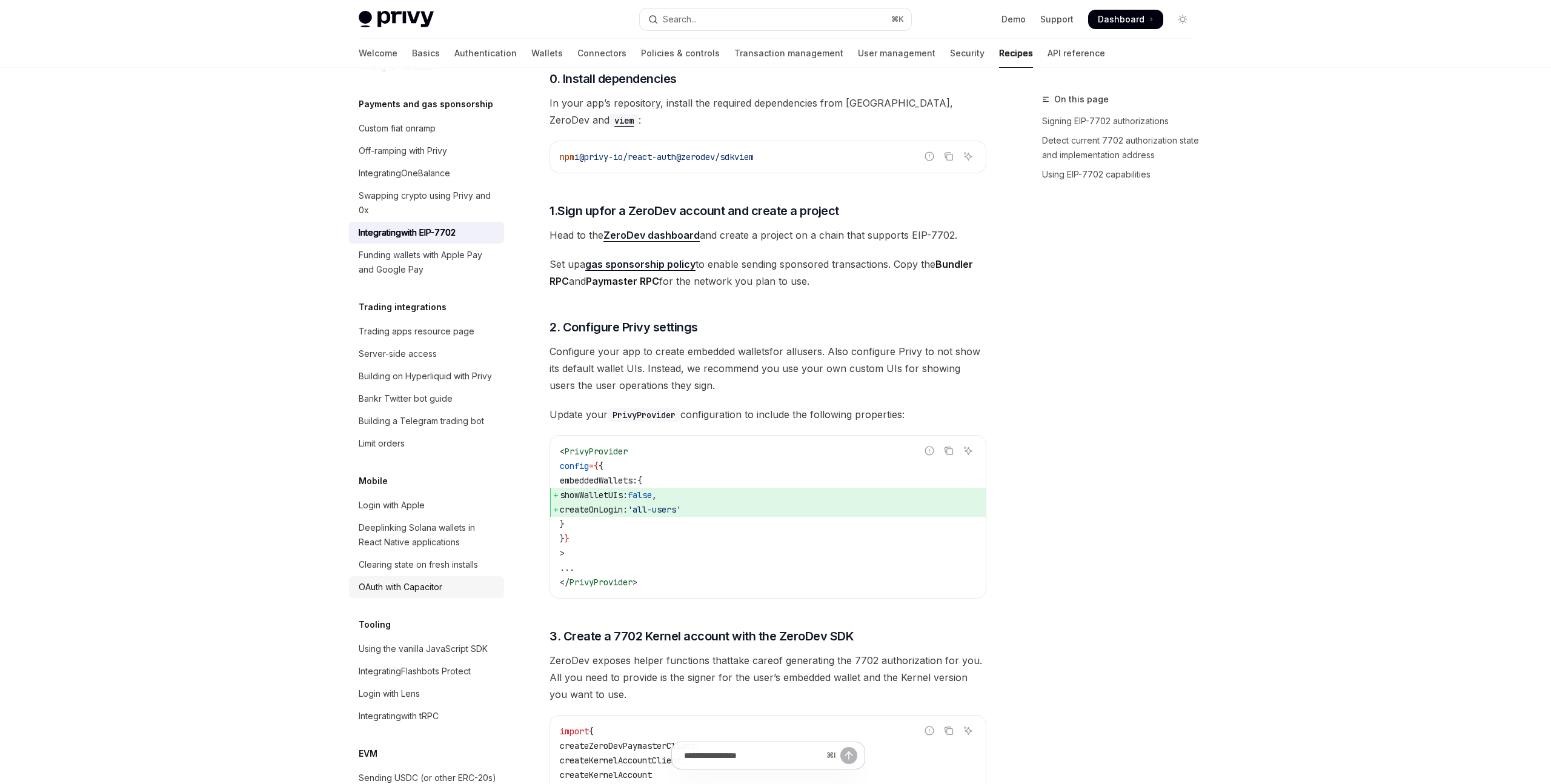
click at [448, 580] on div "OAuth with Capacitor" at bounding box center [427, 586] width 138 height 14
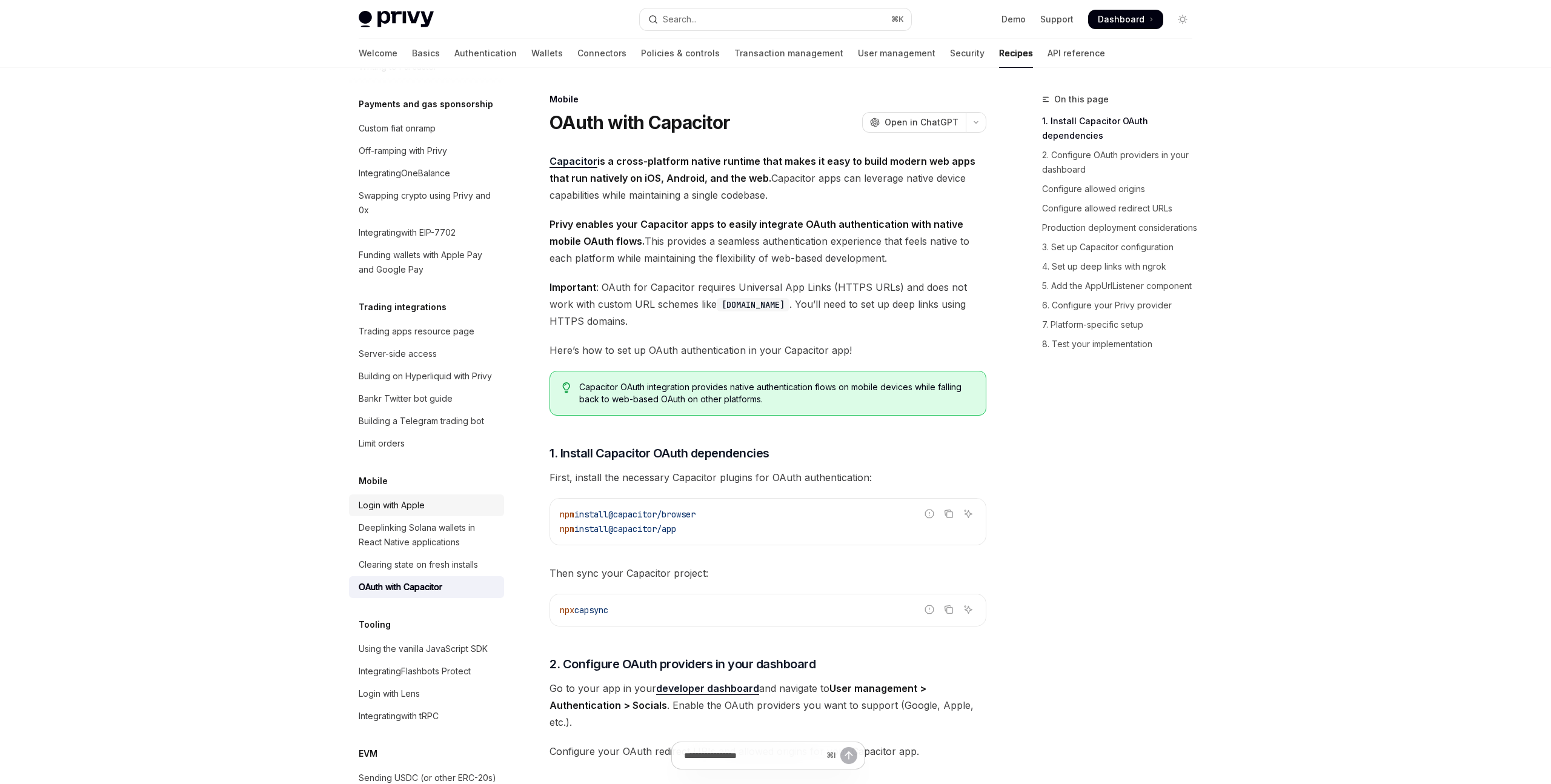
click at [450, 499] on div "Login with Apple" at bounding box center [427, 505] width 138 height 14
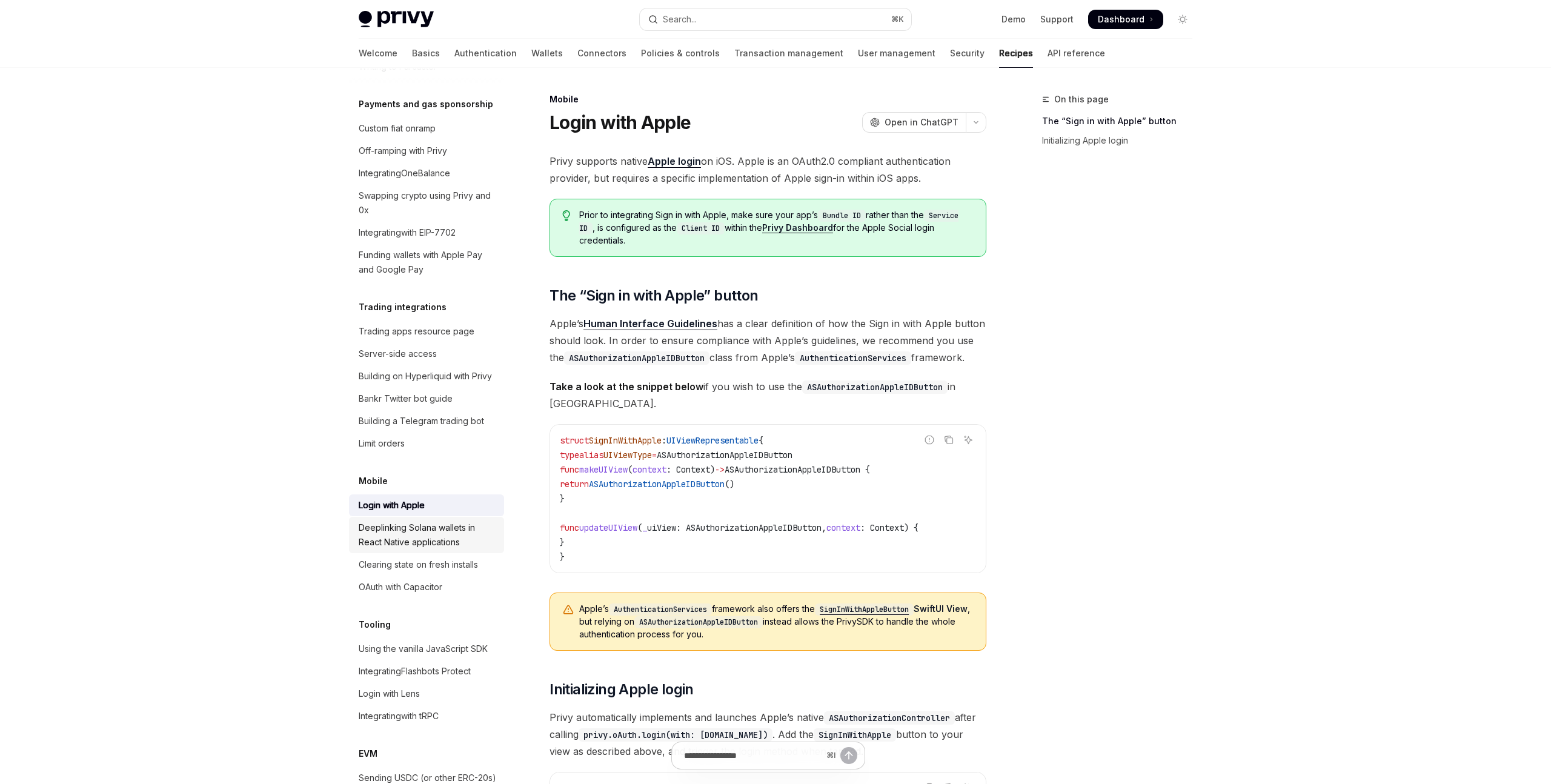
click at [449, 521] on div "Deeplinking Solana wallets in React Native applications" at bounding box center [427, 535] width 138 height 29
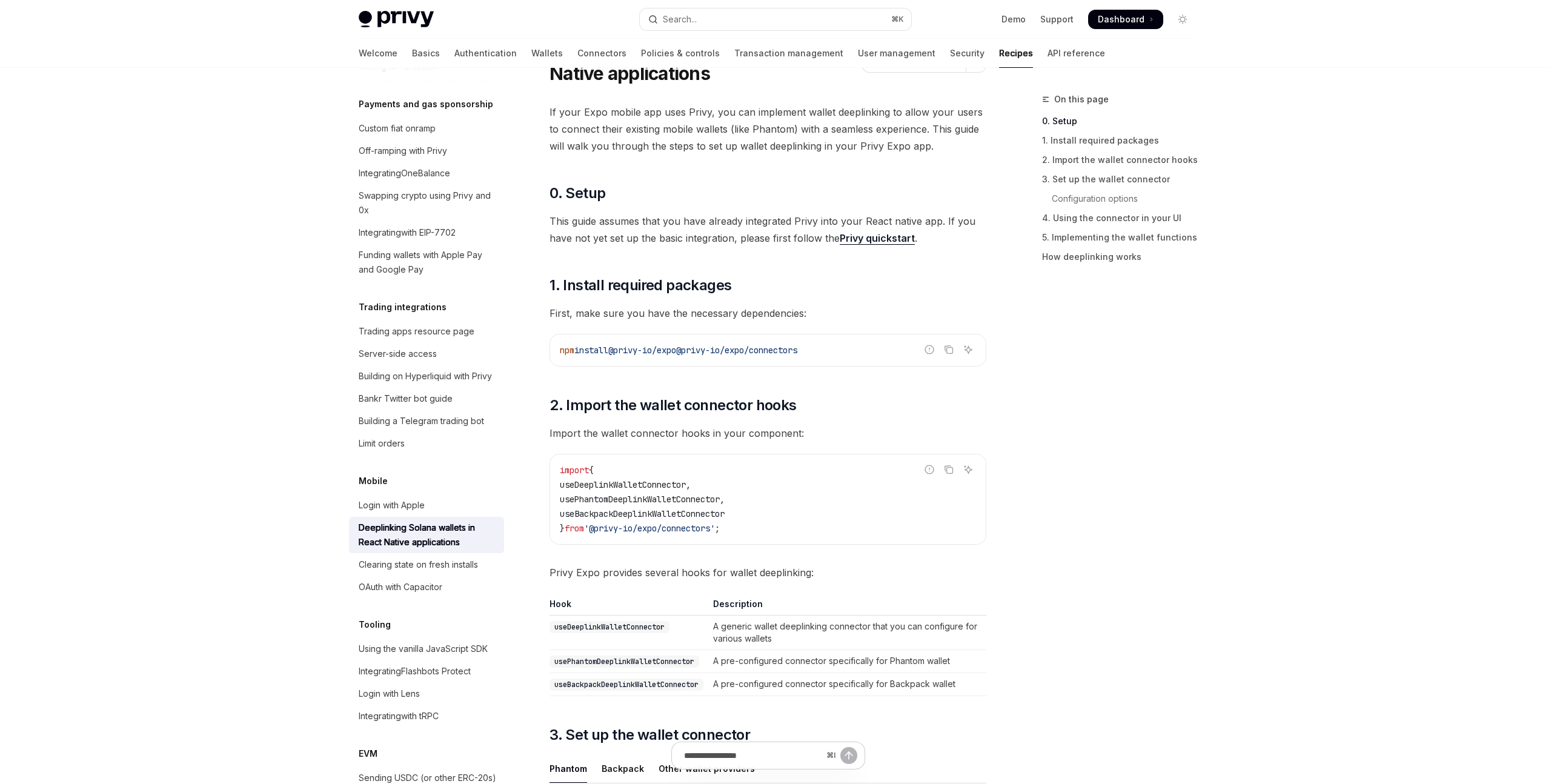
scroll to position [106, 0]
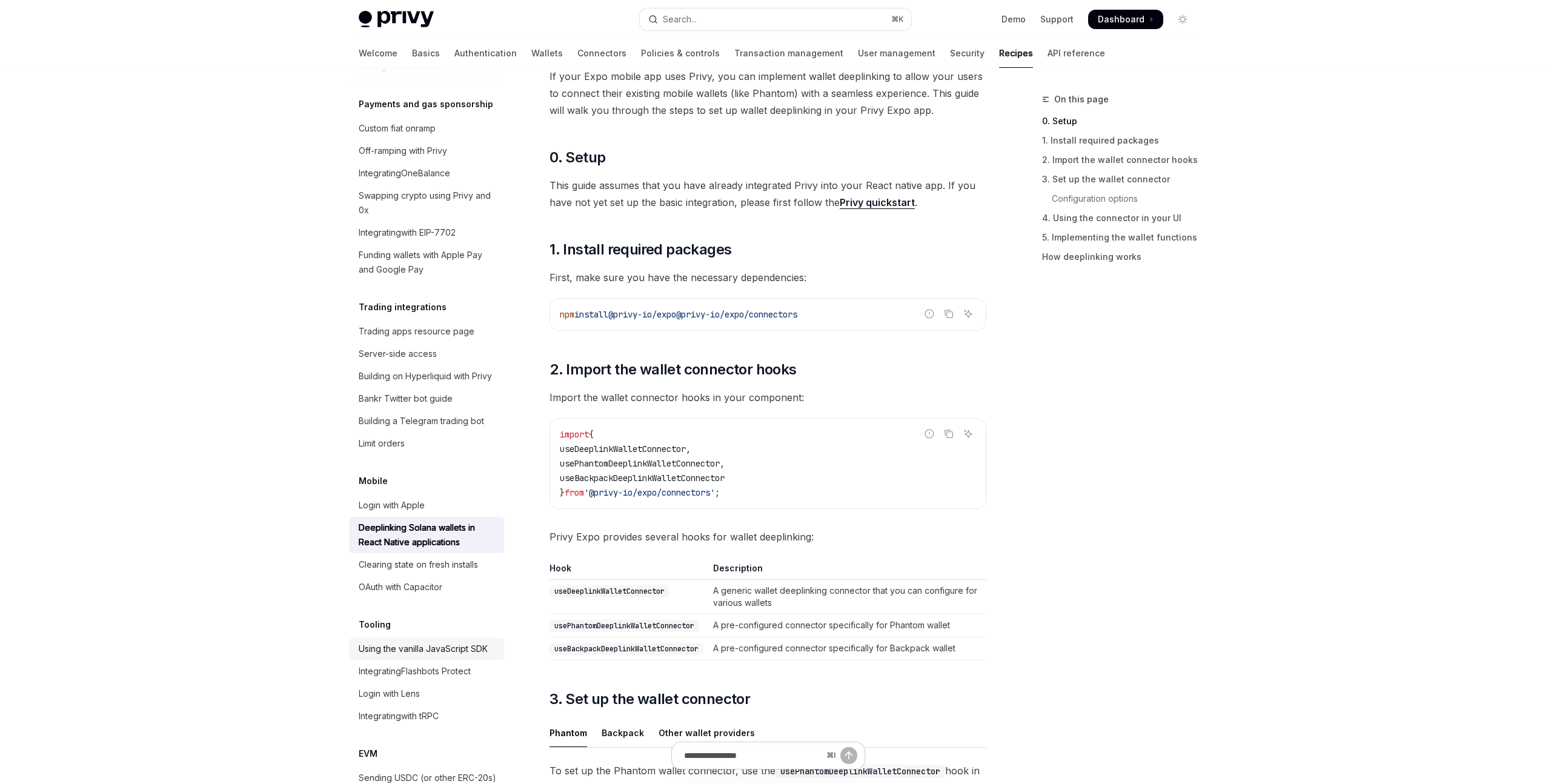
click at [439, 641] on div "Using the vanilla JavaScript SDK" at bounding box center [423, 648] width 129 height 14
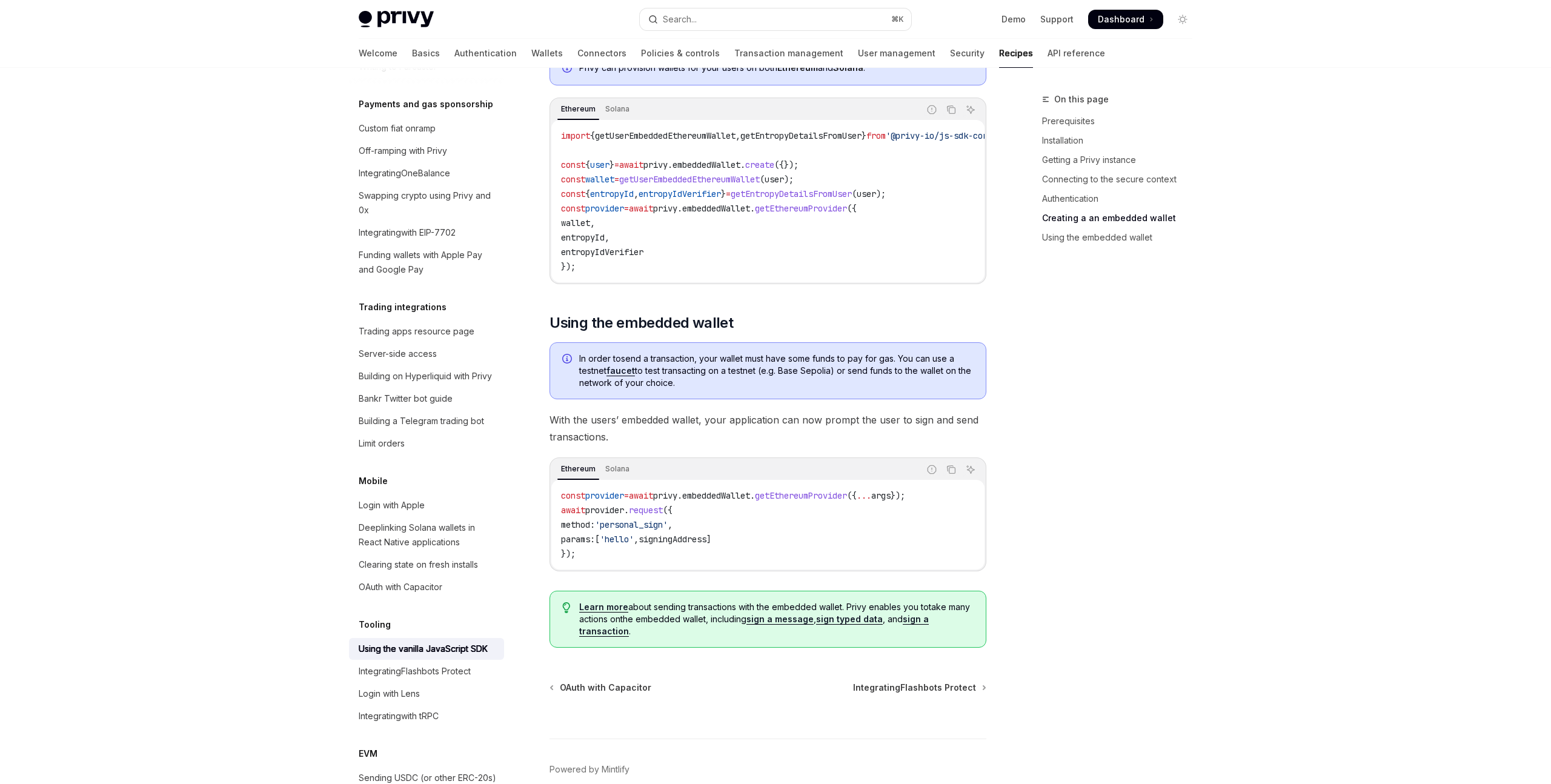
scroll to position [1467, 0]
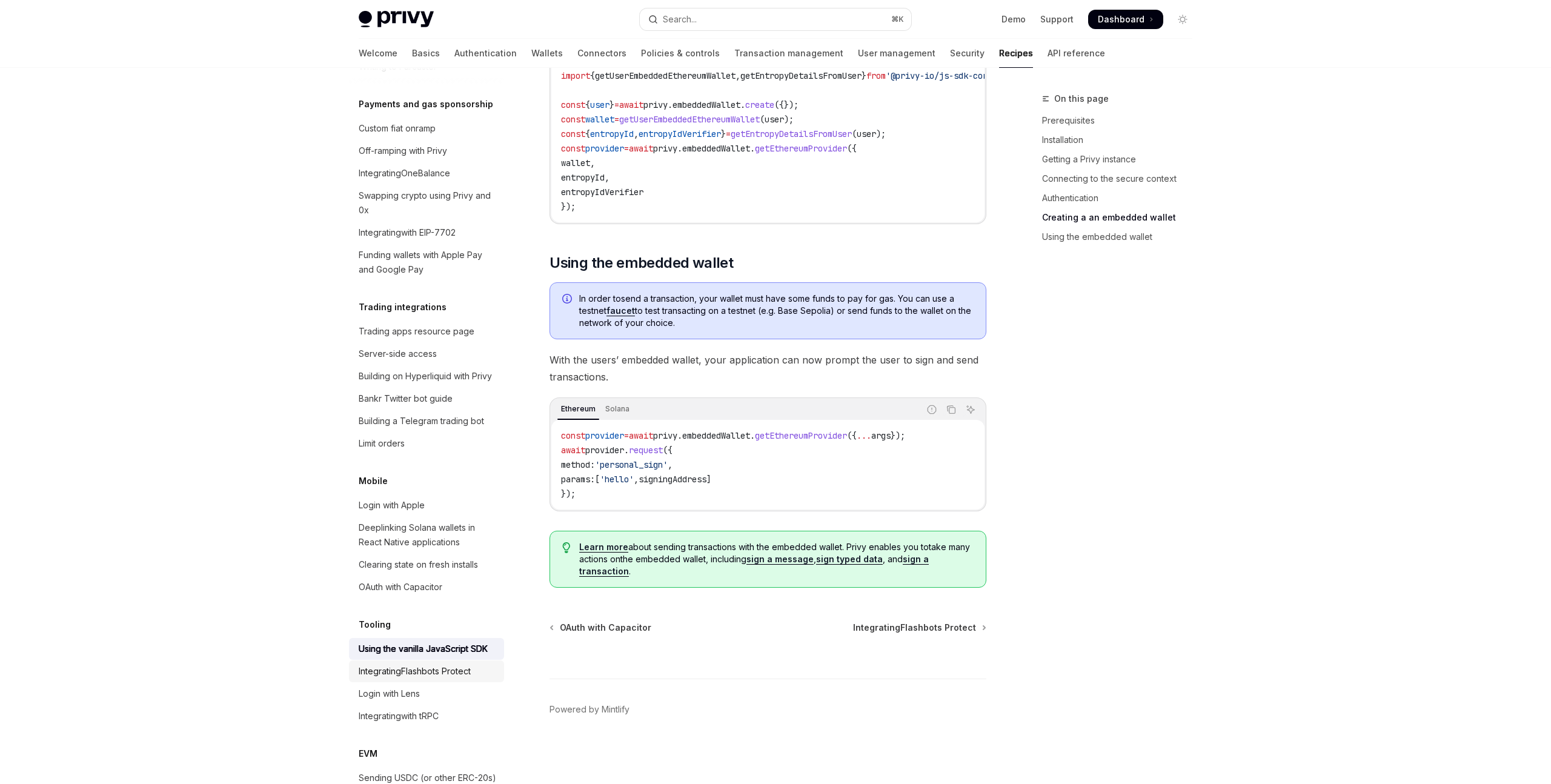
click at [465, 666] on relin-hc "Integrating Flashbots Protect" at bounding box center [414, 671] width 112 height 10
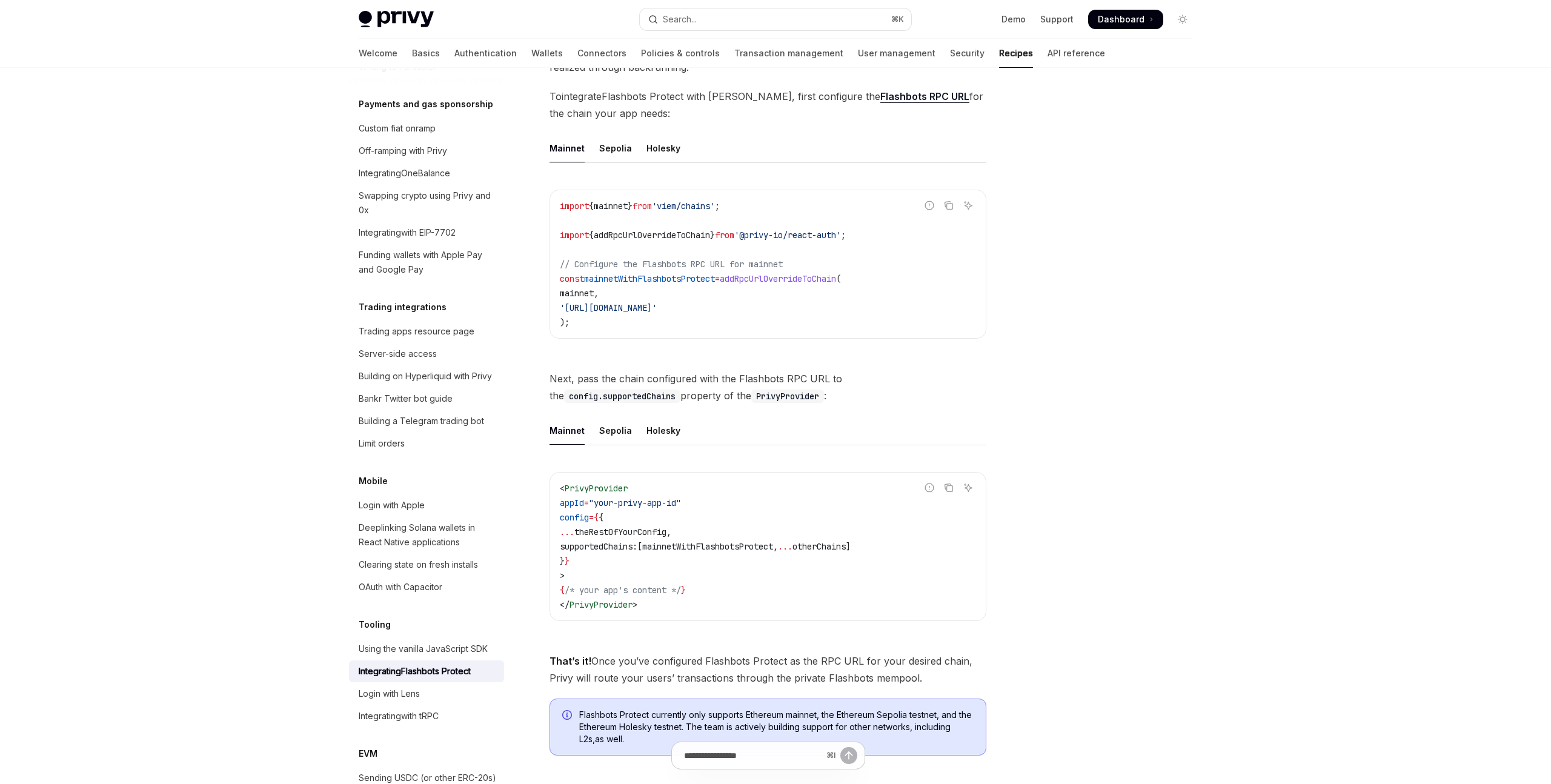
scroll to position [147, 0]
click at [603, 427] on div "Sepolia" at bounding box center [616, 429] width 32 height 29
click at [663, 438] on div "Holesky" at bounding box center [663, 429] width 34 height 29
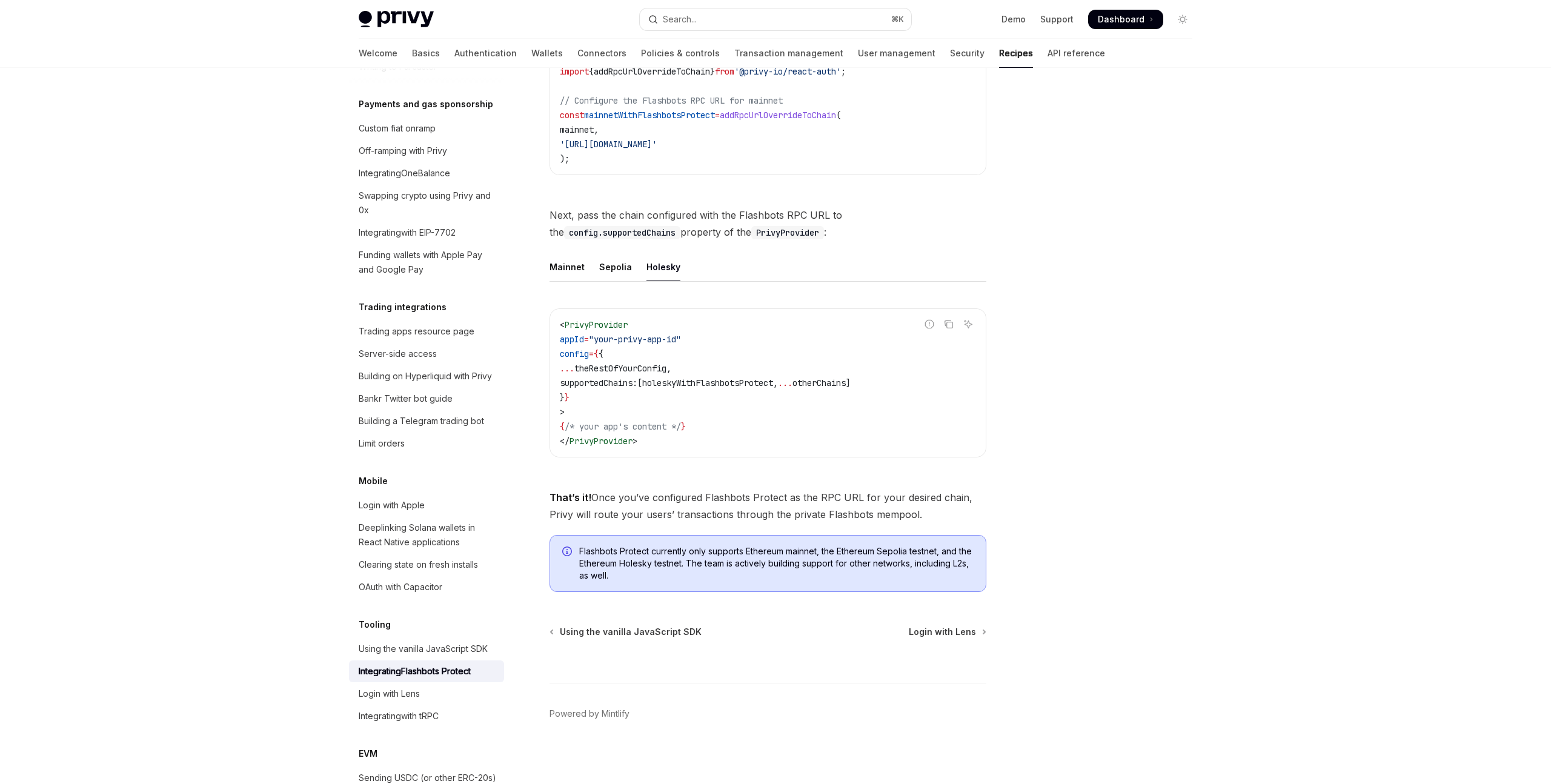
scroll to position [313, 0]
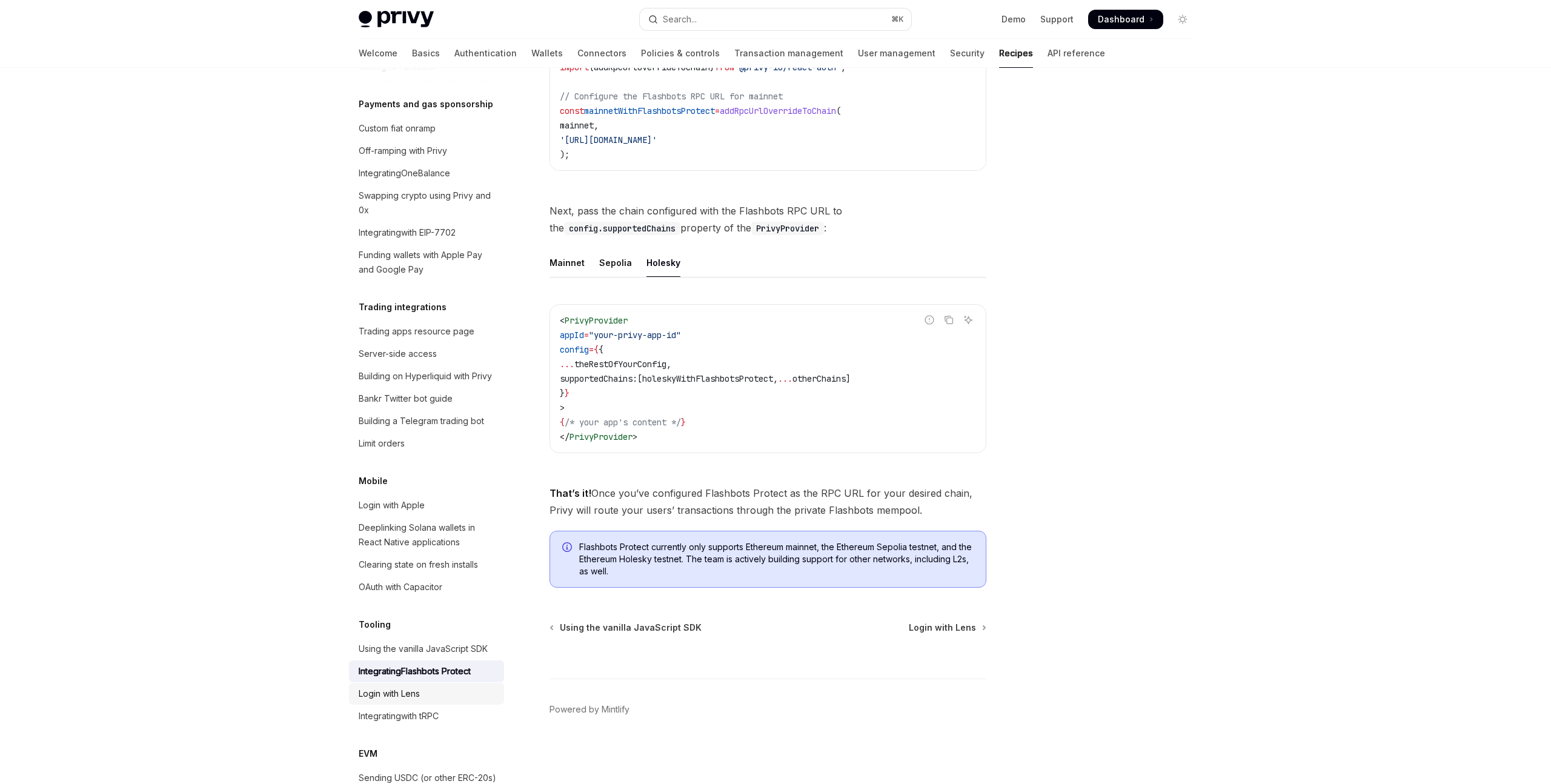
click at [438, 686] on div "Login with Lens" at bounding box center [427, 693] width 138 height 14
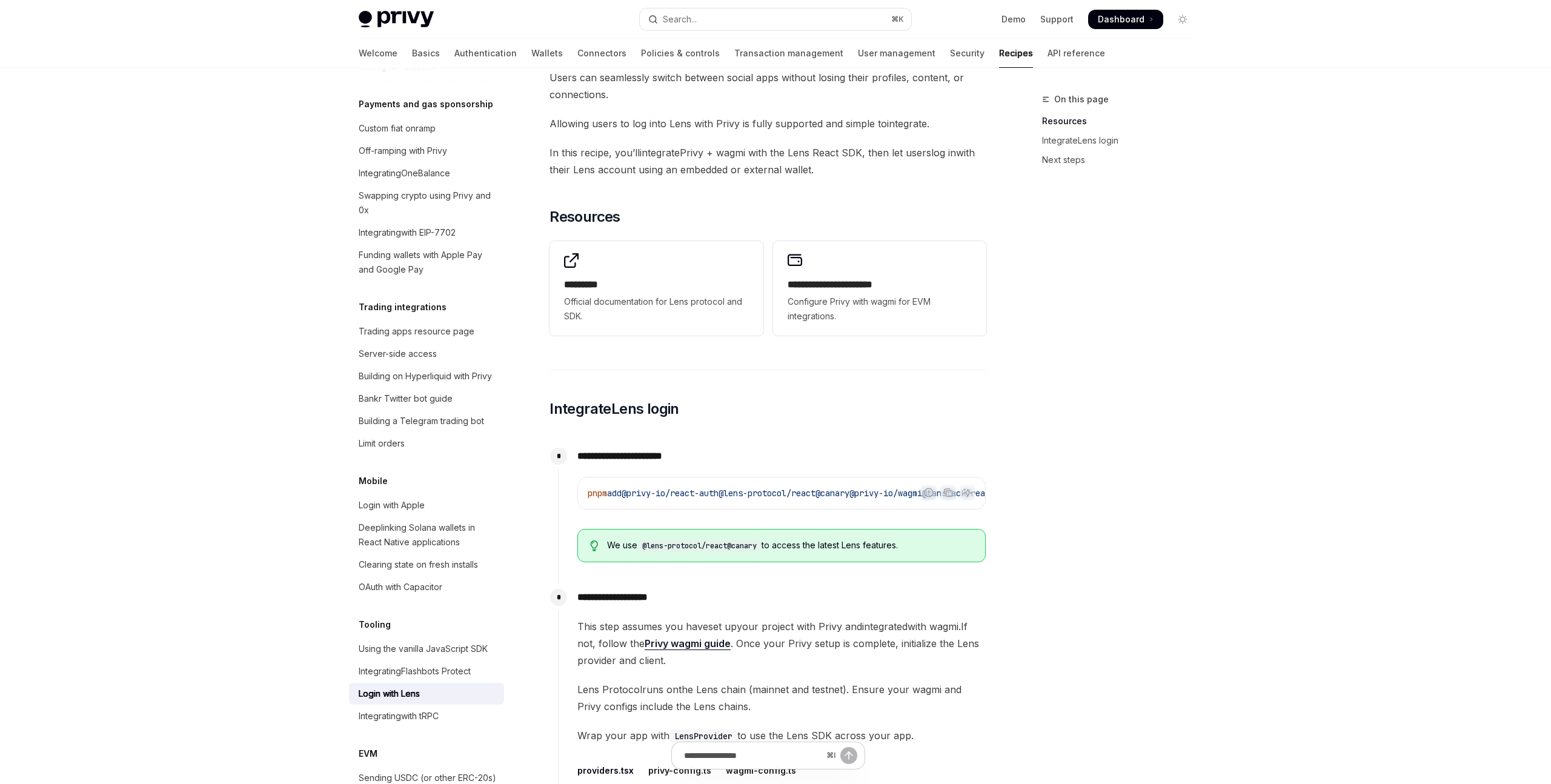
scroll to position [364, 0]
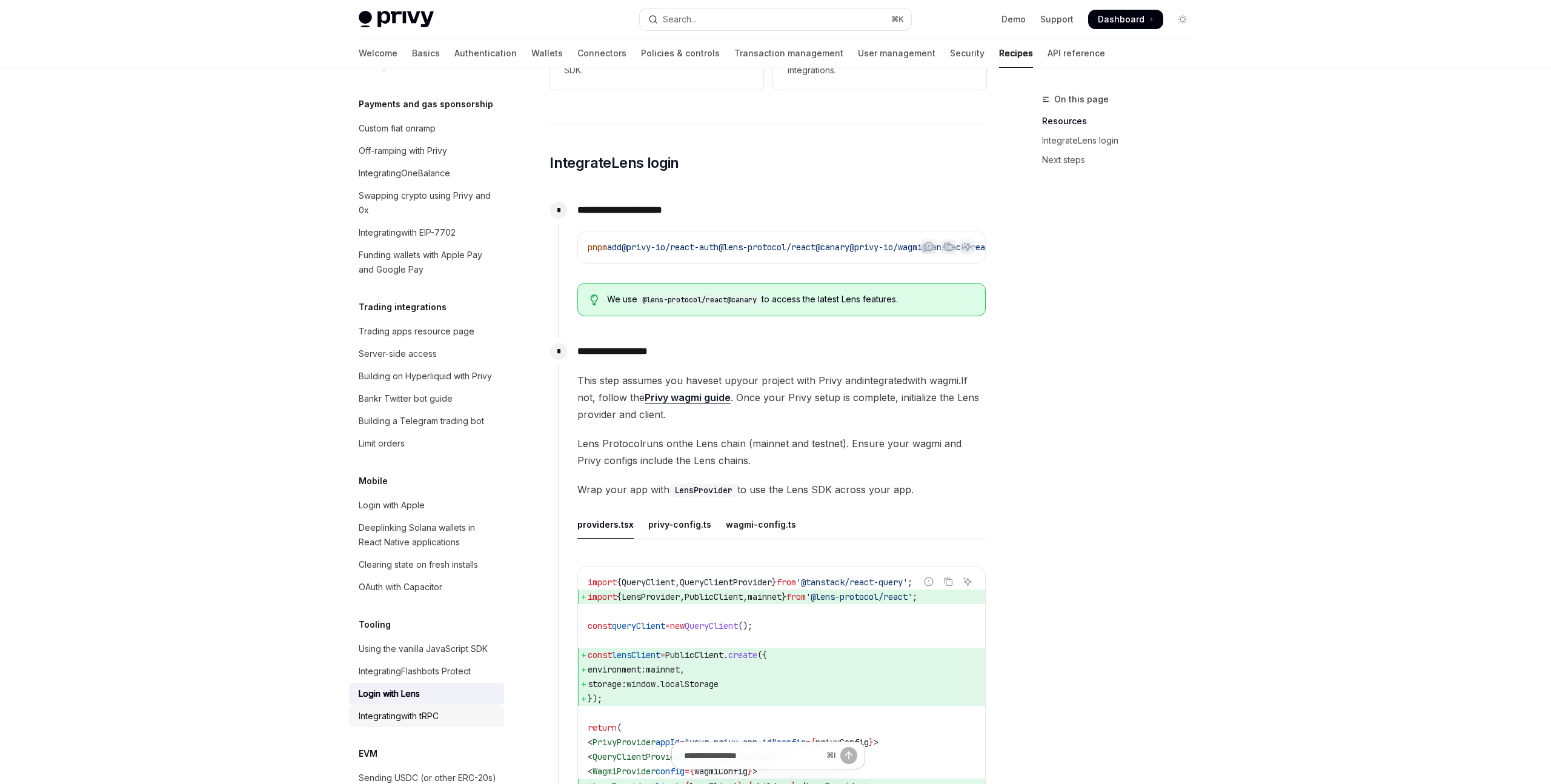
click at [479, 709] on div "Integrating with tRPC" at bounding box center [427, 716] width 138 height 14
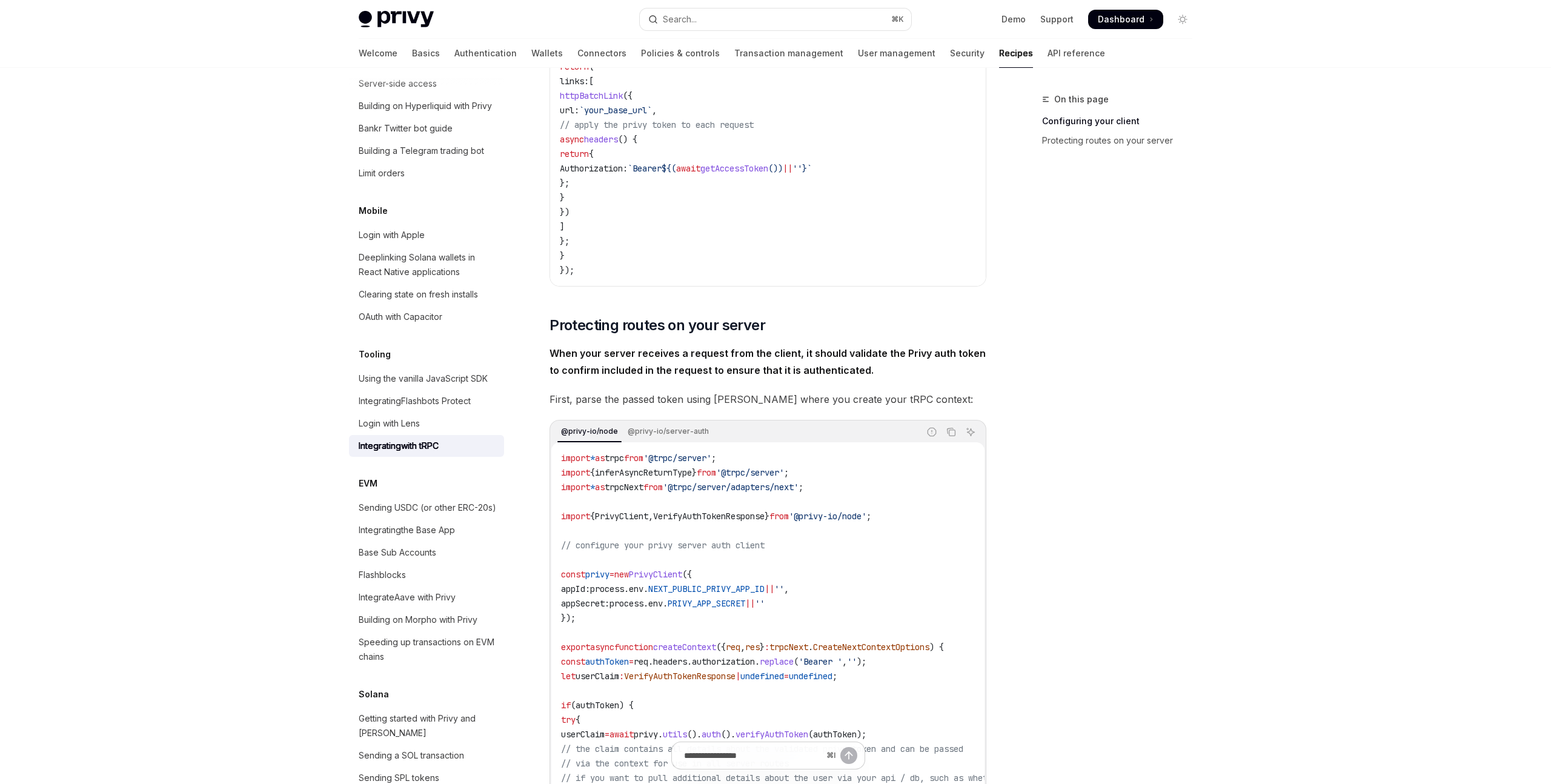
scroll to position [1376, 0]
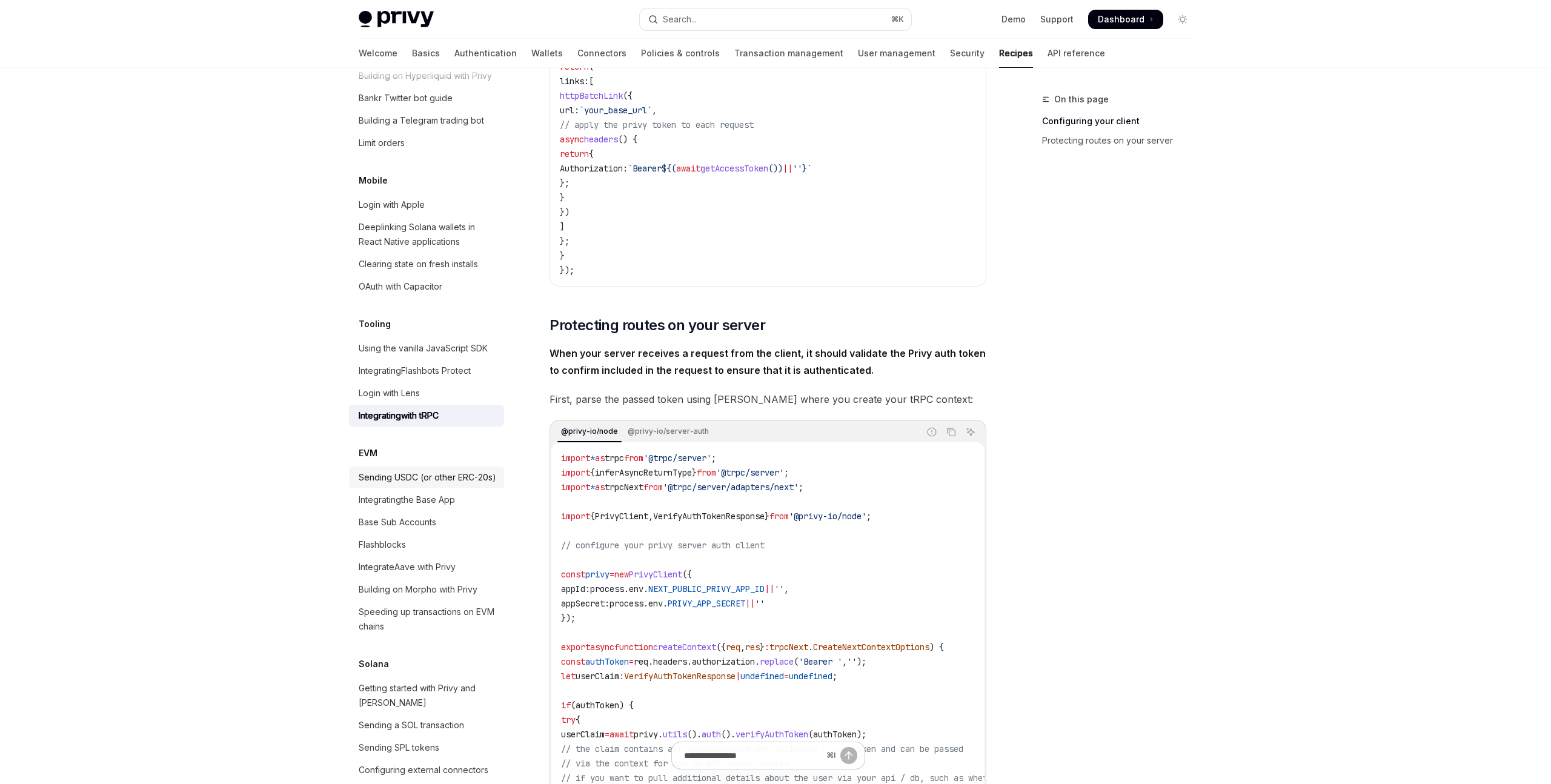
click at [452, 470] on div "Sending USDC (or other ERC-20s)" at bounding box center [427, 477] width 138 height 14
type textarea "*"
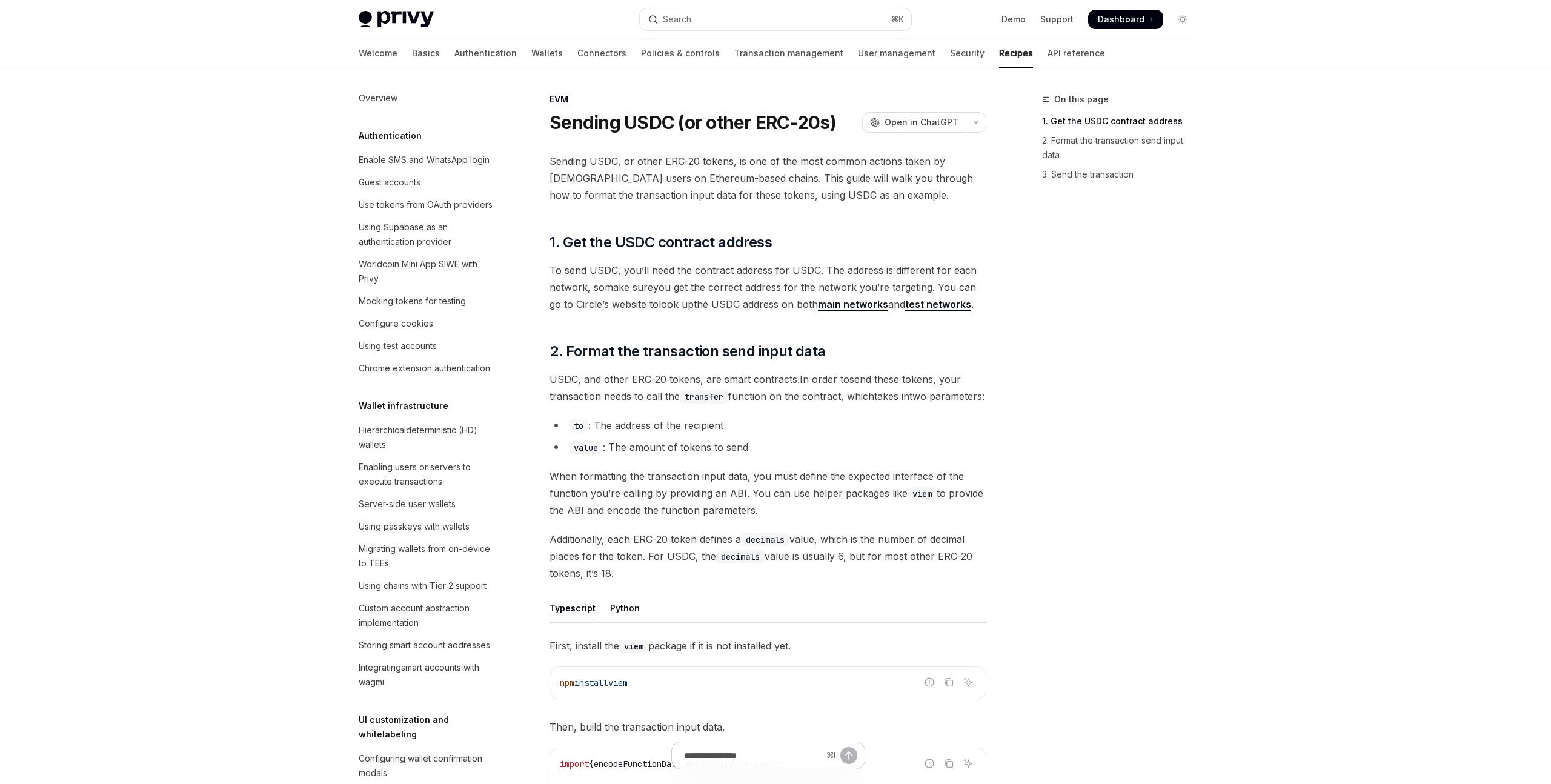
click at [1124, 18] on span "Dashboard" at bounding box center [1120, 19] width 47 height 12
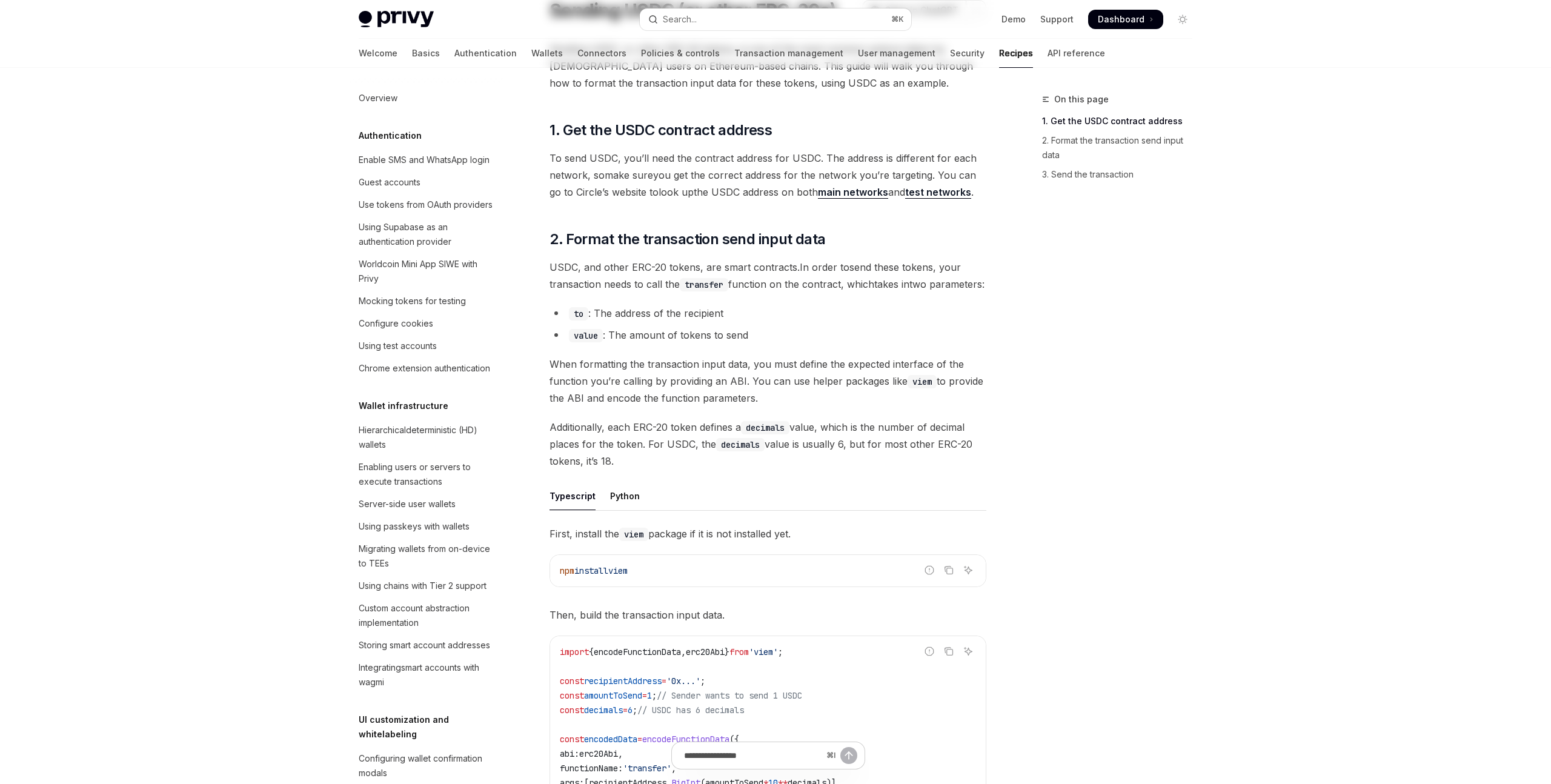
scroll to position [342, 0]
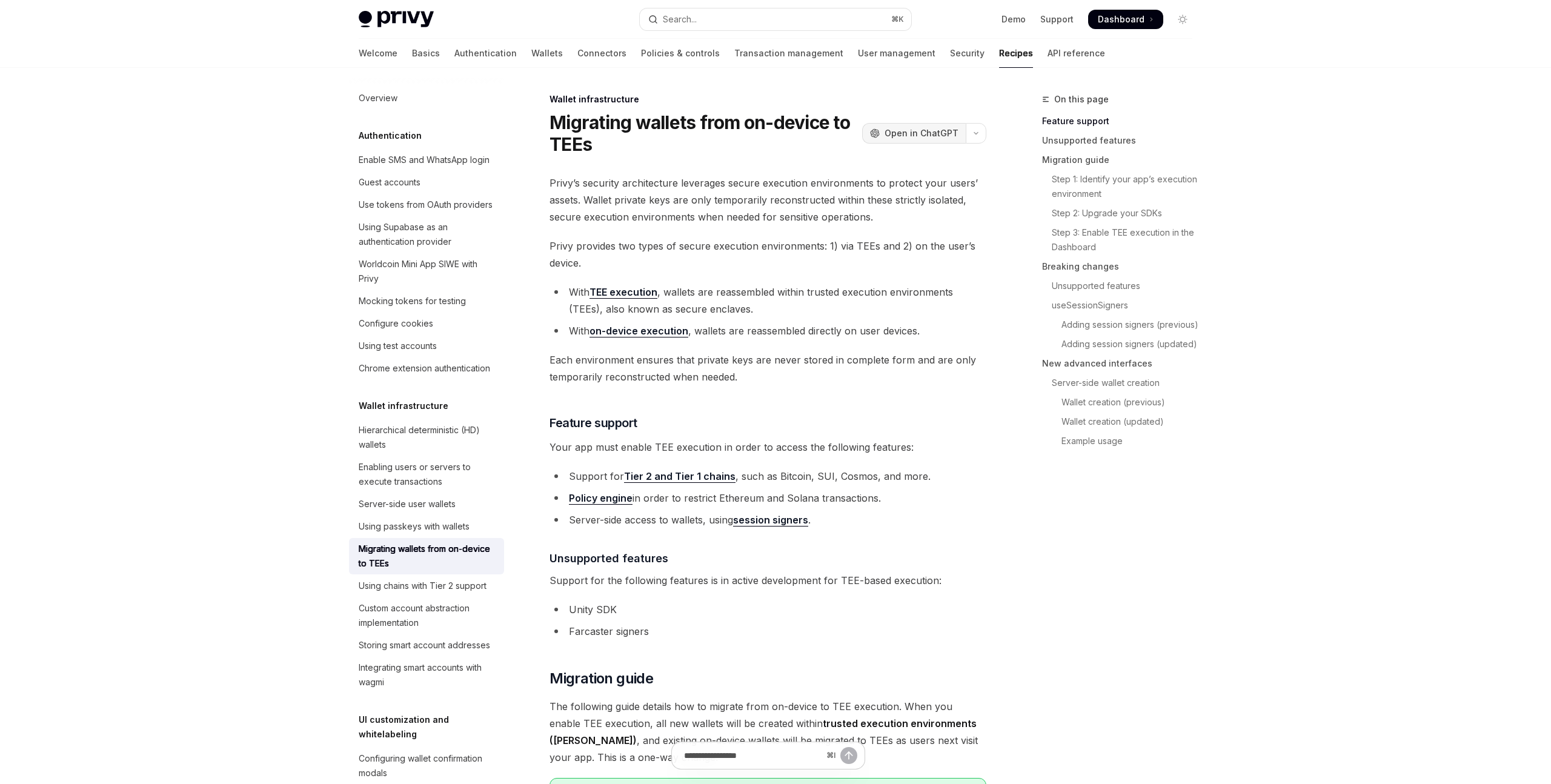
click at [948, 138] on span "Open in ChatGPT" at bounding box center [922, 133] width 74 height 12
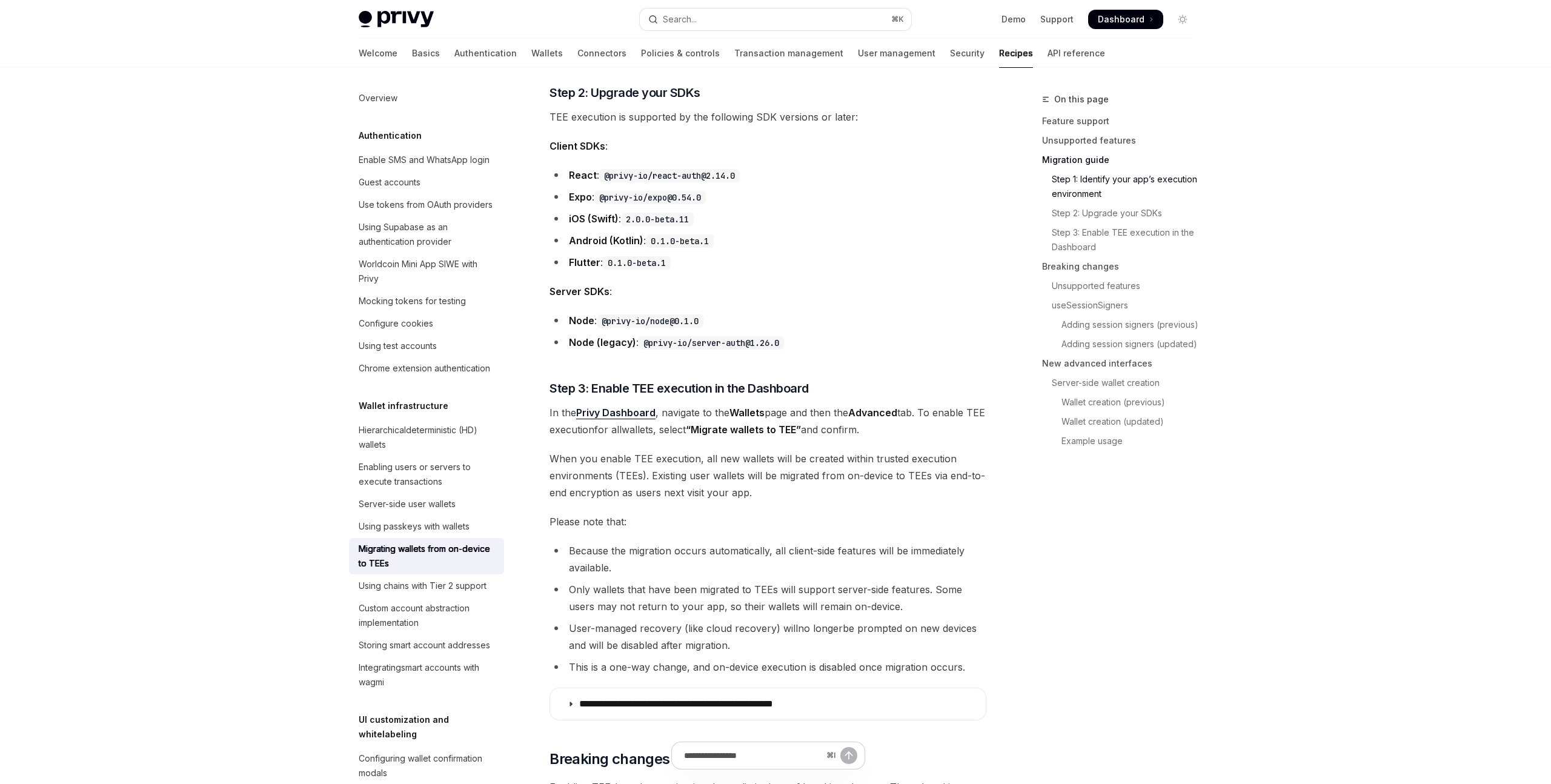
scroll to position [1103, 0]
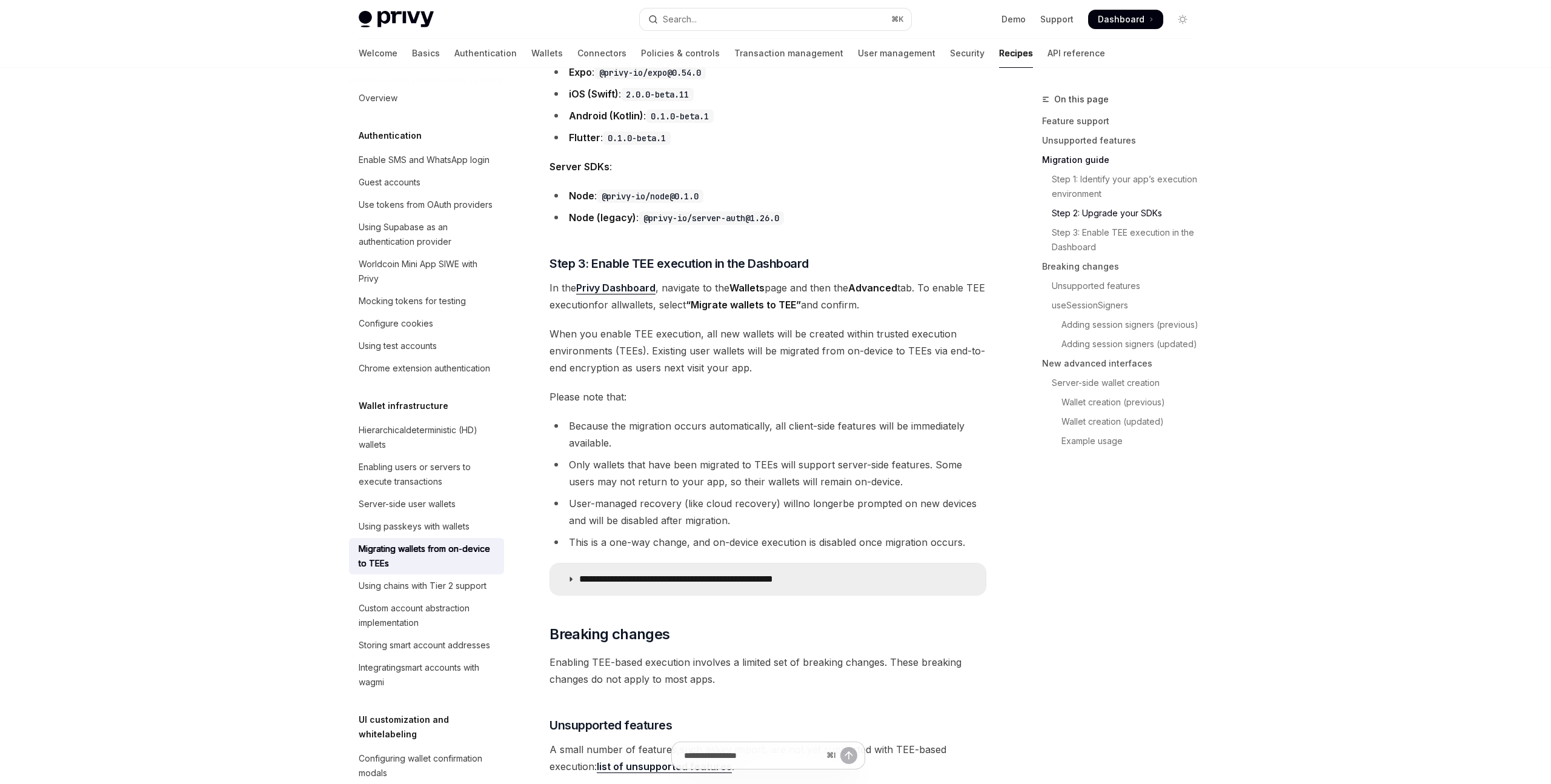
click at [908, 583] on summary "**********" at bounding box center [768, 580] width 435 height 32
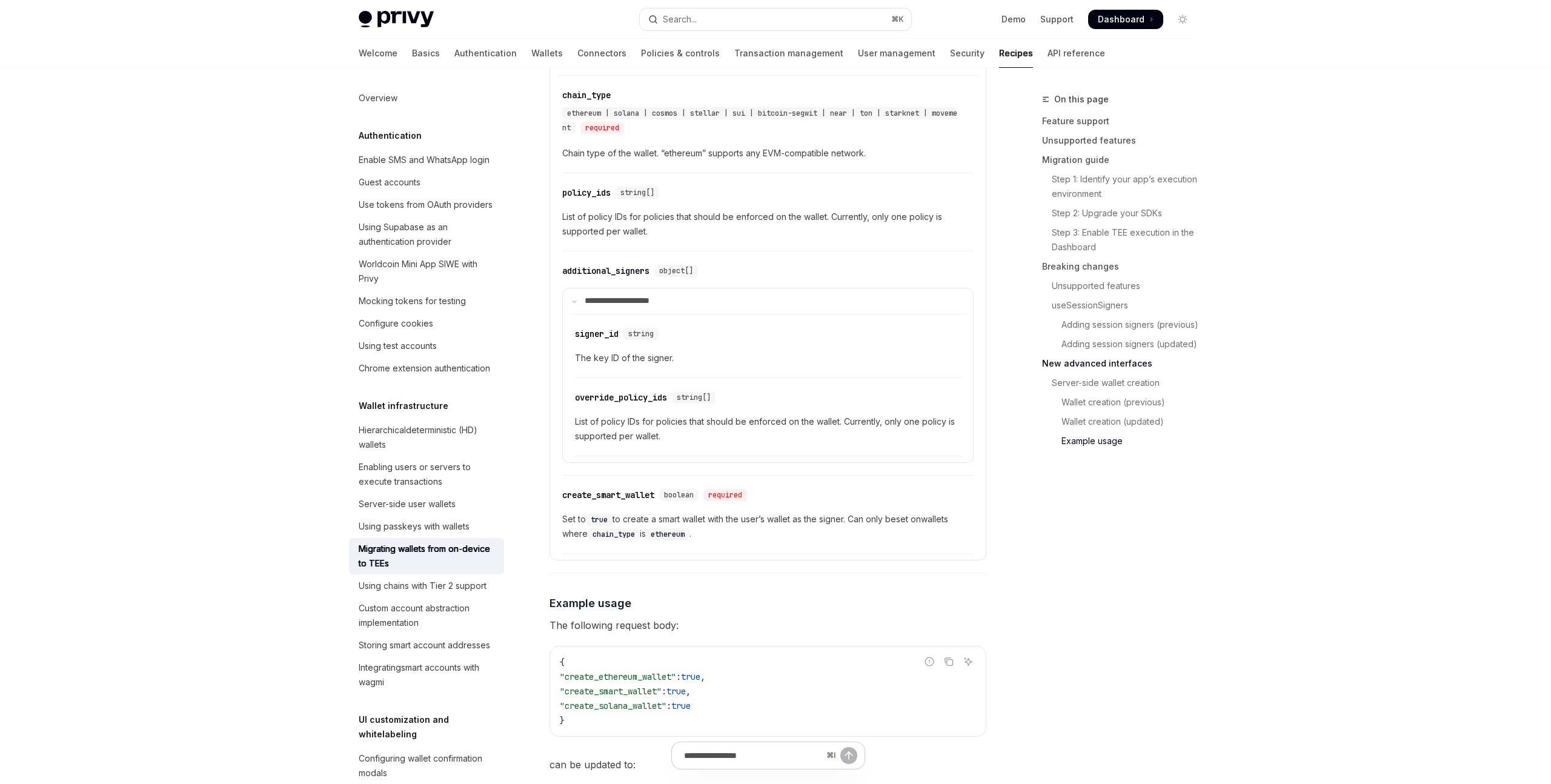
scroll to position [4007, 0]
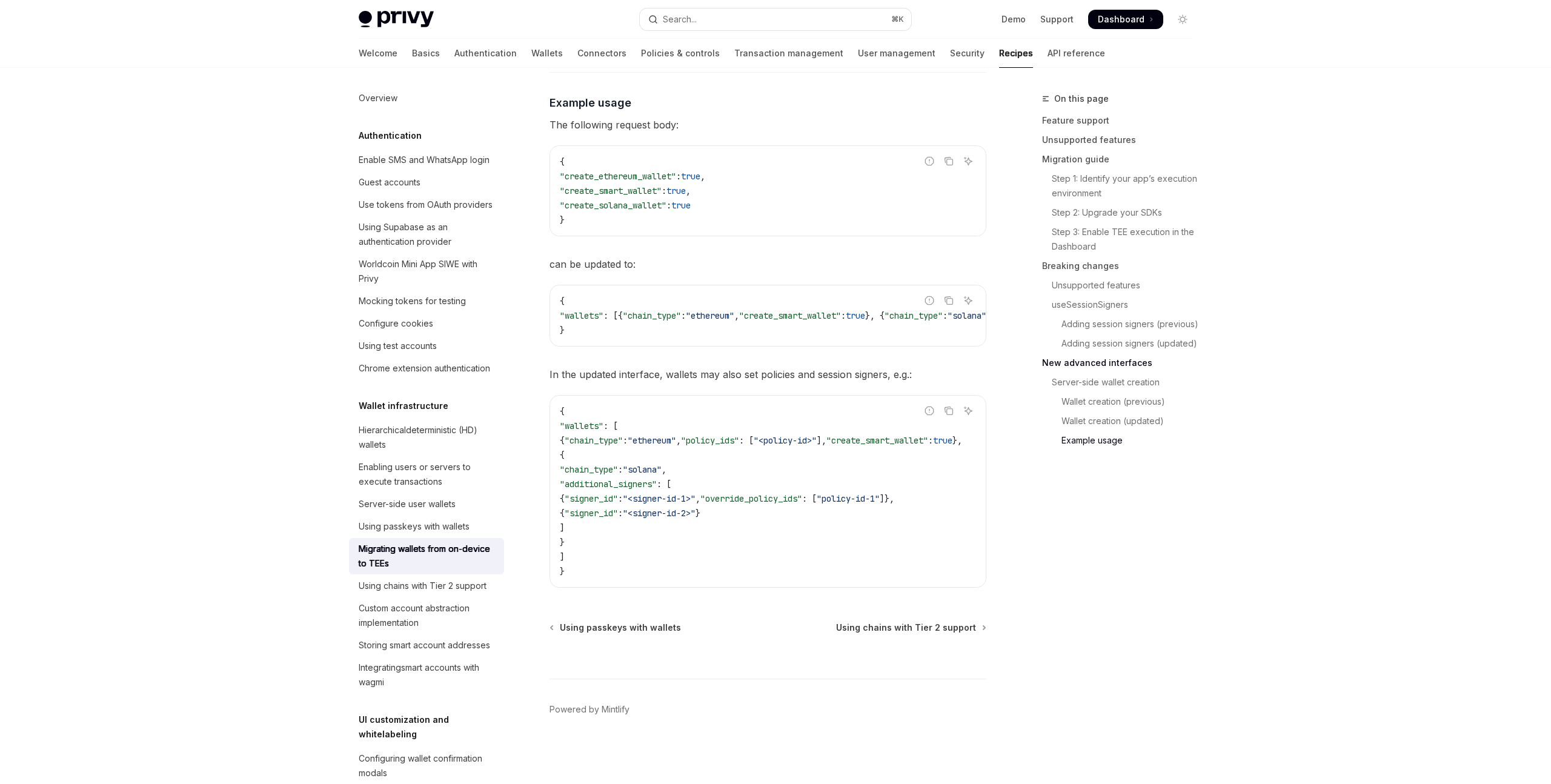
click at [1068, 592] on div "On this page Feature support Unsupported features Migration guide Step 1: Ident…" at bounding box center [1110, 437] width 184 height 692
click at [471, 592] on div "Using chains with Tier 2 support" at bounding box center [422, 585] width 128 height 14
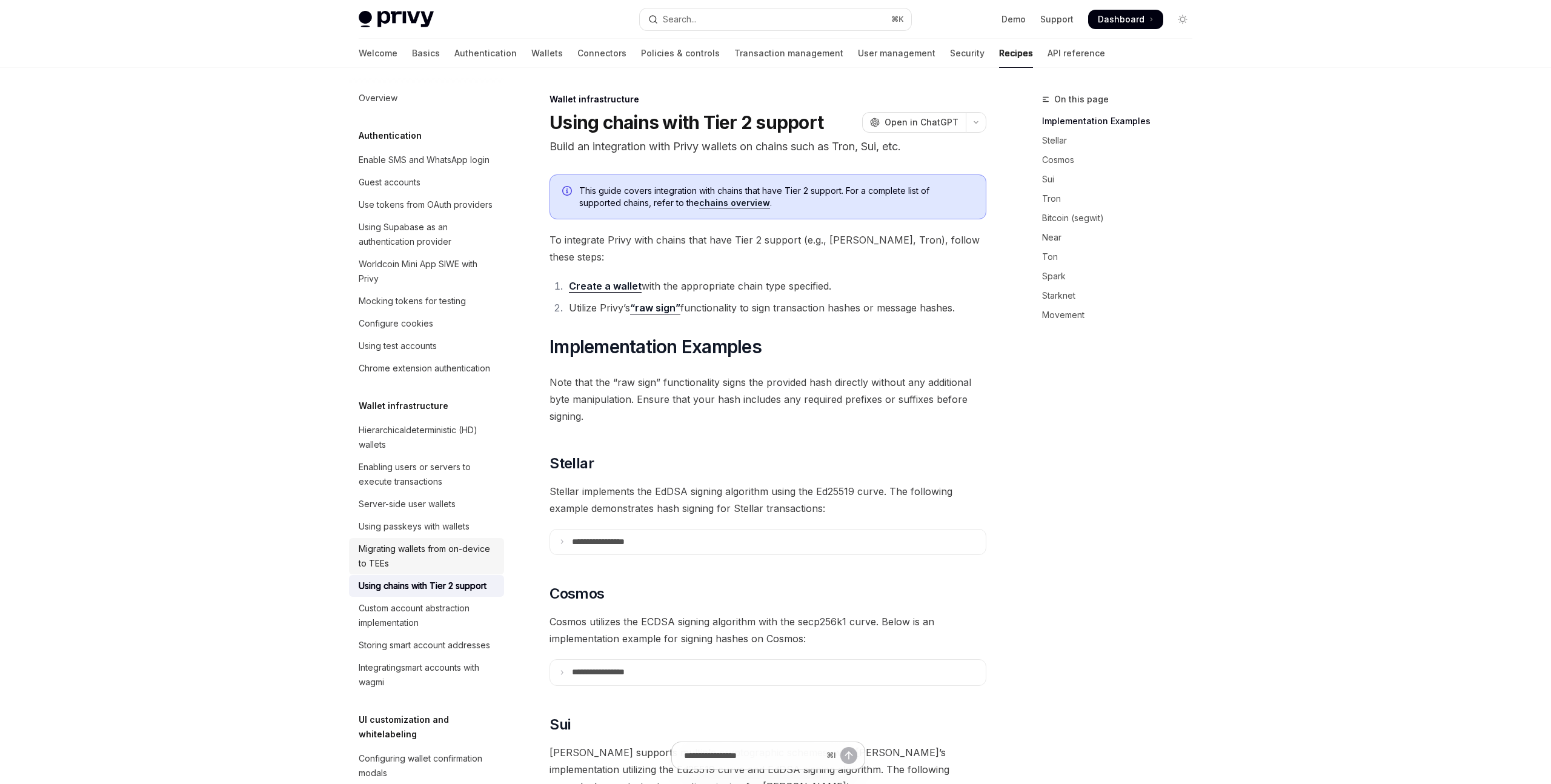
click at [459, 560] on div "Migrating wallets from on-device to TEEs" at bounding box center [427, 556] width 138 height 29
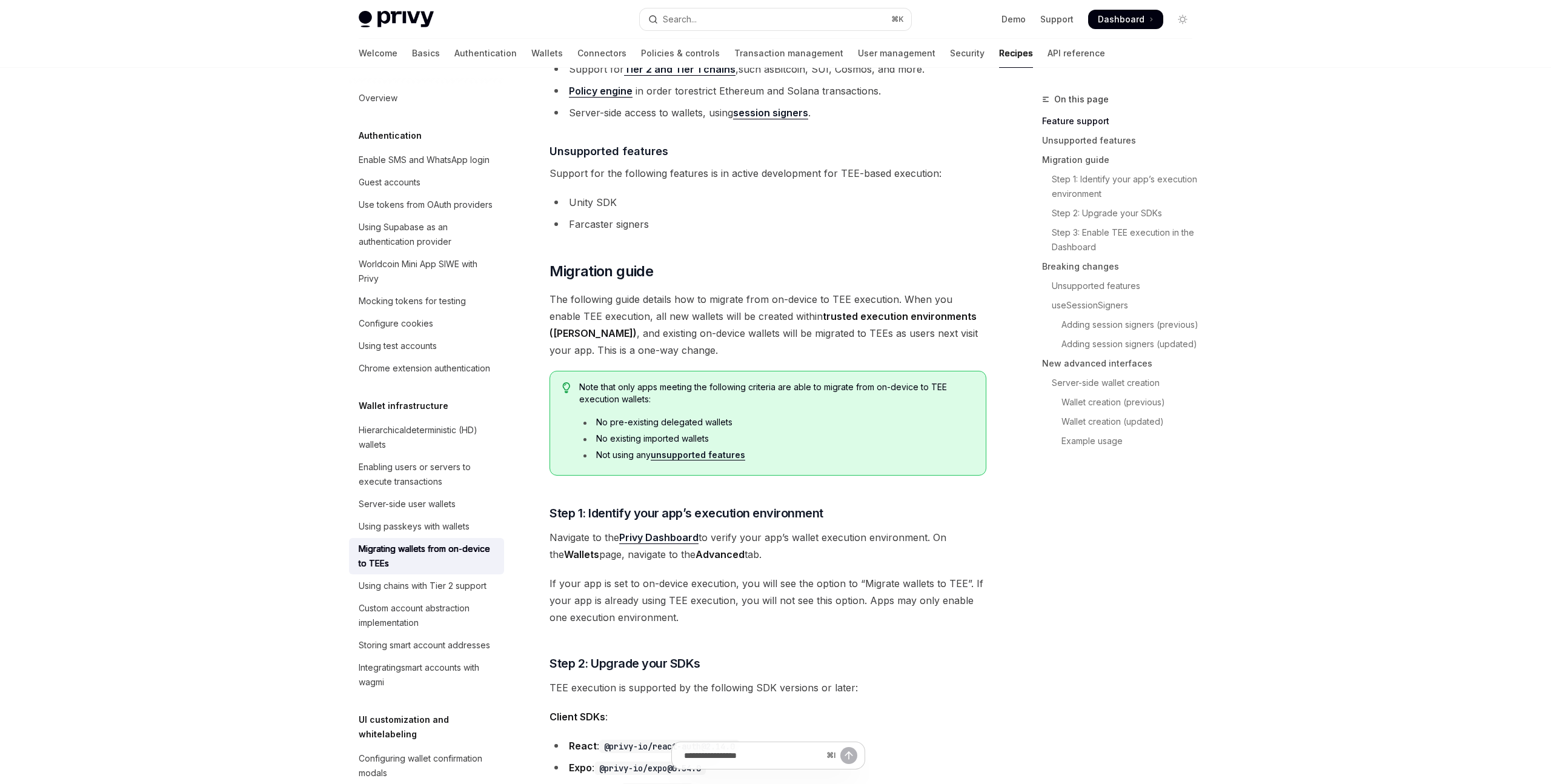
scroll to position [580, 0]
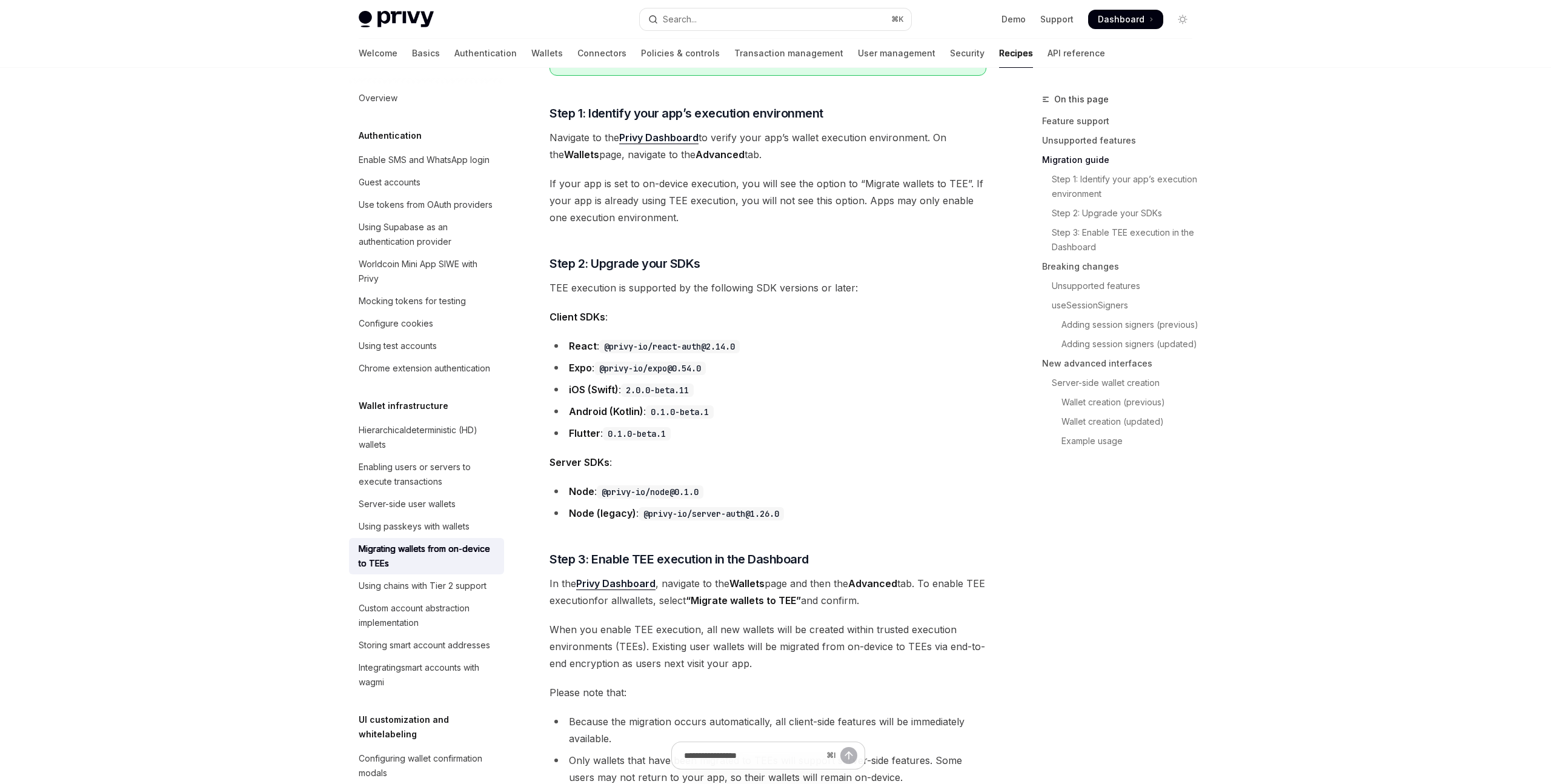
scroll to position [1053, 0]
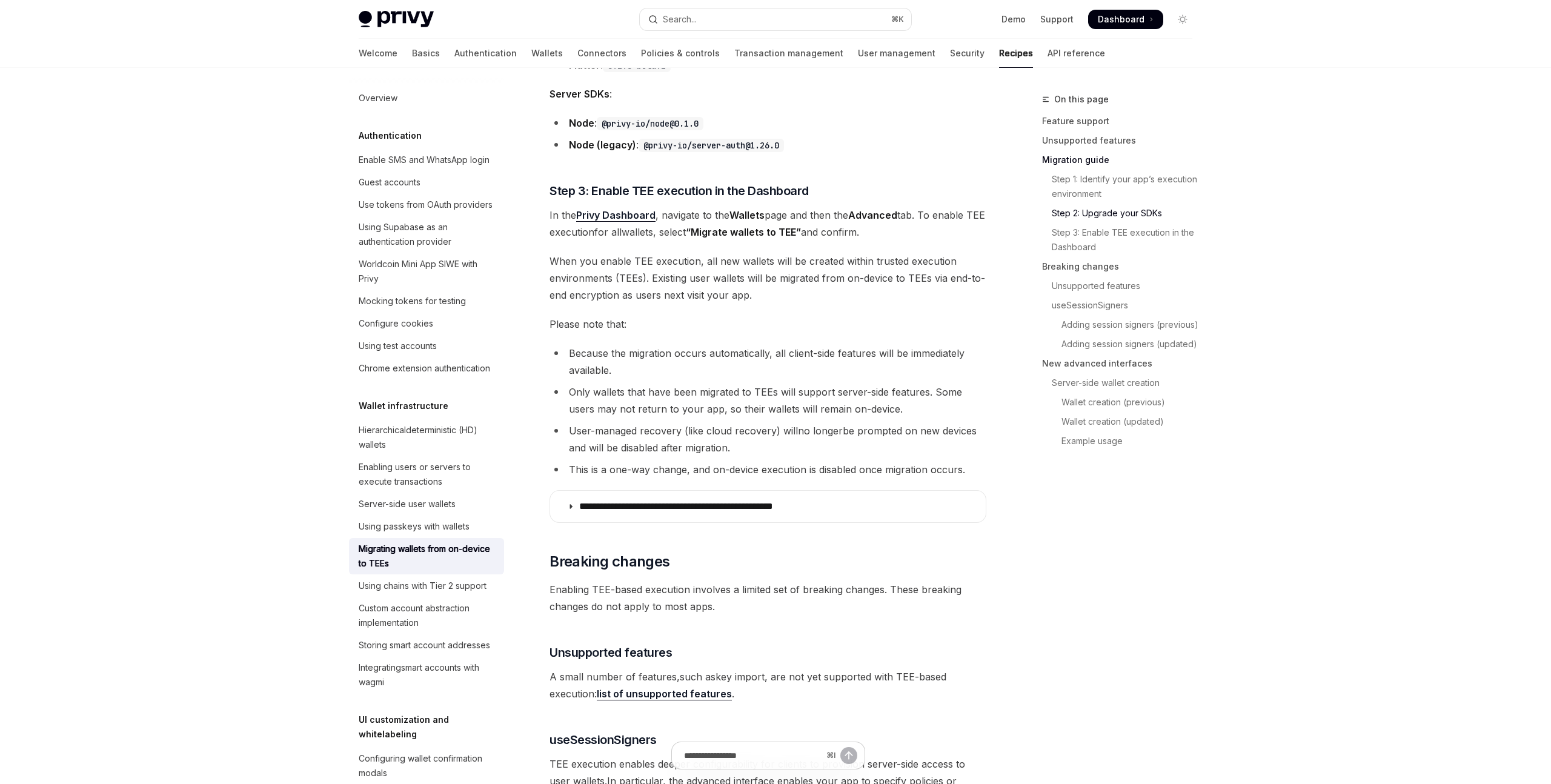
scroll to position [1362, 0]
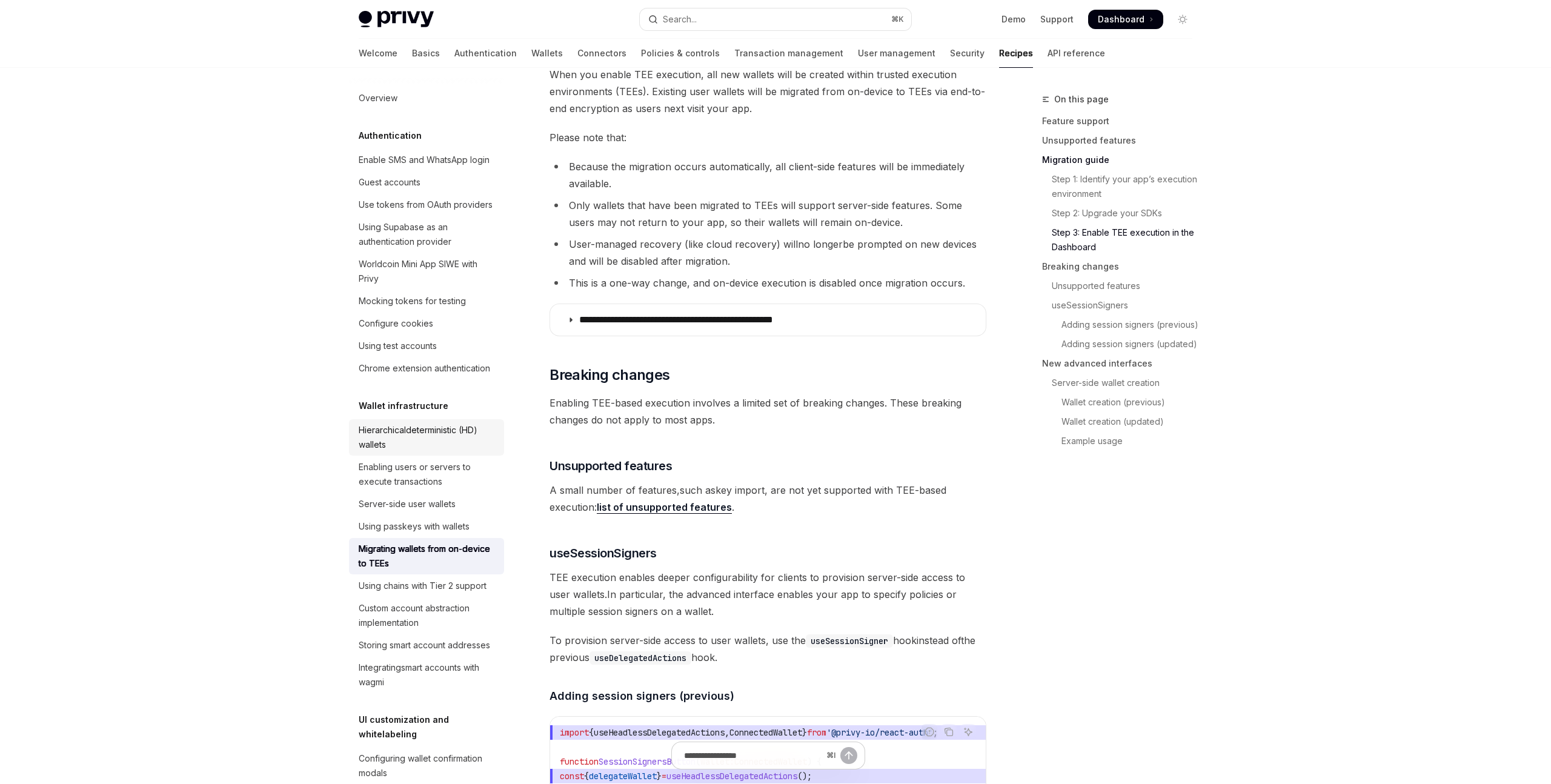
click at [472, 440] on div "Hierarchical deterministic (HD) wallets" at bounding box center [427, 437] width 138 height 29
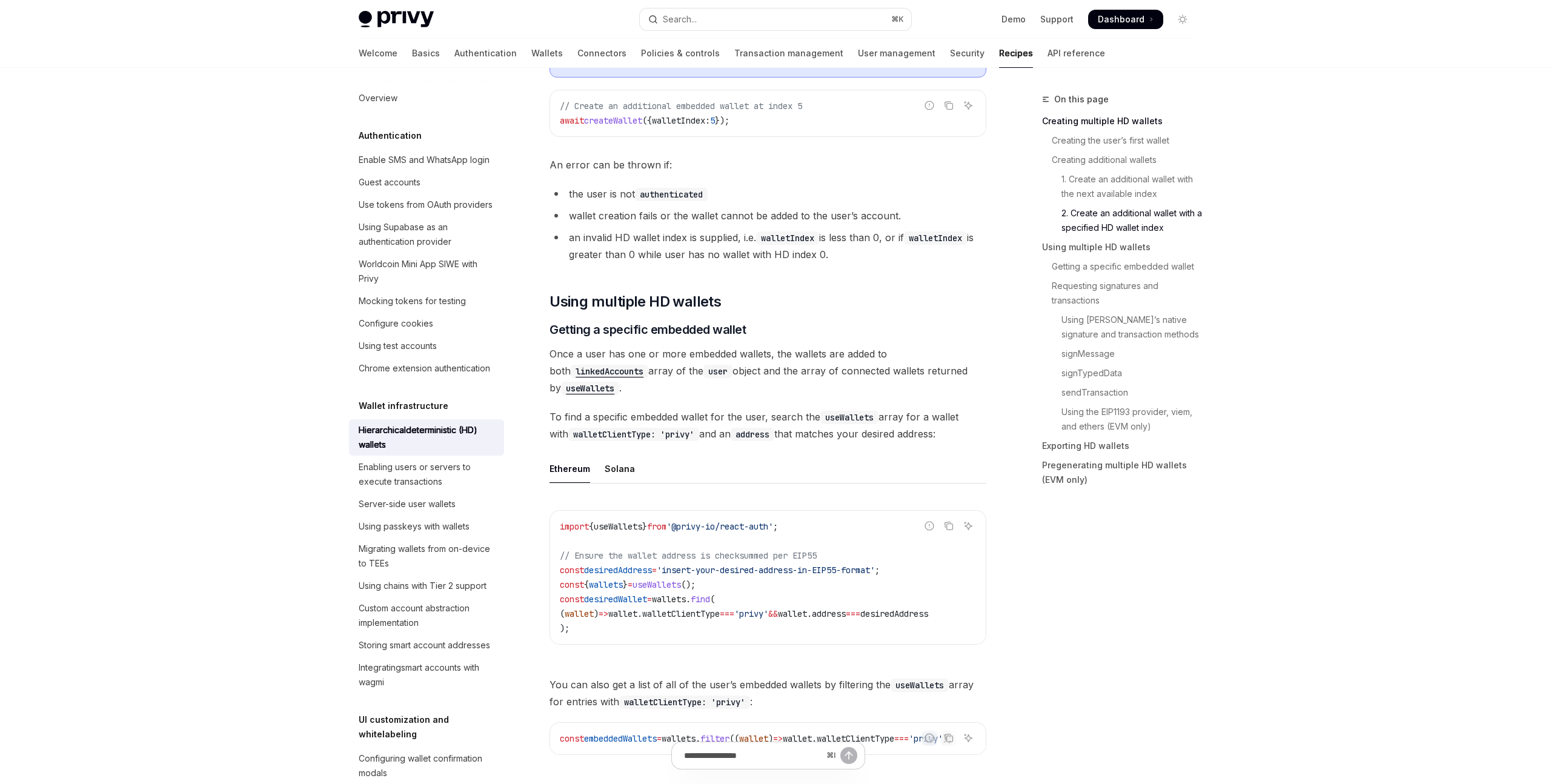
scroll to position [1542, 0]
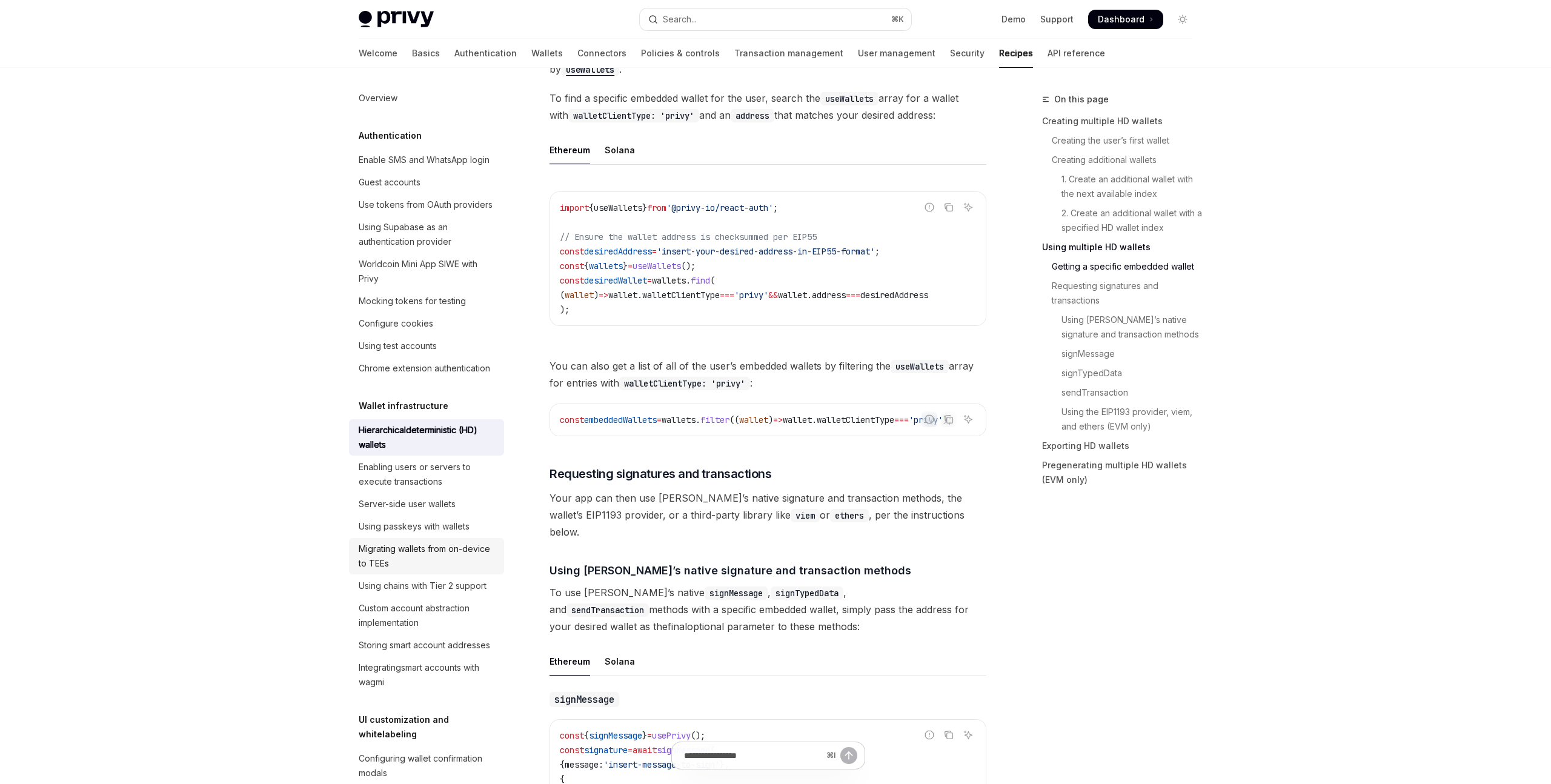
click at [472, 556] on div "Migrating wallets from on-device to TEEs" at bounding box center [427, 556] width 138 height 29
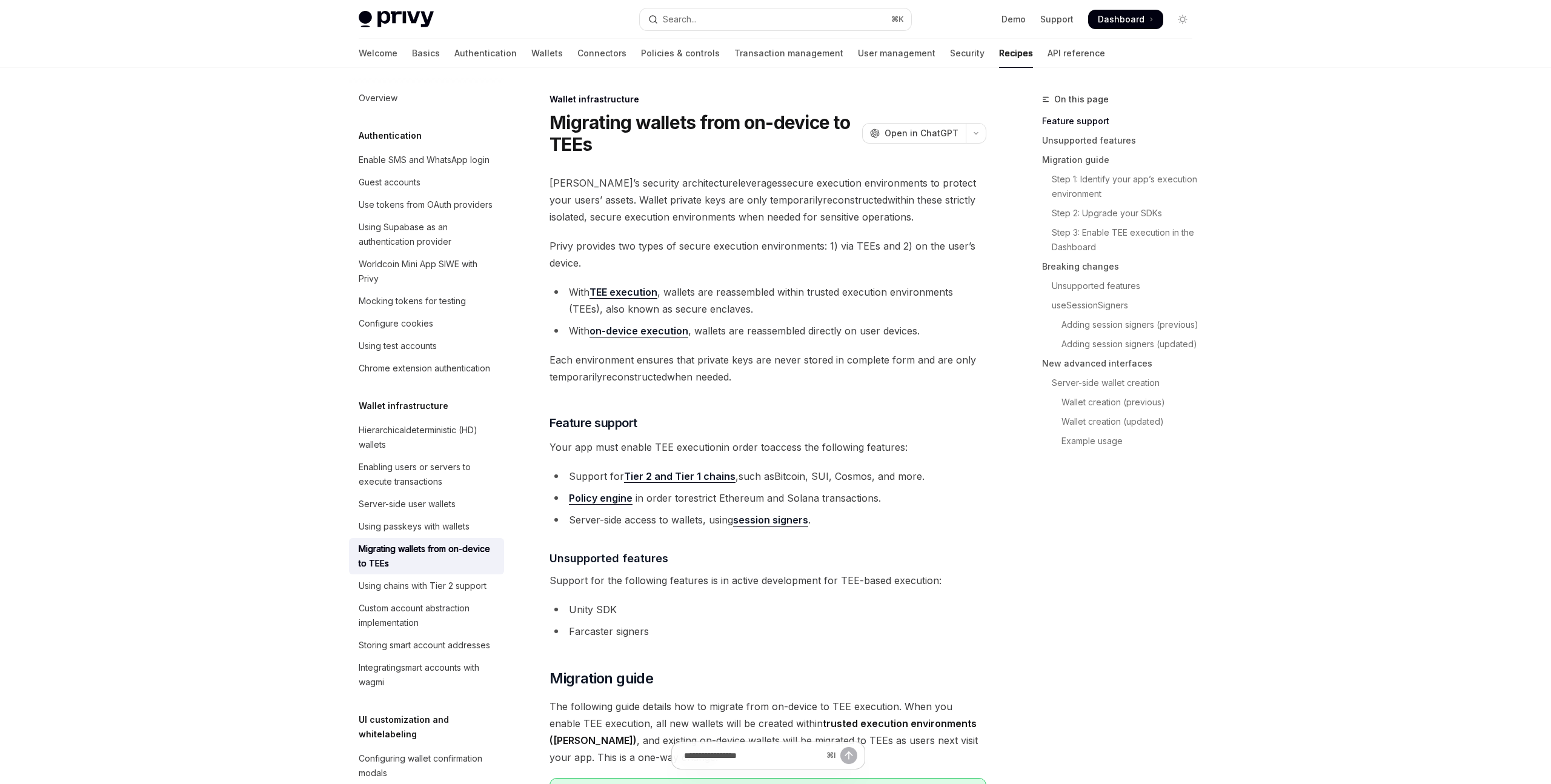
click at [646, 297] on link "TEE execution" at bounding box center [622, 292] width 67 height 12
type textarea "*"
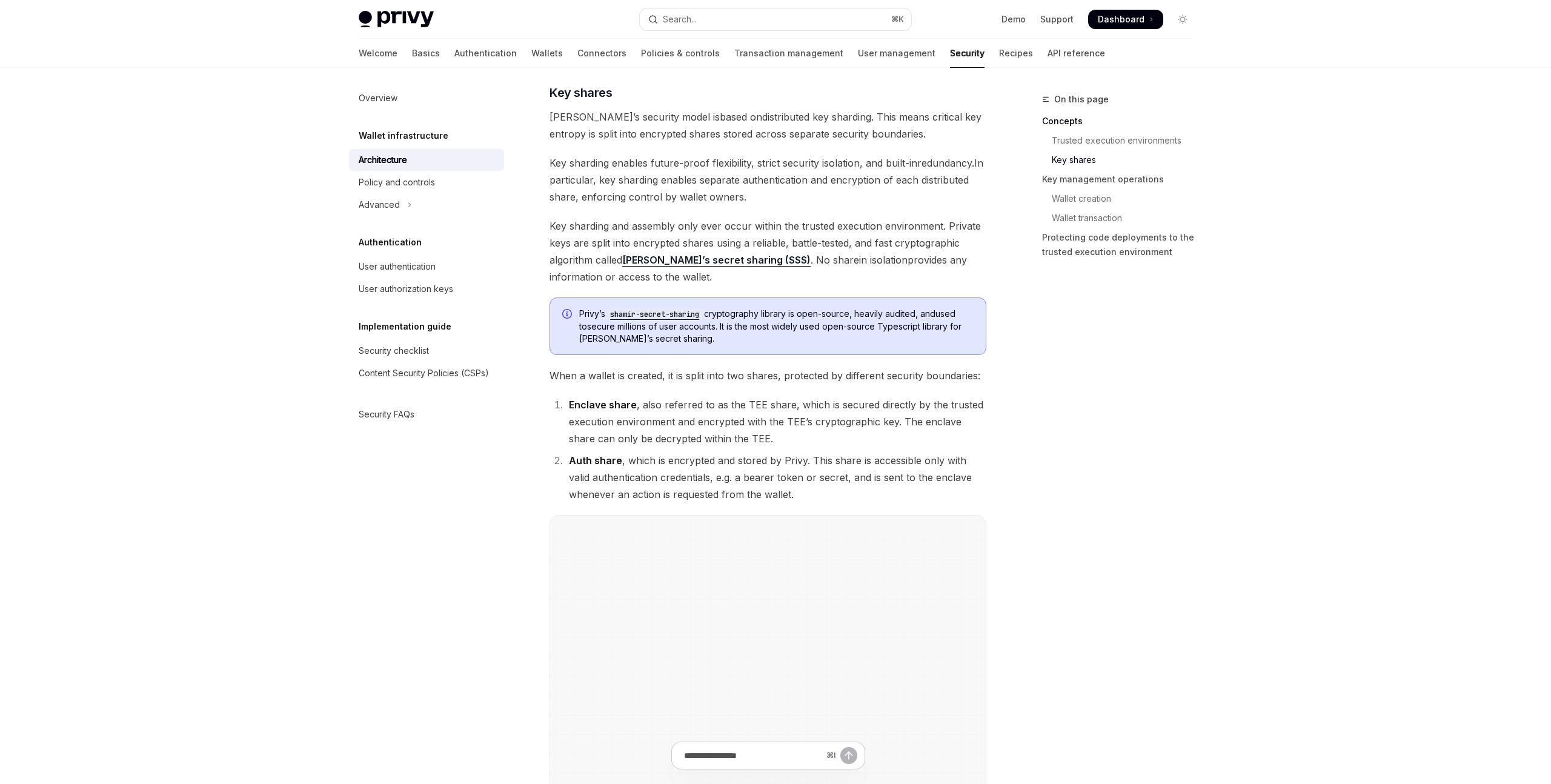
scroll to position [551, 0]
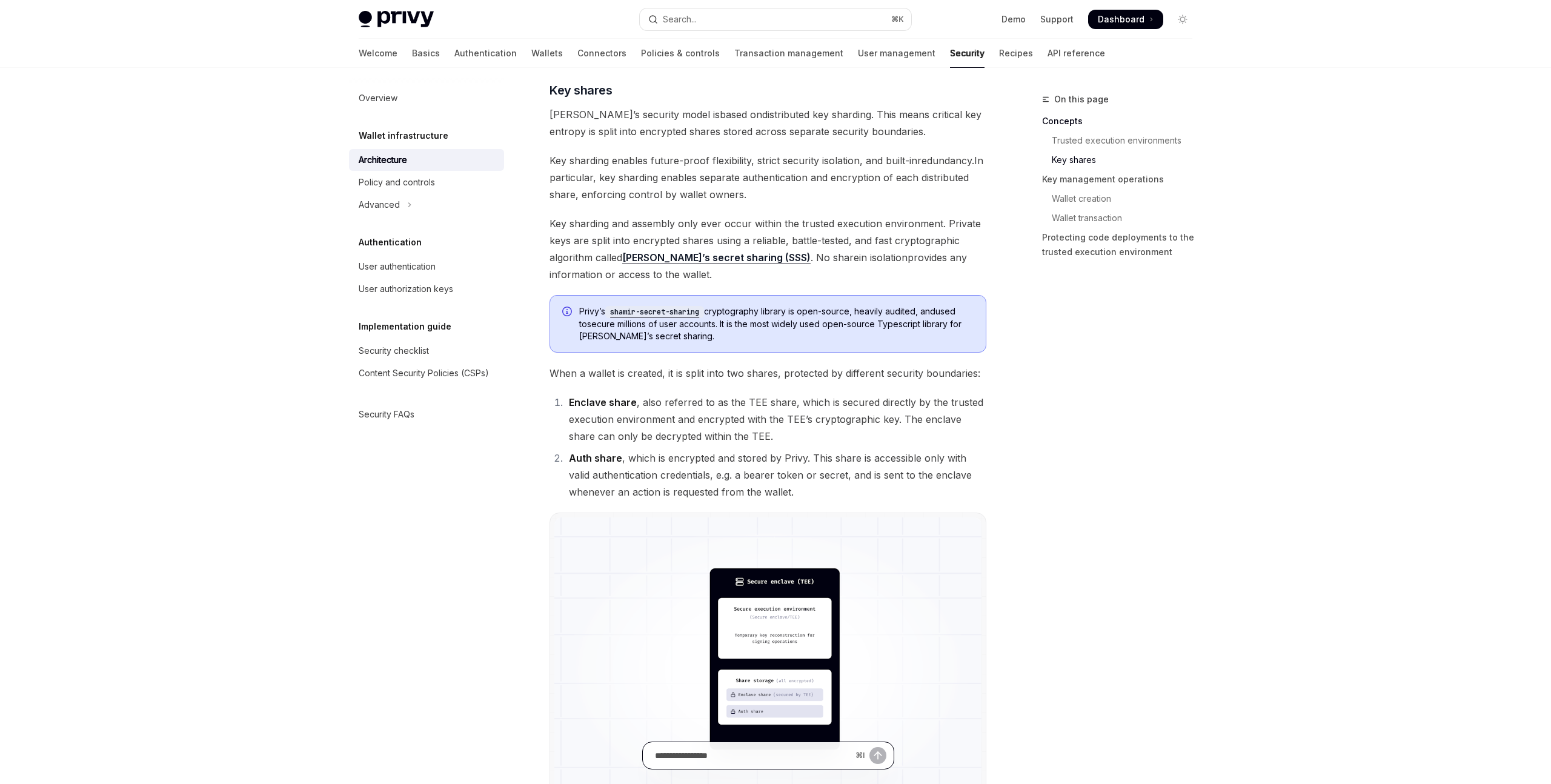
click at [782, 757] on input "Ask a question..." at bounding box center [753, 755] width 196 height 27
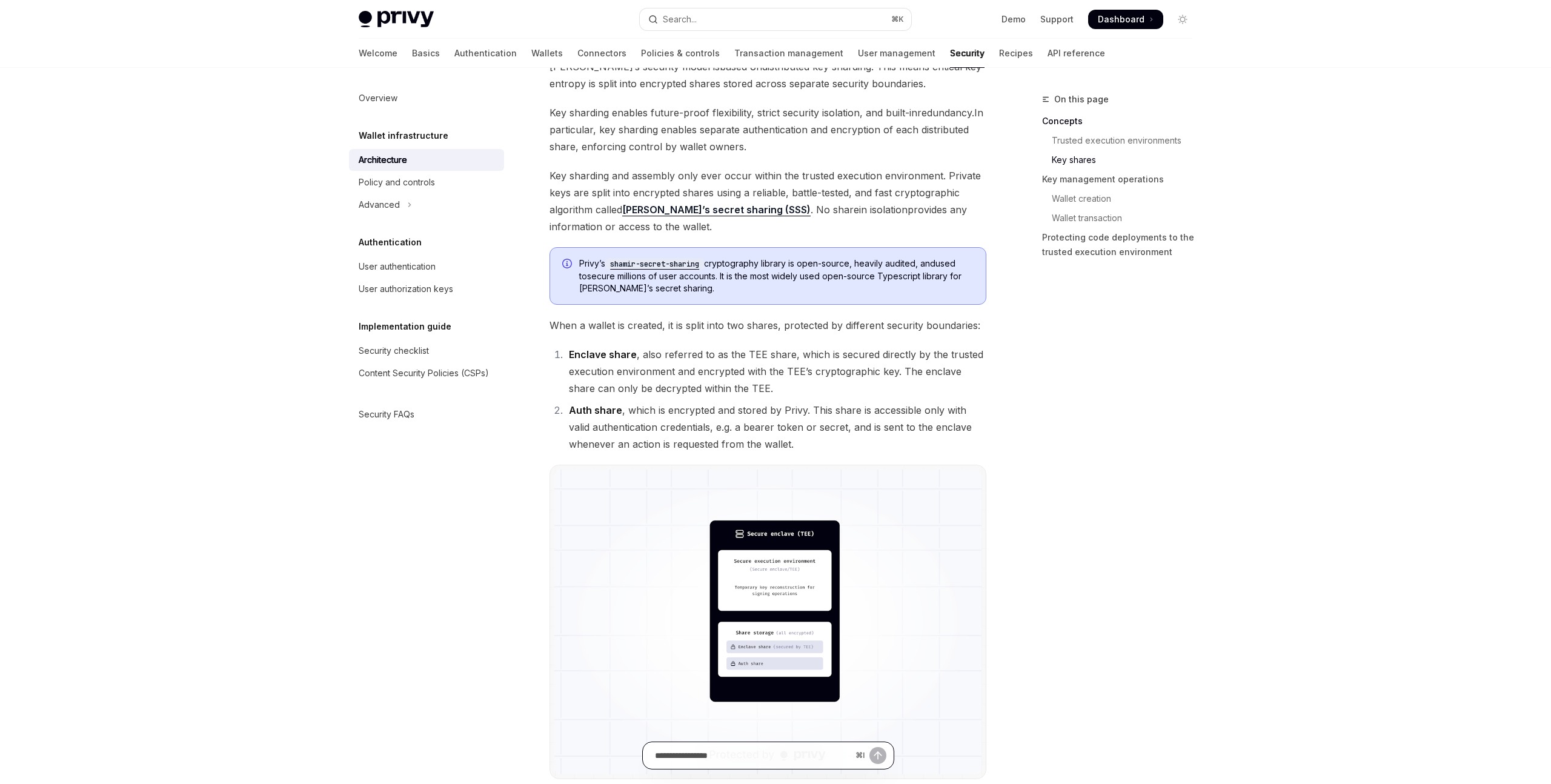
scroll to position [0, 0]
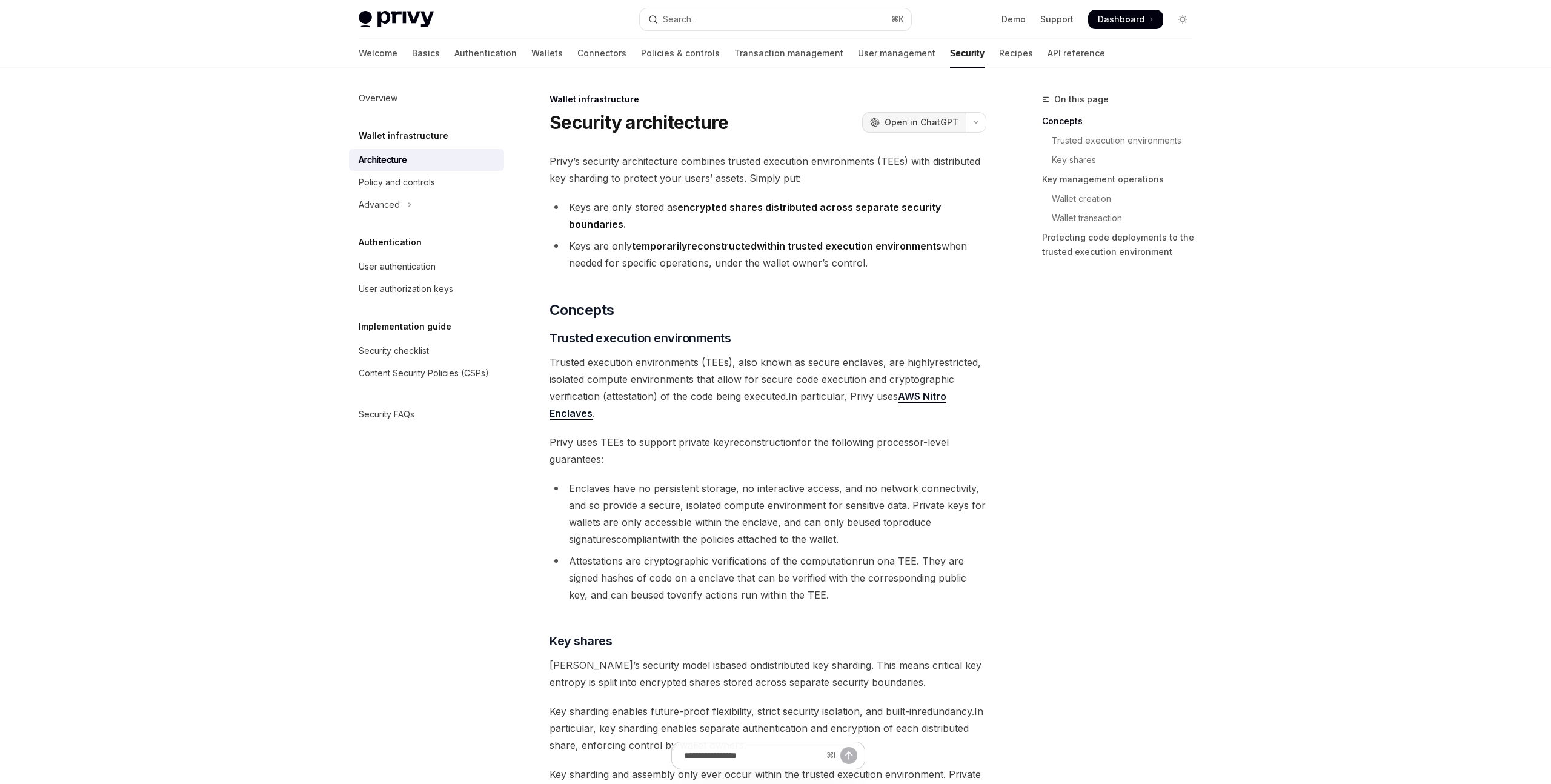
click at [914, 126] on span "Open in ChatGPT" at bounding box center [922, 122] width 74 height 12
click at [846, 23] on button "Search... ⌘ K" at bounding box center [776, 19] width 272 height 22
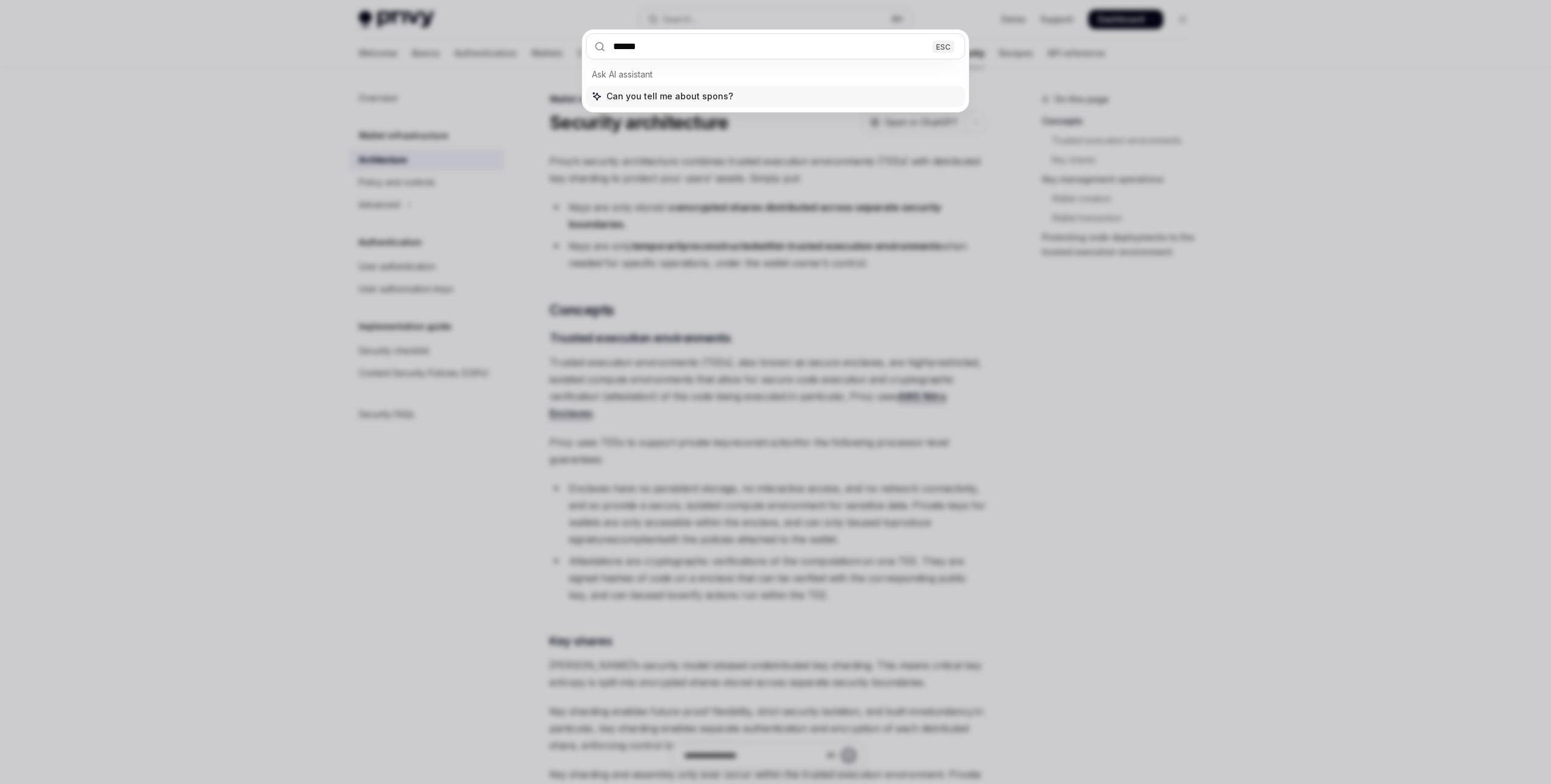
type input "*******"
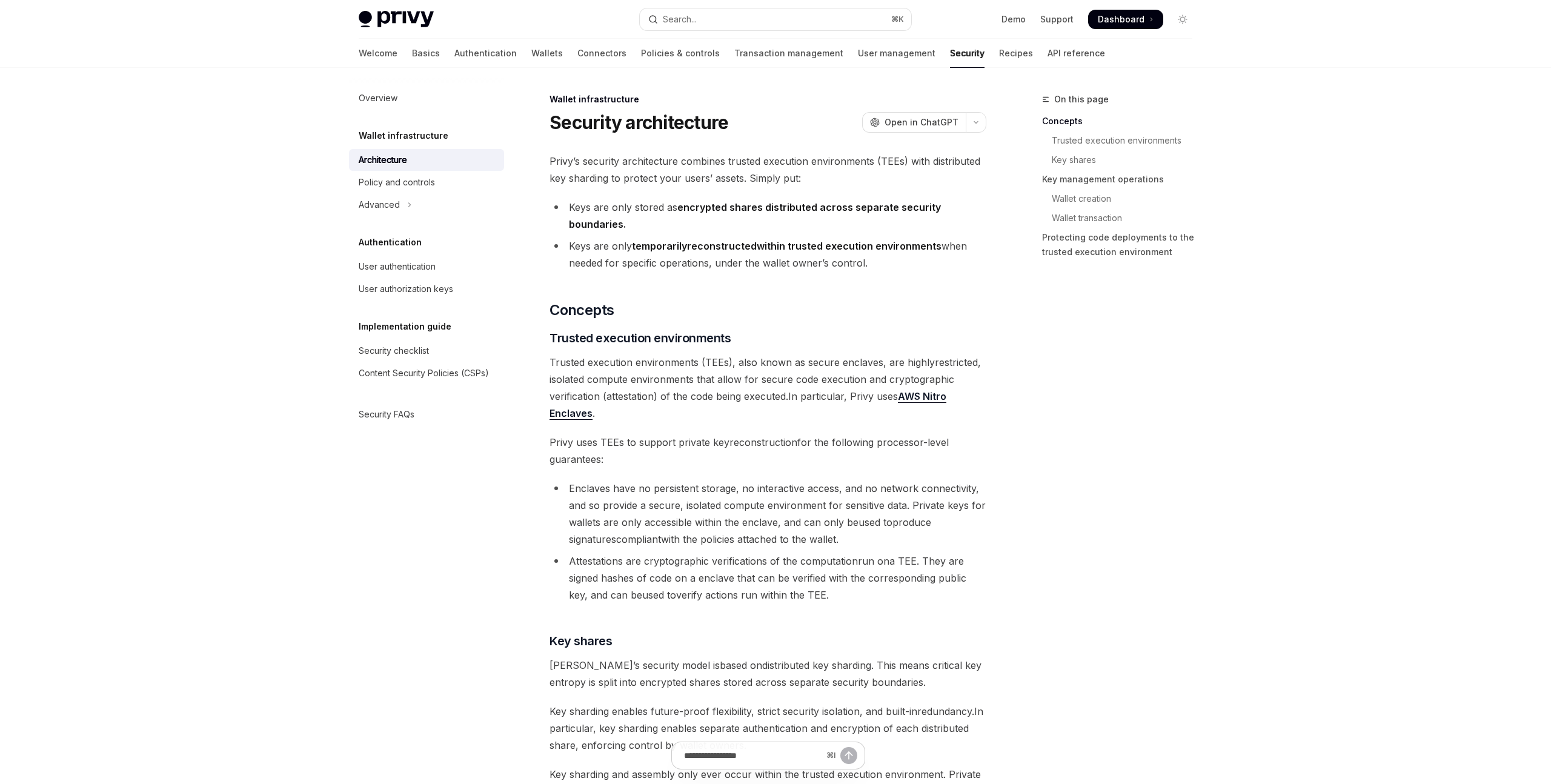
type textarea "*"
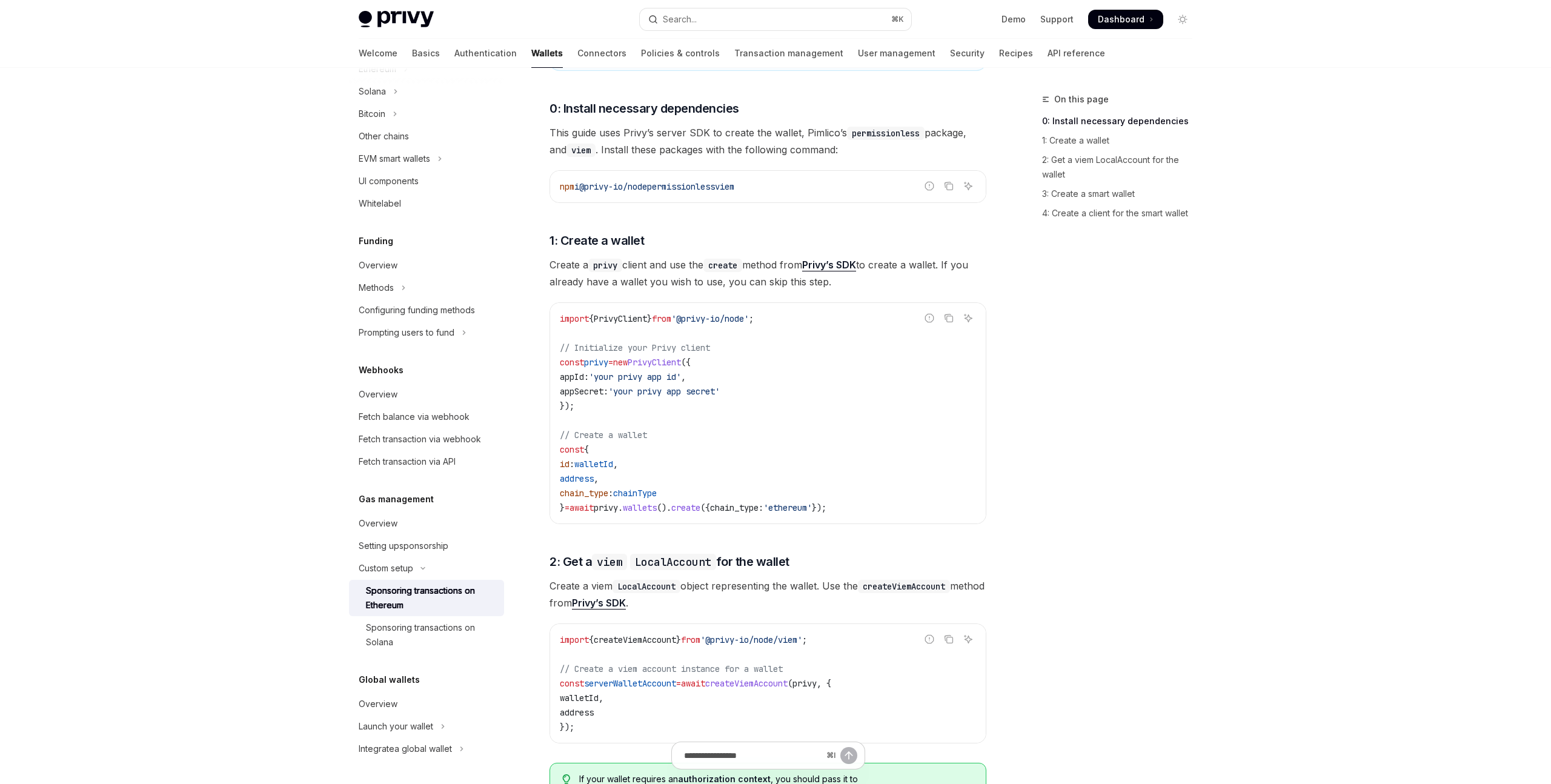
scroll to position [580, 0]
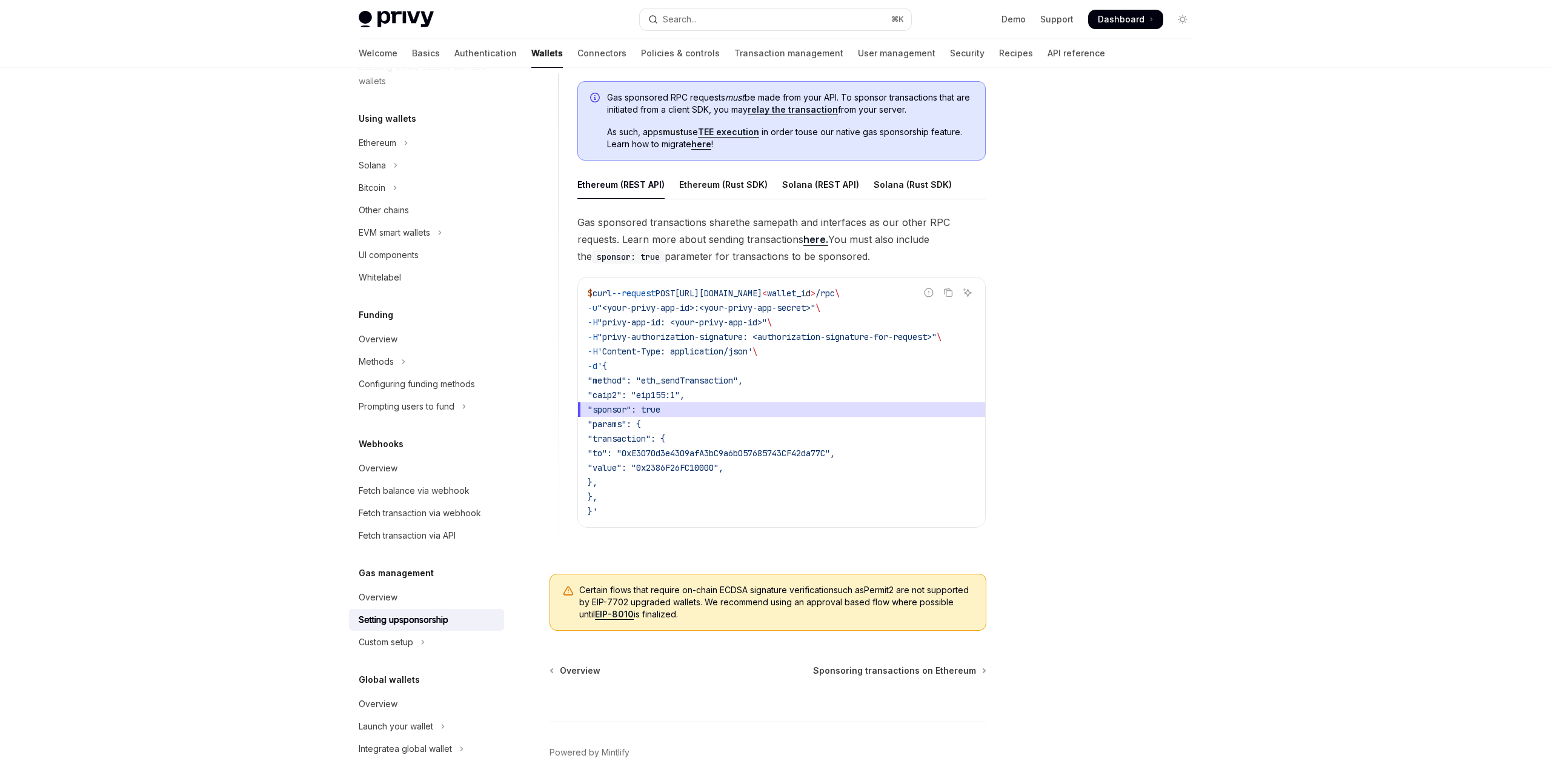
scroll to position [491, 0]
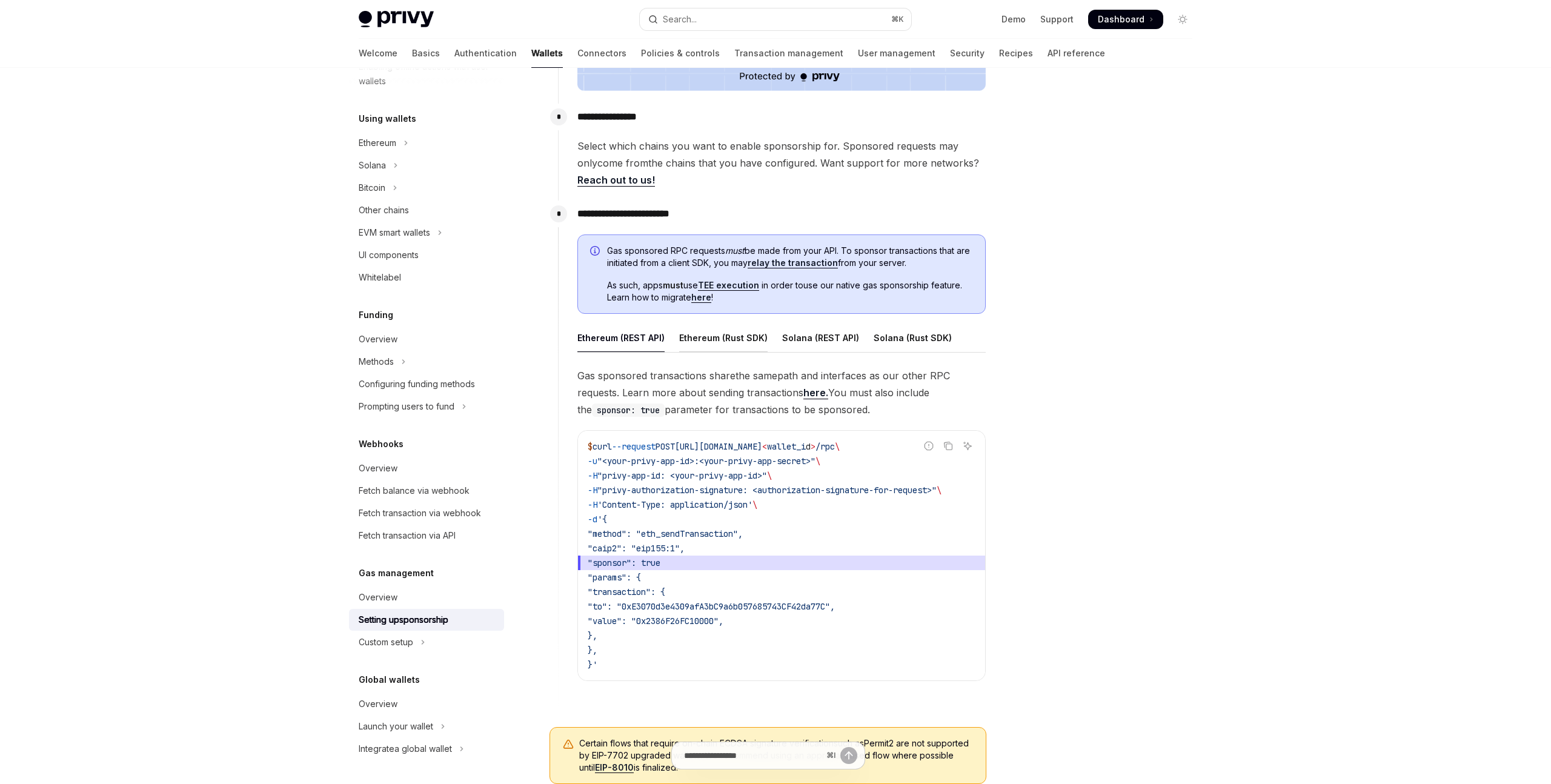
click at [715, 343] on div "Ethereum (Rust SDK)" at bounding box center [723, 338] width 88 height 29
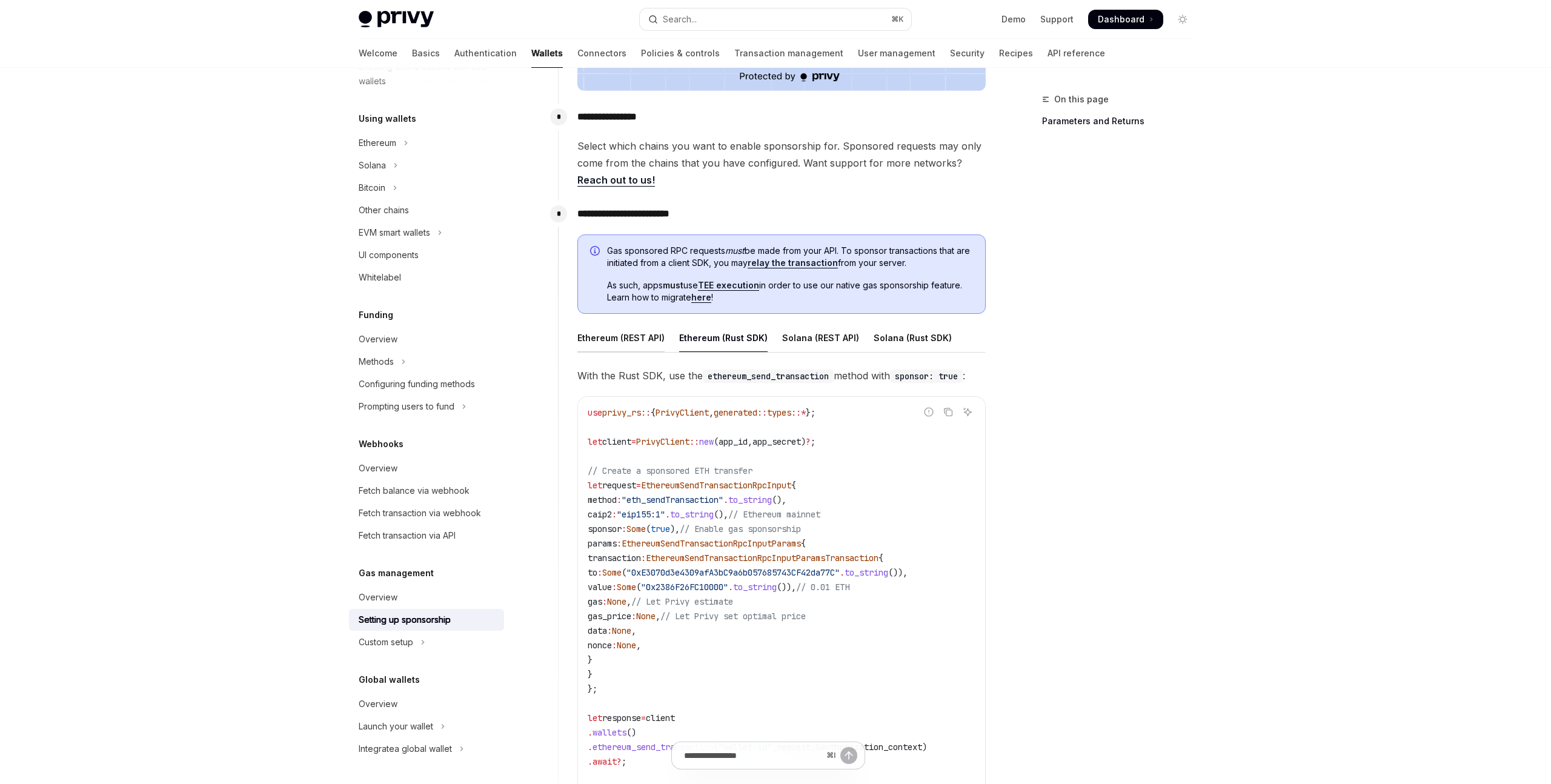
click at [646, 336] on div "Ethereum (REST API)" at bounding box center [622, 338] width 87 height 29
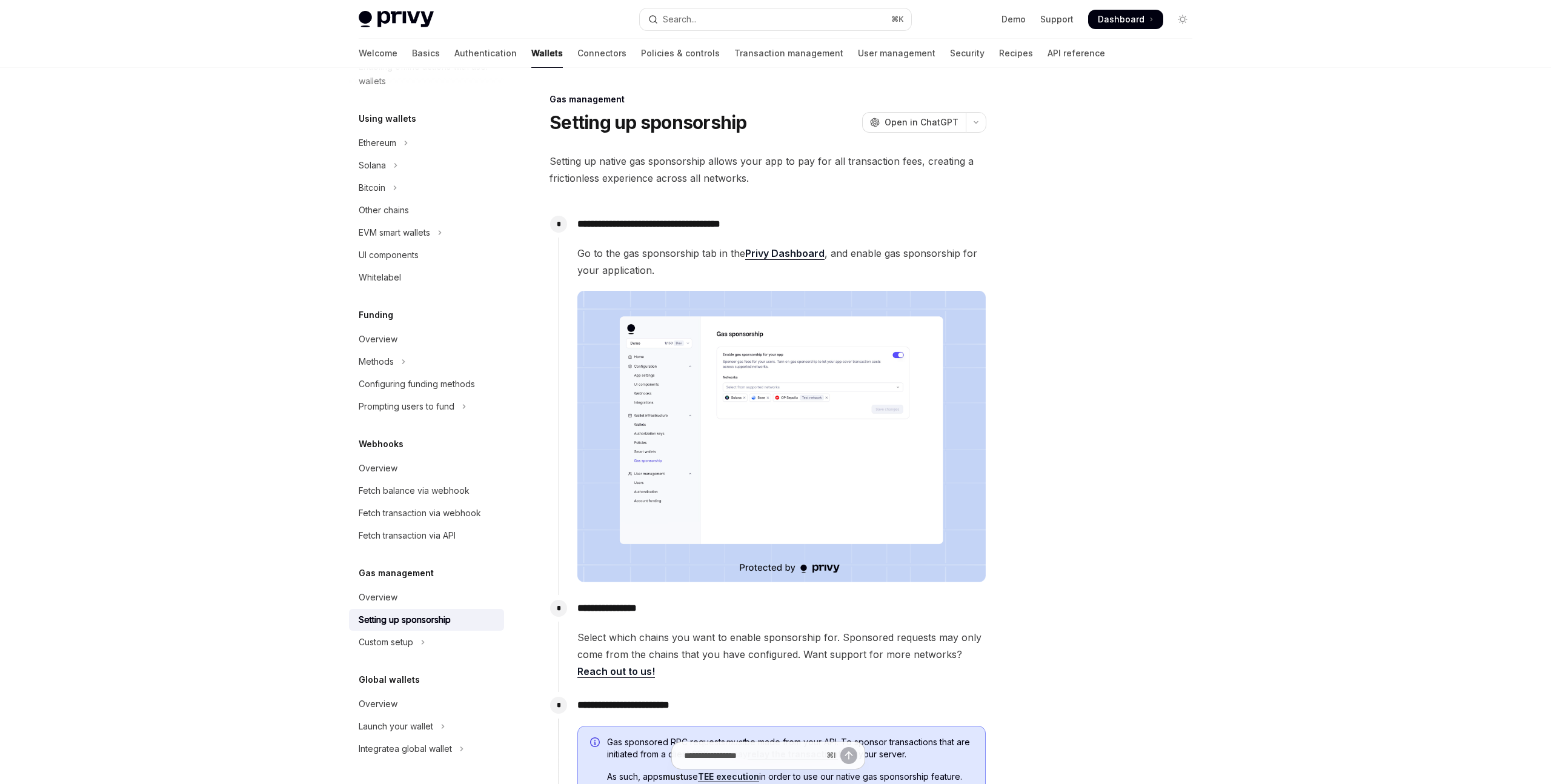
scroll to position [693, 0]
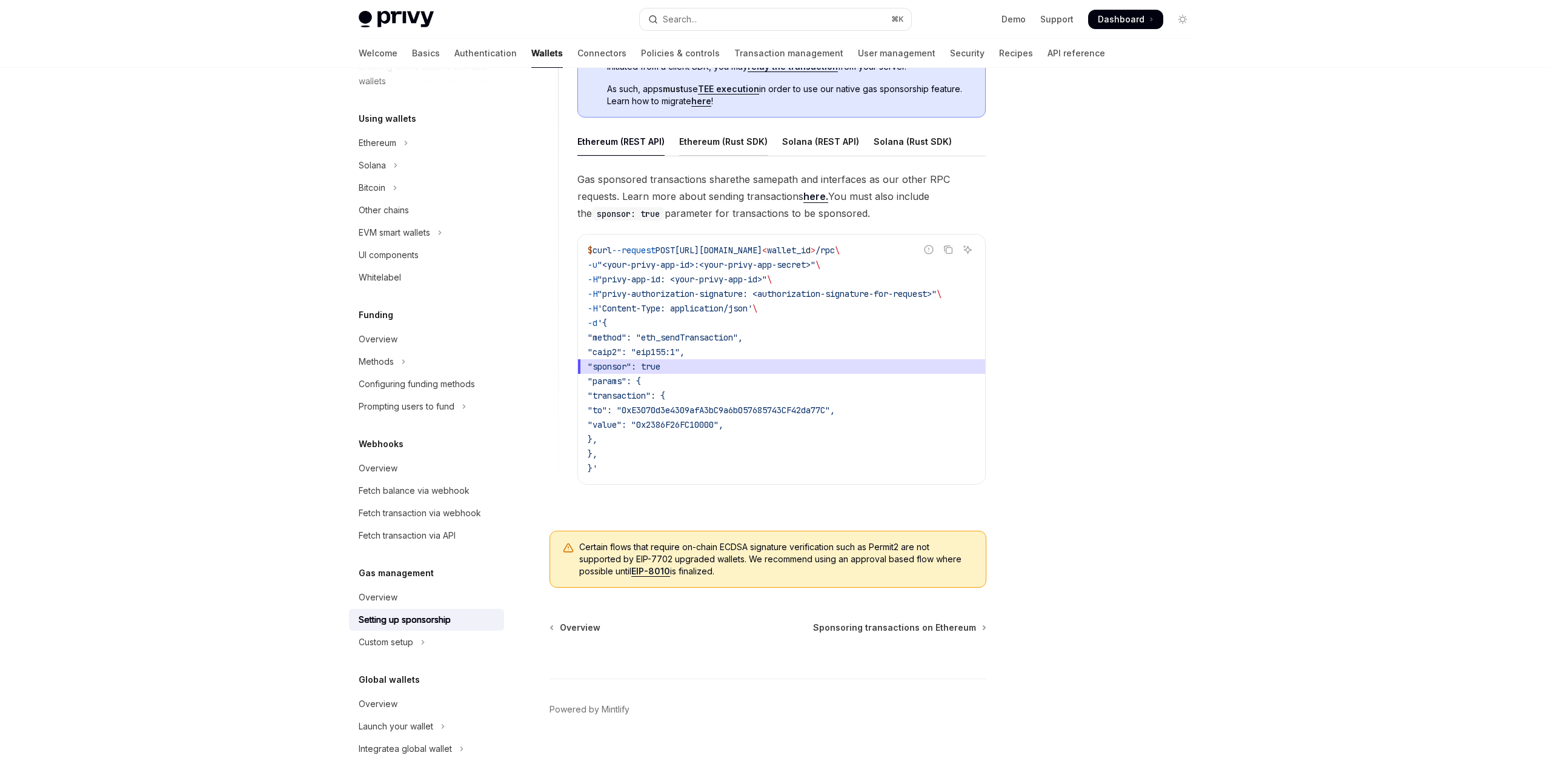
click at [725, 139] on div "Ethereum (Rust SDK)" at bounding box center [723, 142] width 88 height 29
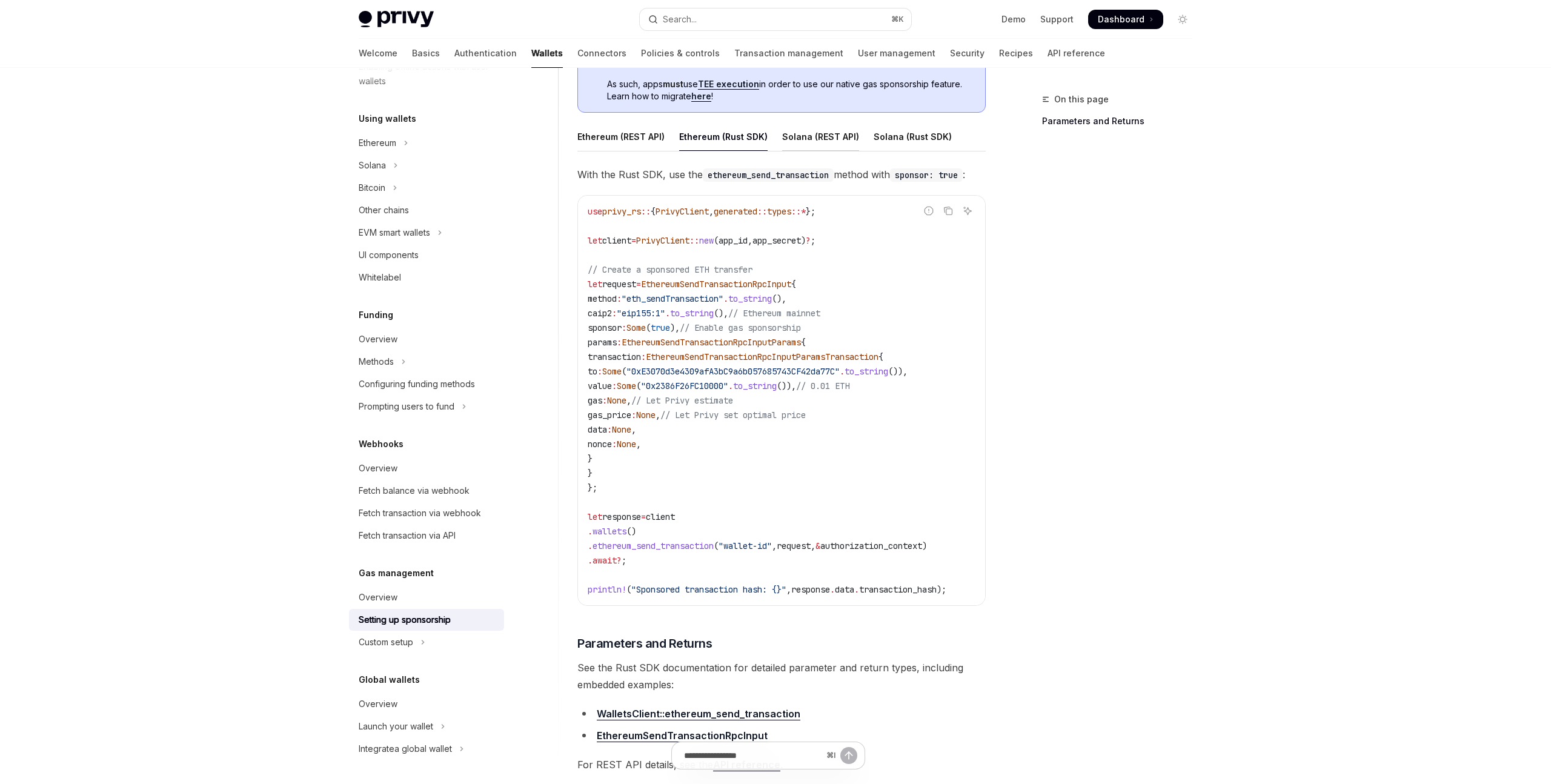
click at [809, 140] on div "Solana (REST API)" at bounding box center [820, 137] width 77 height 29
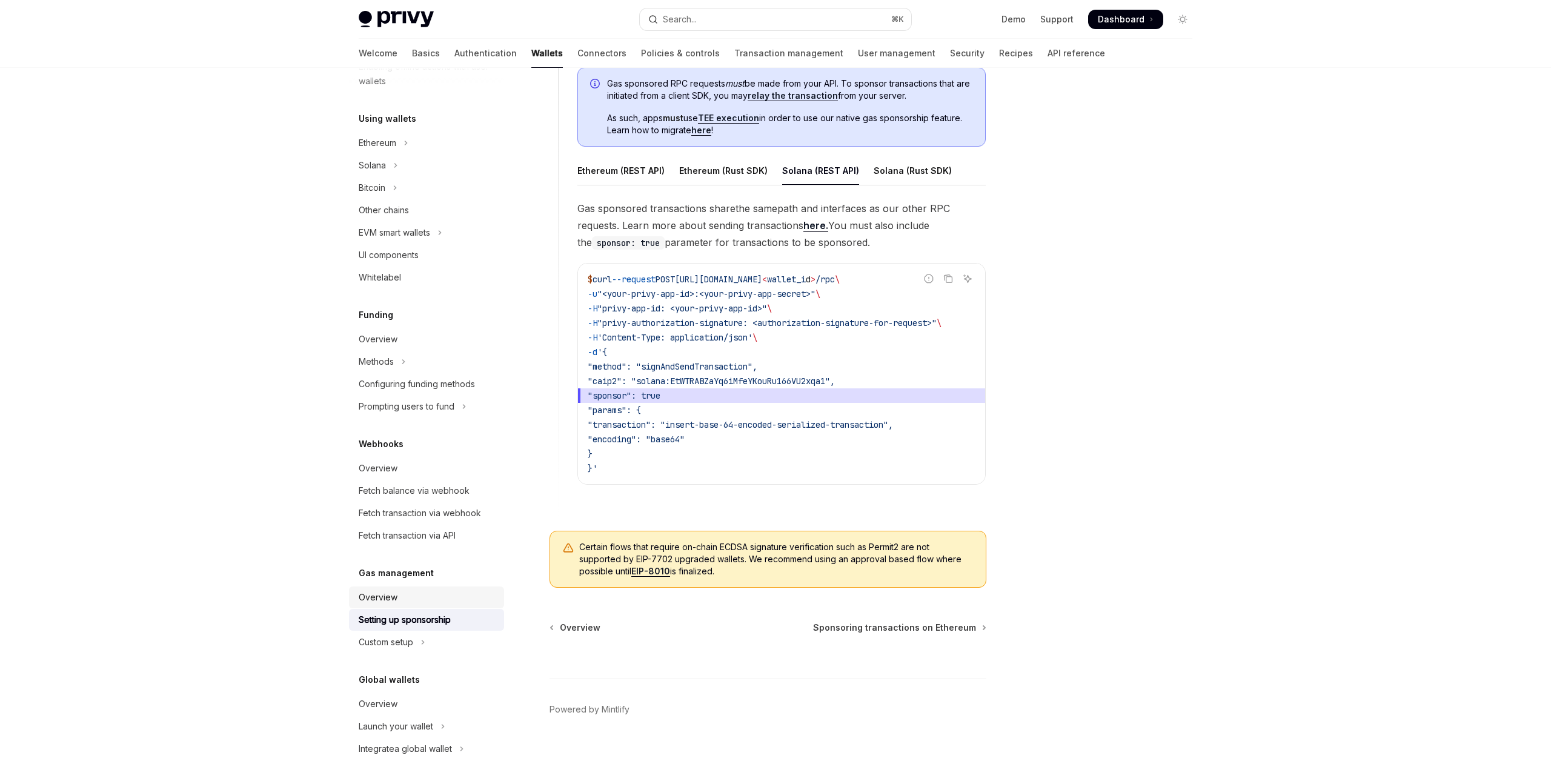
click at [378, 597] on div "Overview" at bounding box center [377, 597] width 39 height 14
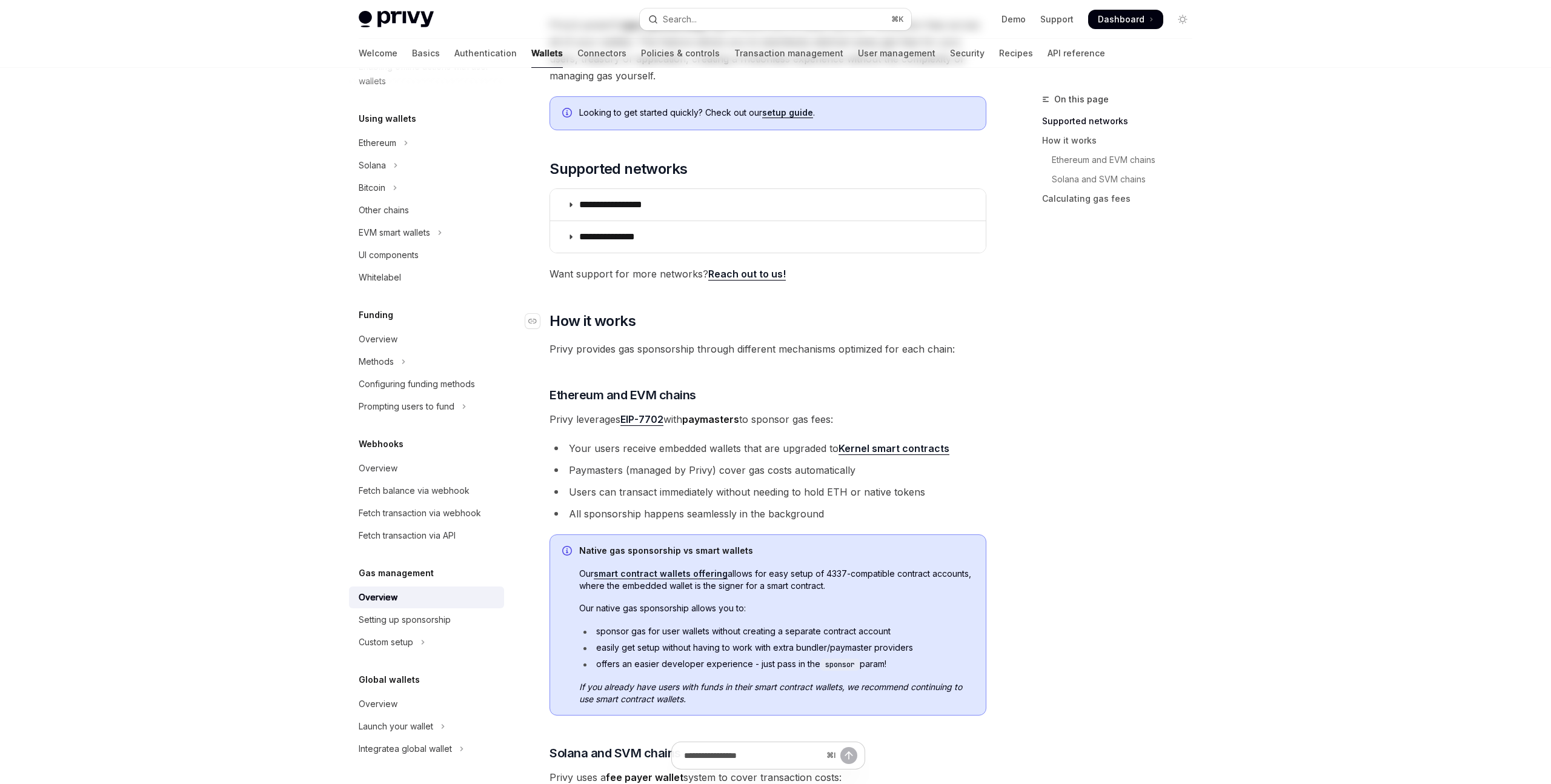
scroll to position [303, 0]
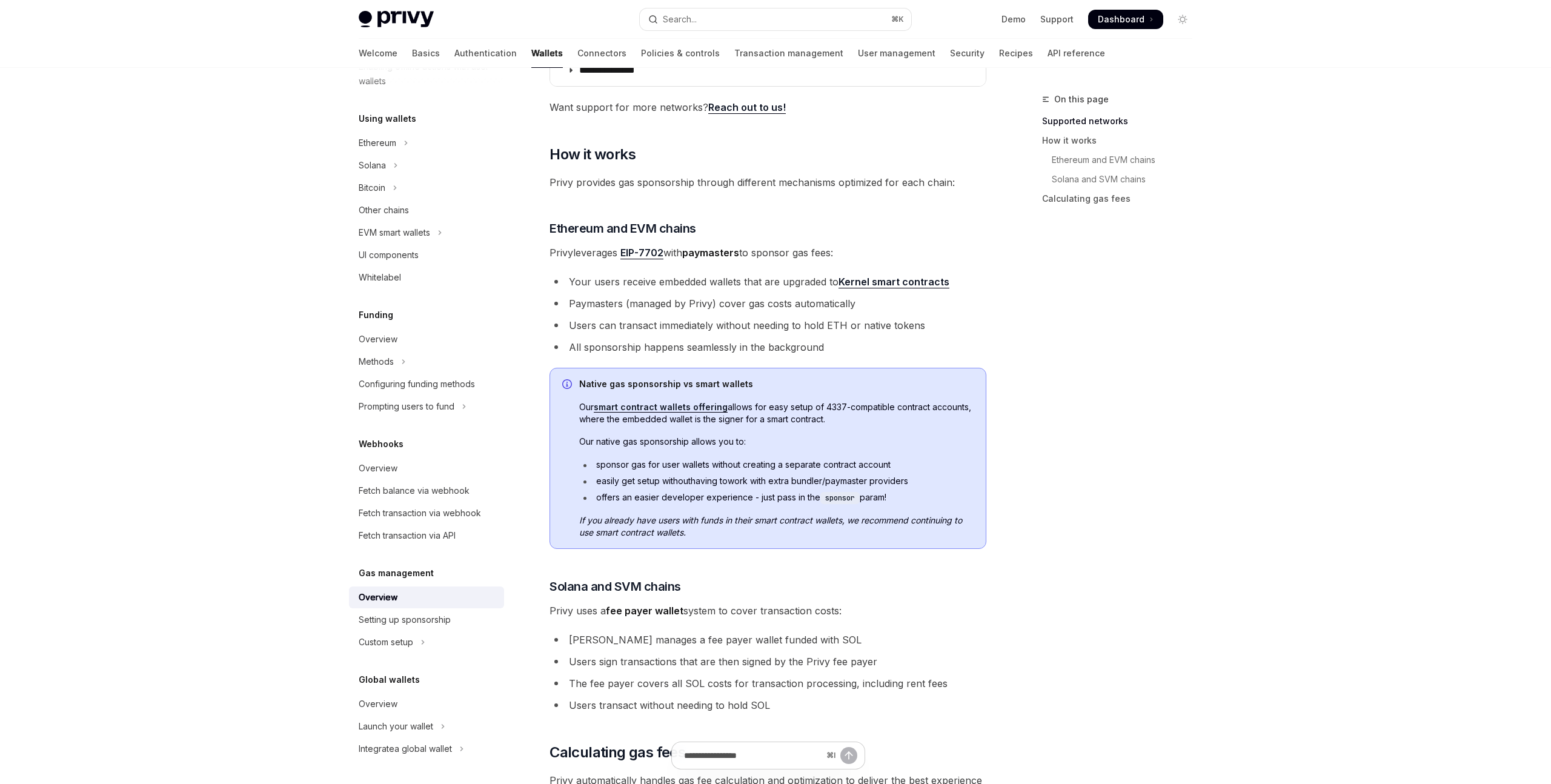
click at [877, 309] on li "Paymasters (managed by Privy) cover gas costs automatically" at bounding box center [768, 304] width 437 height 17
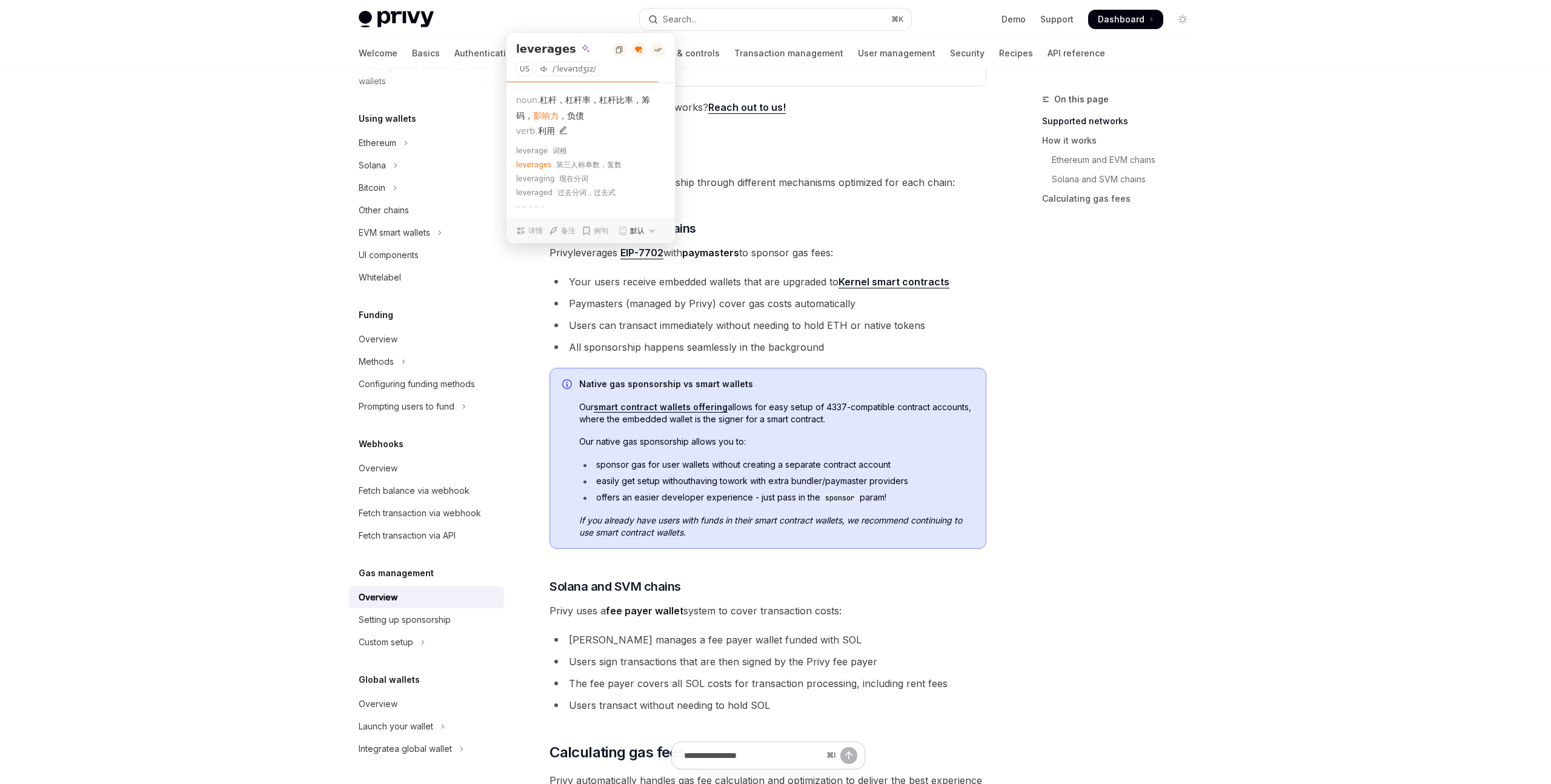
click at [546, 115] on span "影响力" at bounding box center [546, 116] width 26 height 10
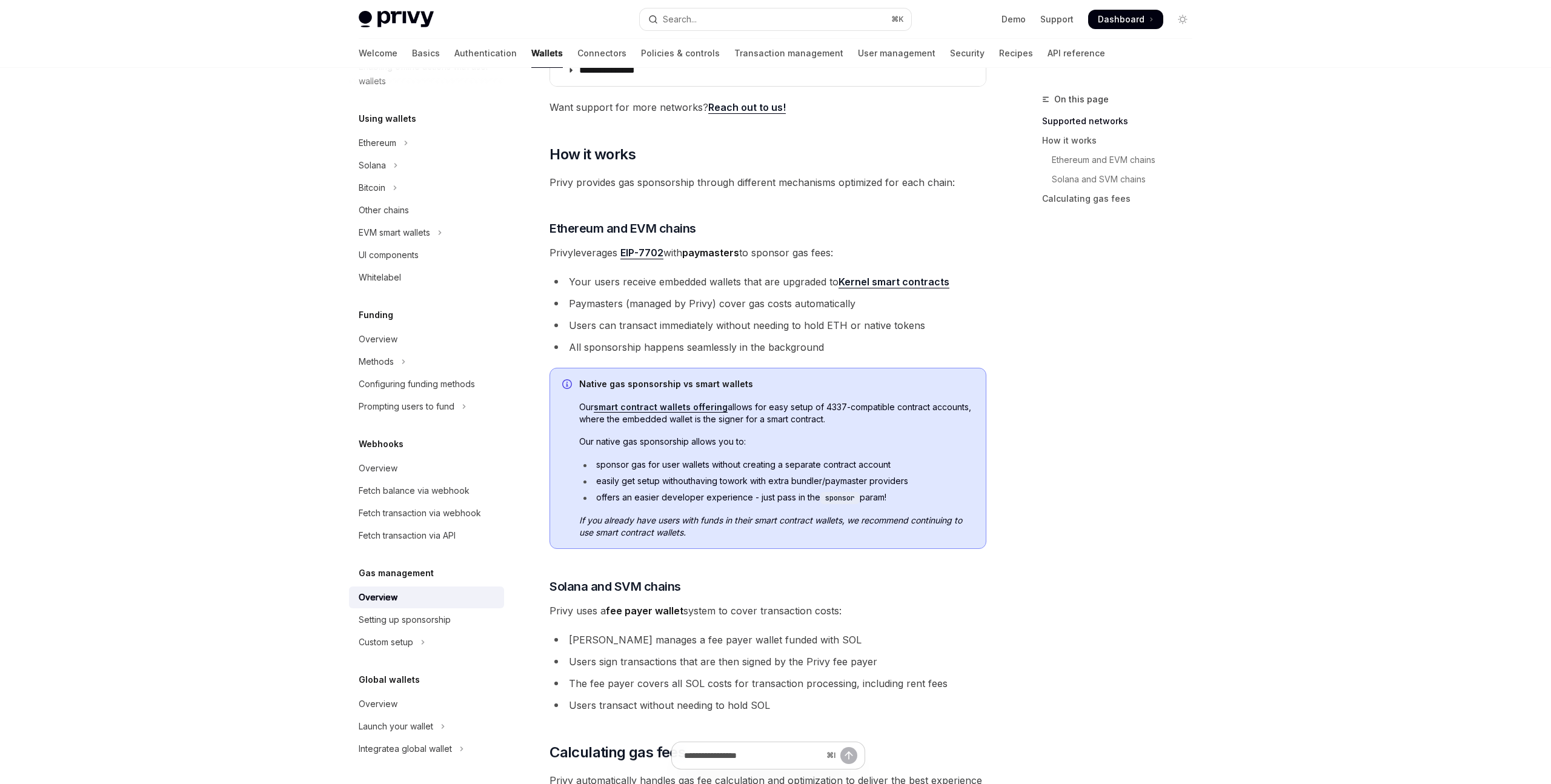
click at [1082, 334] on div "On this page Supported networks How it works Ethereum and EVM chains Solana and…" at bounding box center [1110, 438] width 184 height 692
drag, startPoint x: 725, startPoint y: 256, endPoint x: 804, endPoint y: 256, distance: 79.0
click at [804, 256] on span "Privy leverages EIP-7702 with paymasters to sponsor gas fees:" at bounding box center [768, 253] width 437 height 17
click at [800, 277] on li "Your users receive embedded wallets that are upgraded to Kernel smart contracts" at bounding box center [768, 282] width 437 height 17
click at [1104, 641] on div "On this page Supported networks How it works Ethereum and EVM chains Solana and…" at bounding box center [1110, 438] width 184 height 692
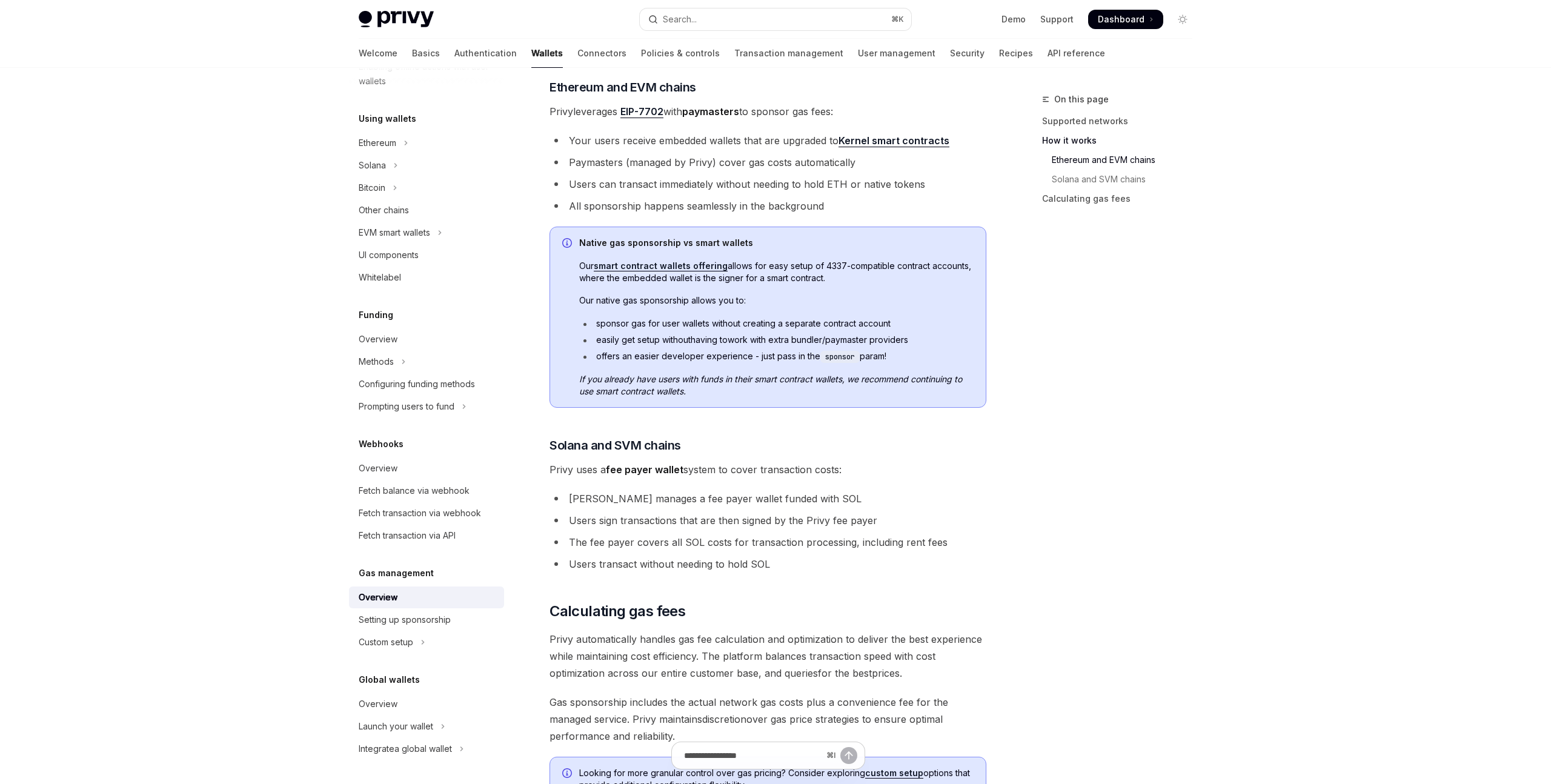
scroll to position [659, 0]
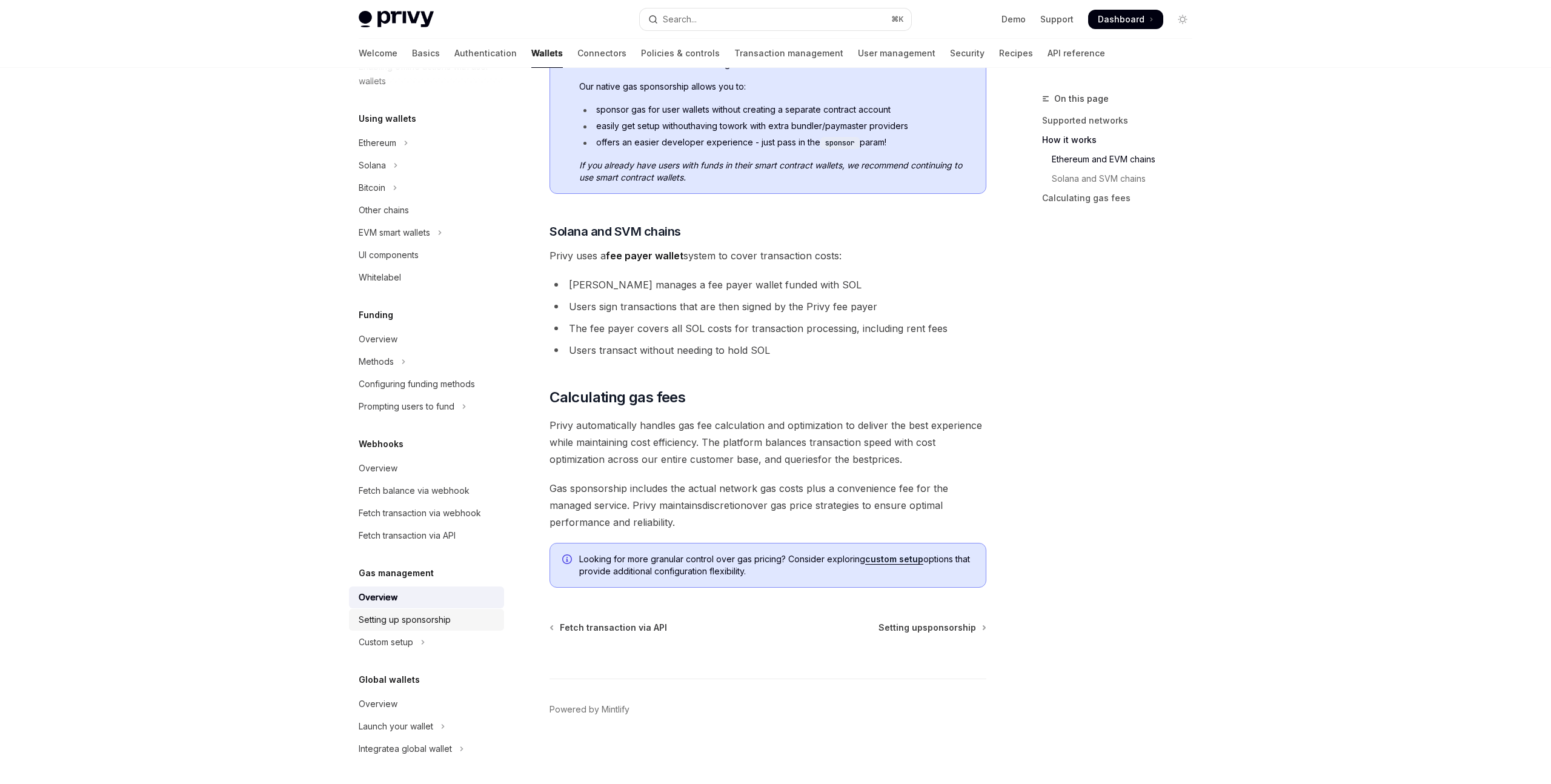
click at [454, 618] on div "Setting up sponsorship" at bounding box center [427, 620] width 138 height 14
type textarea "*"
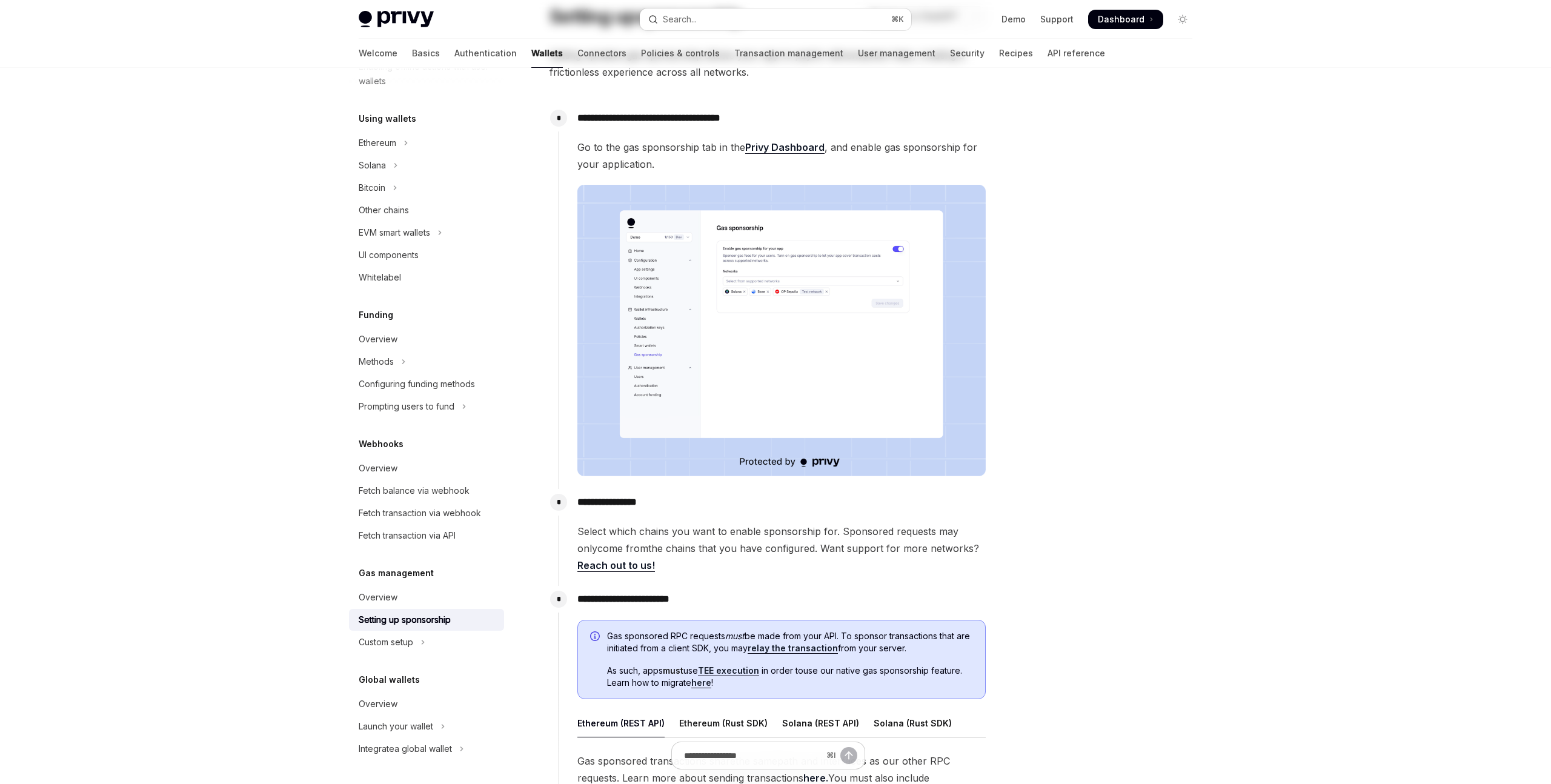
scroll to position [305, 0]
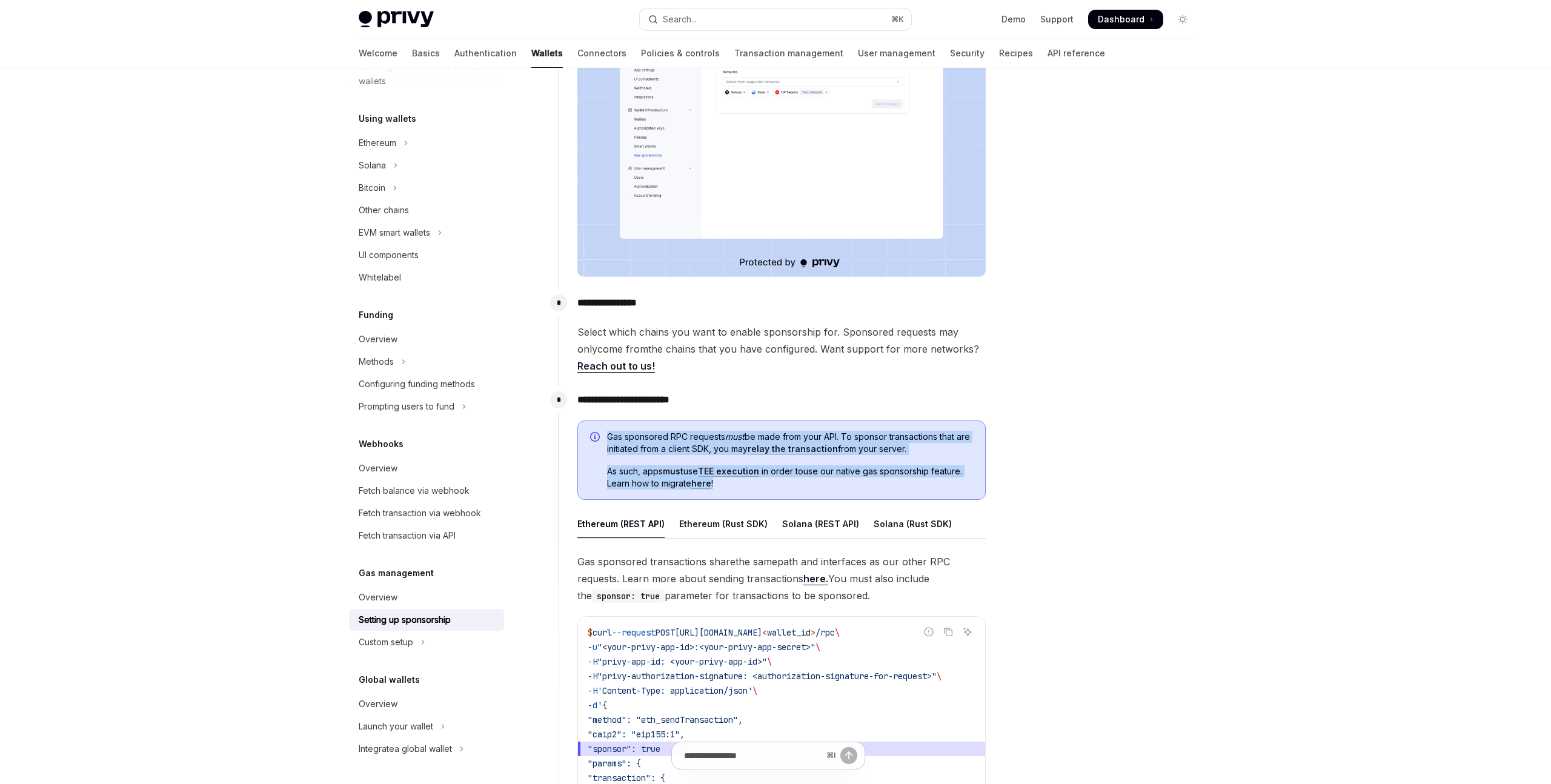
drag, startPoint x: 726, startPoint y: 486, endPoint x: 600, endPoint y: 437, distance: 135.2
click at [600, 437] on div "Gas sponsored RPC requests must be made from your API. To sponsor transactions …" at bounding box center [782, 461] width 409 height 80
click at [1086, 424] on div at bounding box center [1110, 438] width 184 height 692
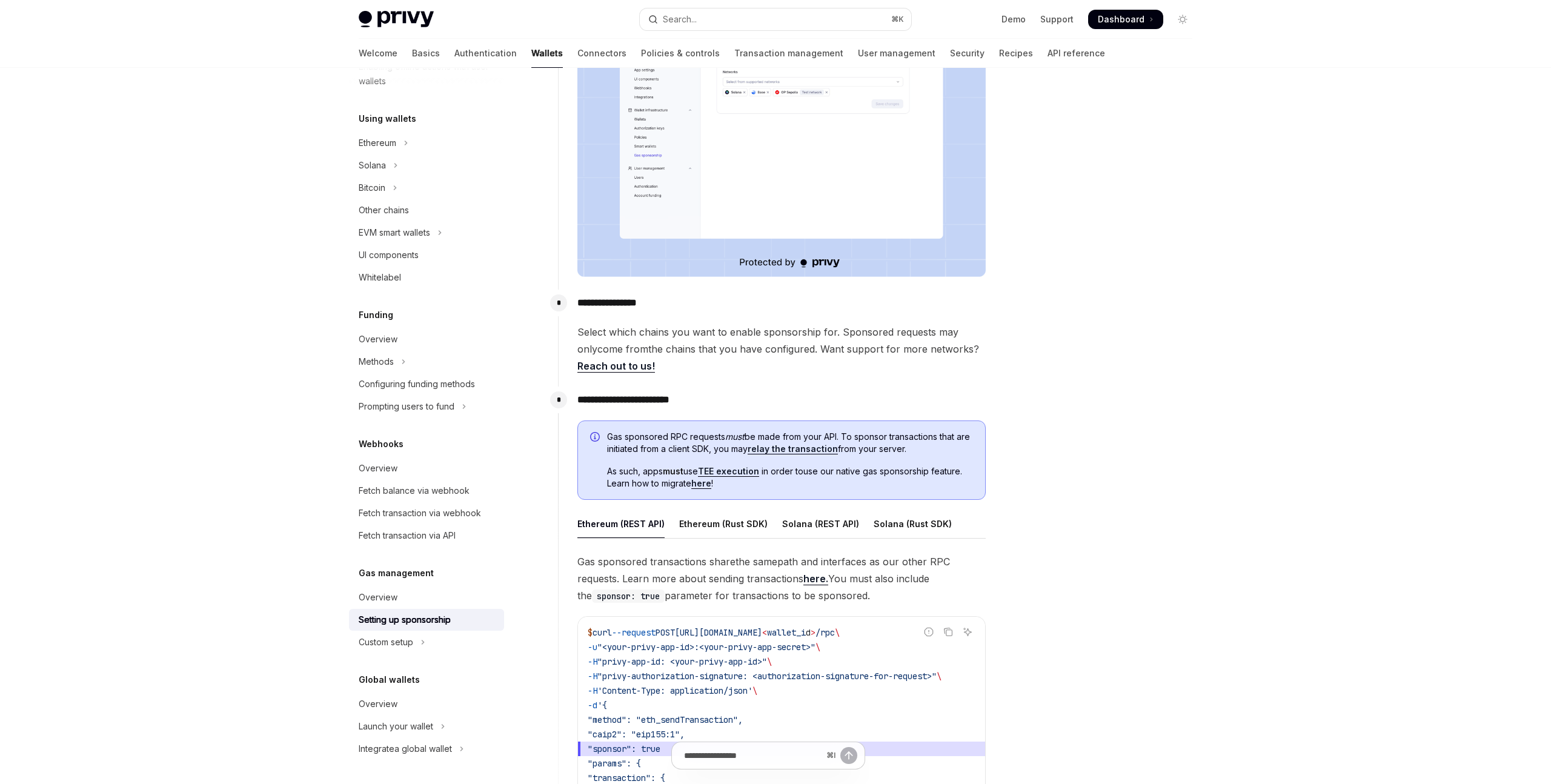
click at [723, 469] on link "TEE execution" at bounding box center [729, 470] width 61 height 10
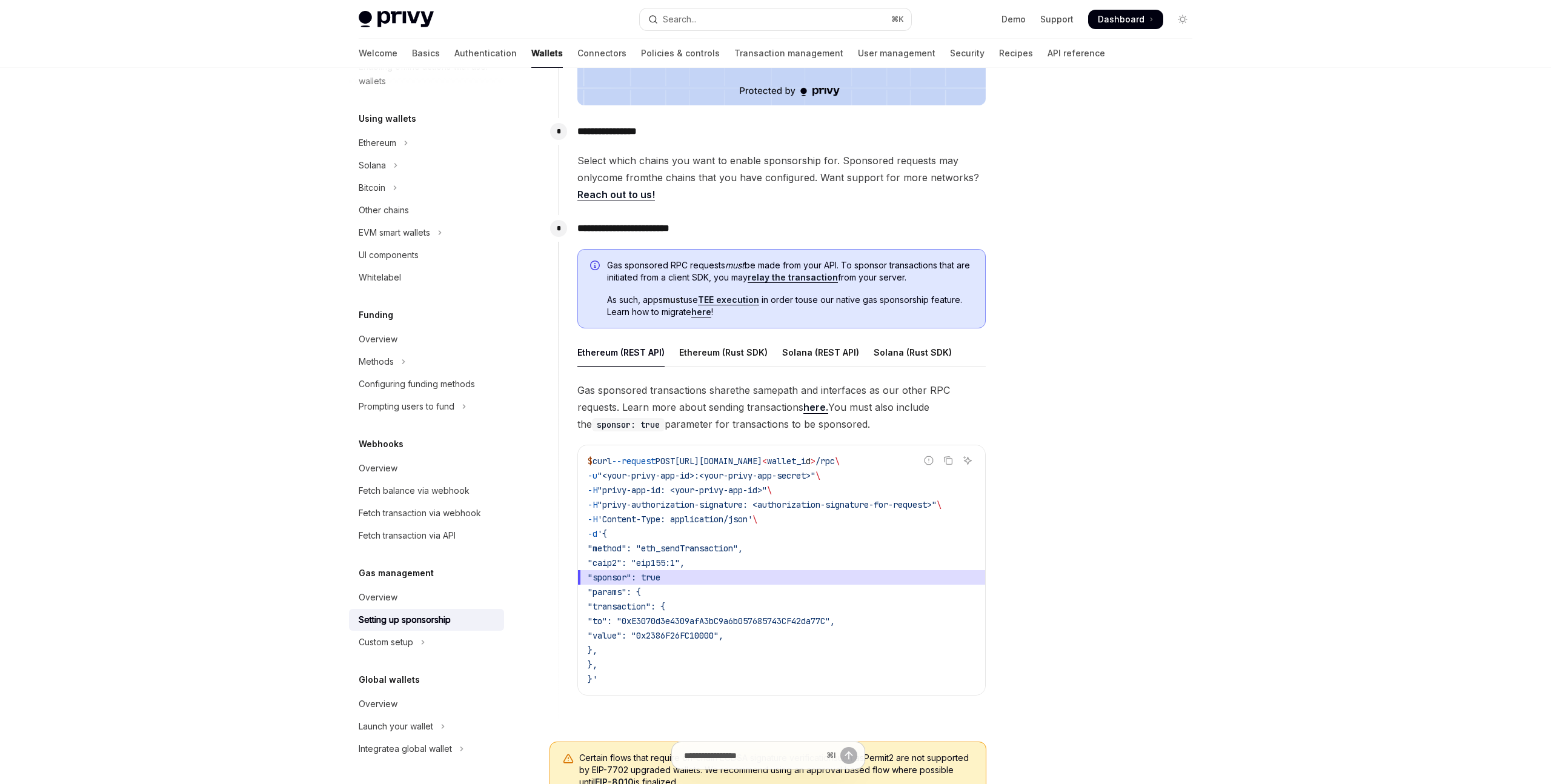
scroll to position [551, 0]
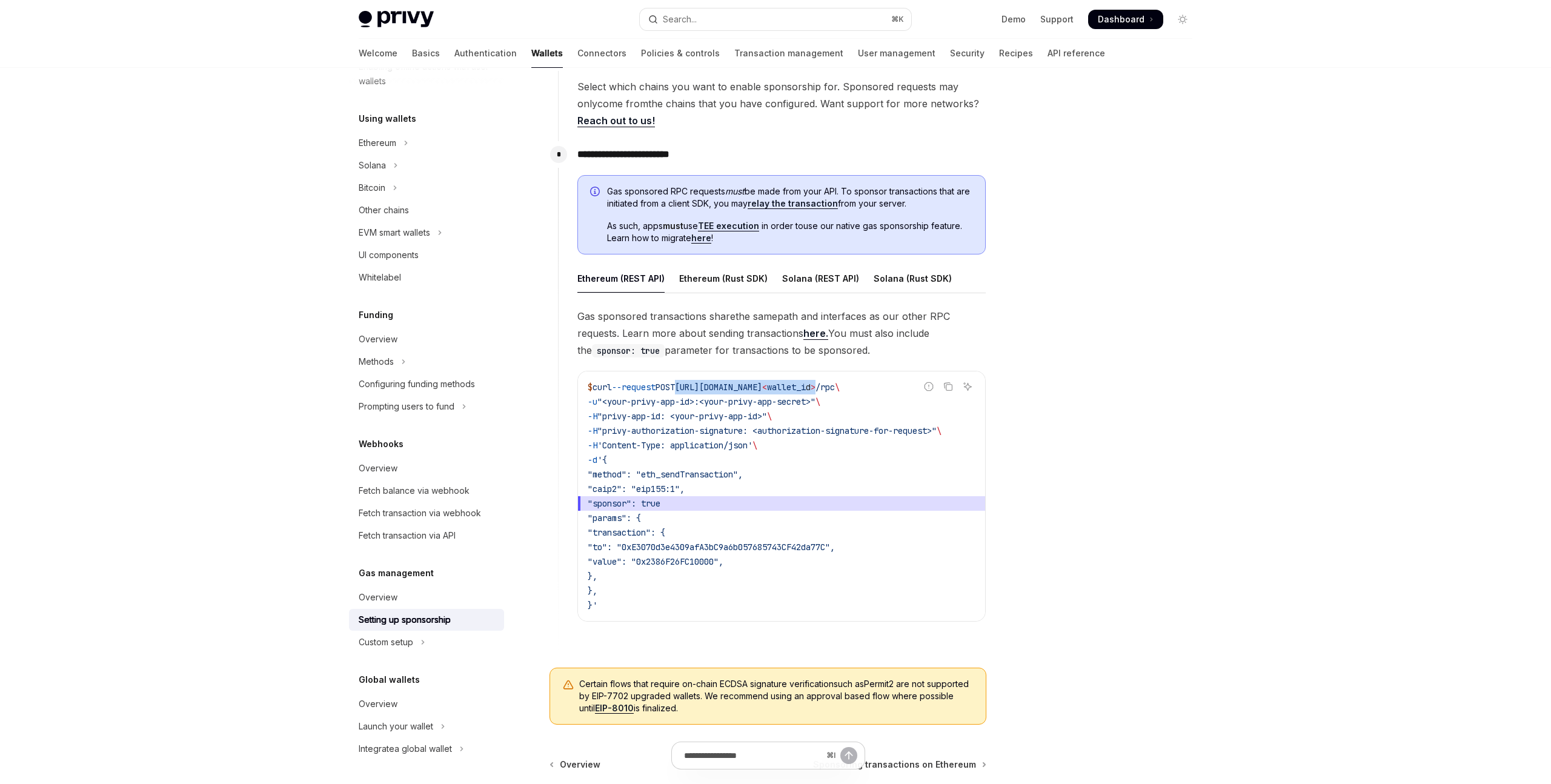
drag, startPoint x: 696, startPoint y: 387, endPoint x: 917, endPoint y: 390, distance: 221.0
click at [840, 390] on span "$ curl --request POST [URL][DOMAIN_NAME] < wallet_i d > /rpc \" at bounding box center [714, 387] width 252 height 10
click at [937, 434] on span ""privy-authorization-signature: <authorization-signature-for-request>"" at bounding box center [767, 430] width 339 height 10
